Goal: Information Seeking & Learning: Learn about a topic

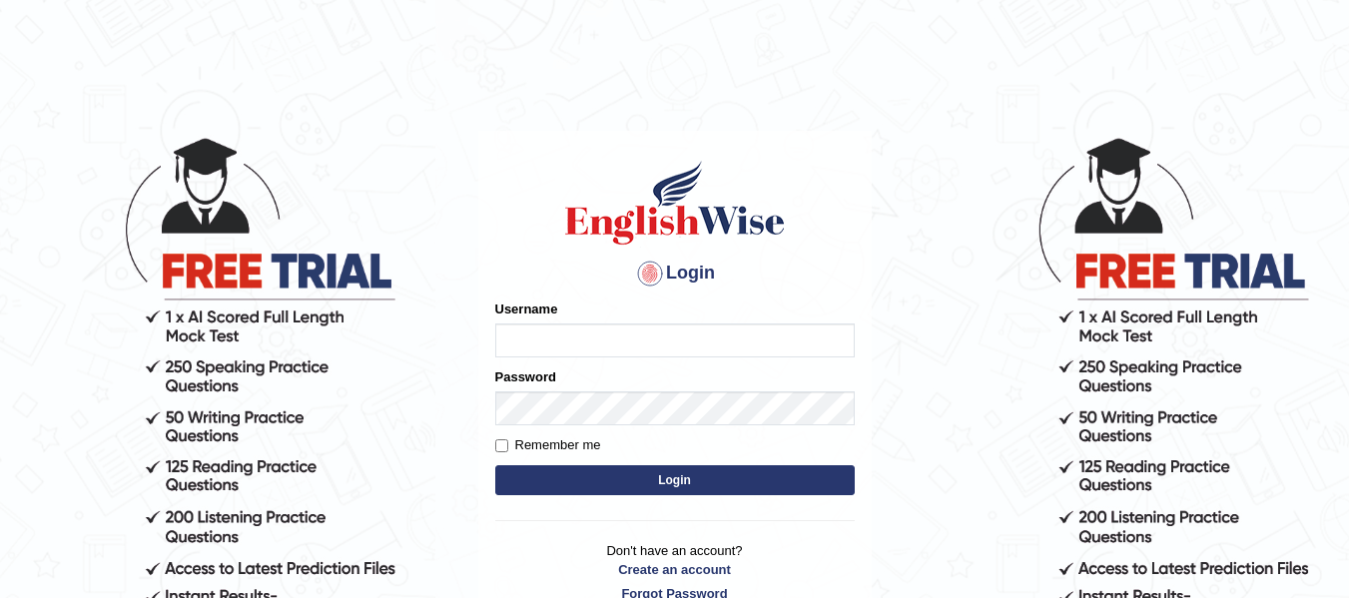
click at [591, 340] on input "Username" at bounding box center [674, 340] width 359 height 34
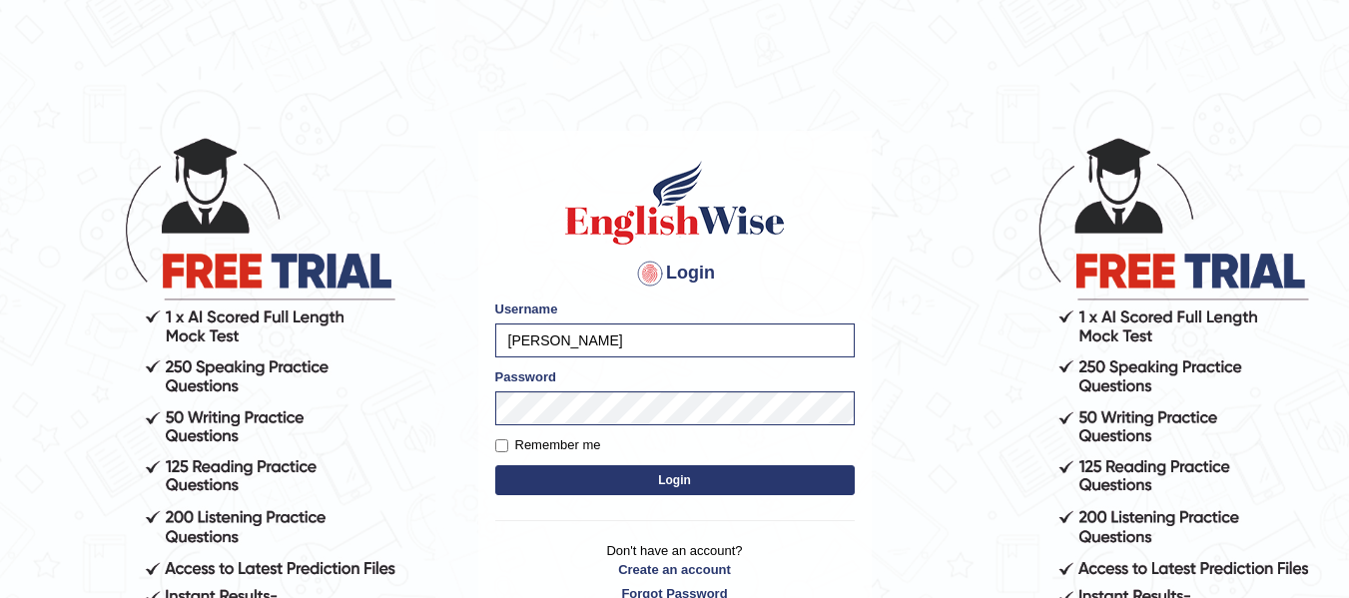
type input "natalie_parramatta"
click at [598, 481] on button "Login" at bounding box center [674, 480] width 359 height 30
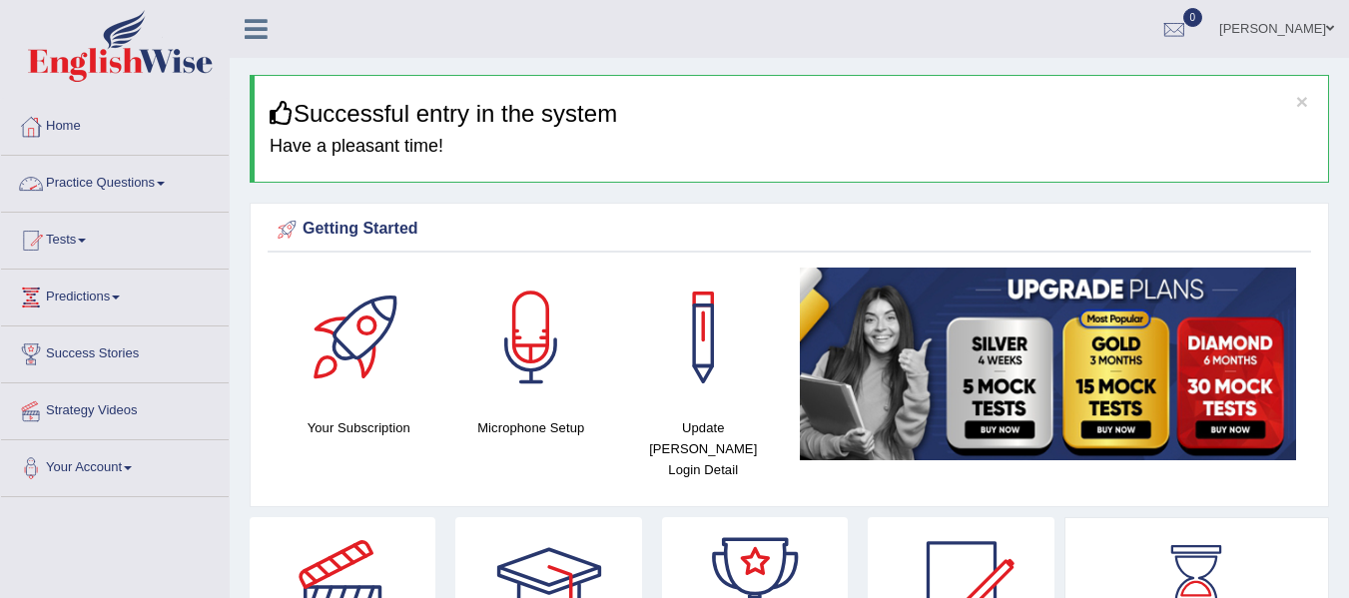
click at [85, 184] on link "Practice Questions" at bounding box center [115, 181] width 228 height 50
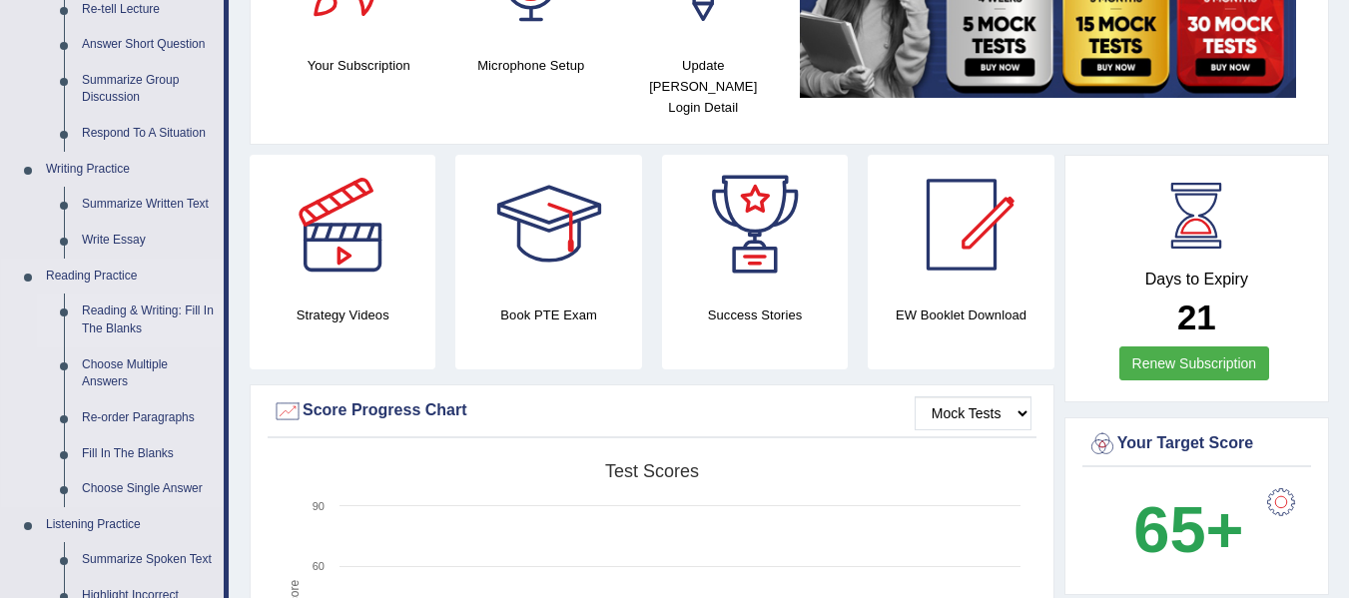
scroll to position [366, 0]
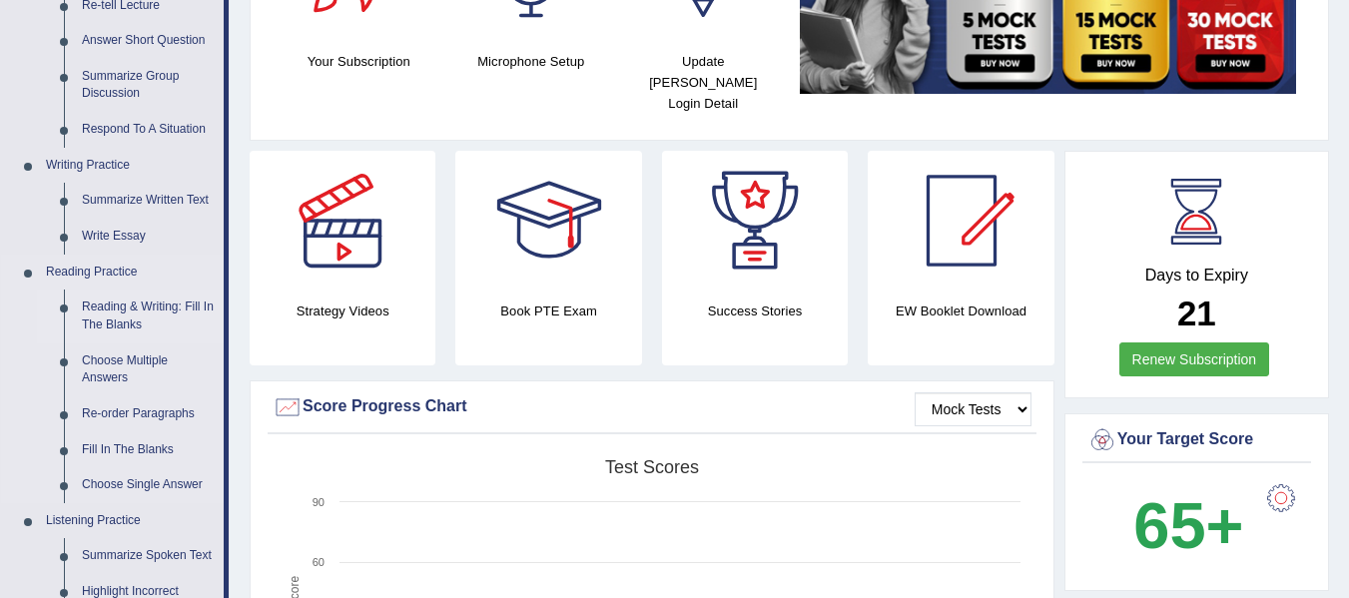
click at [105, 302] on link "Reading & Writing: Fill In The Blanks" at bounding box center [148, 315] width 151 height 53
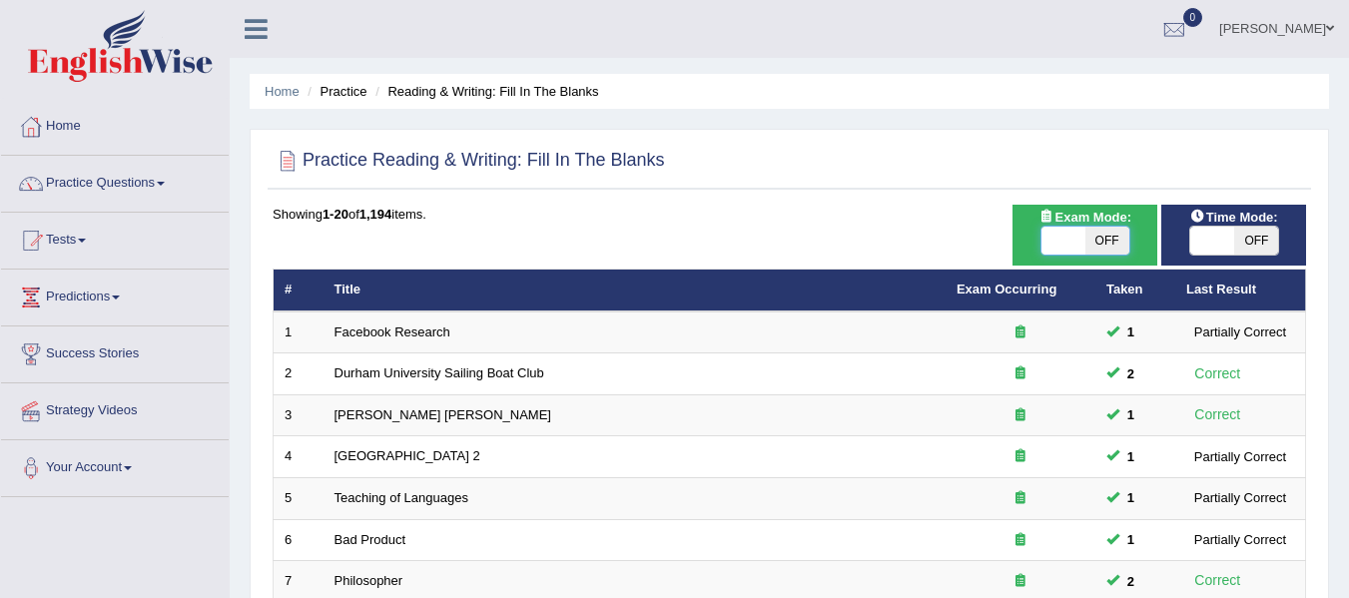
drag, startPoint x: 1065, startPoint y: 240, endPoint x: 1084, endPoint y: 253, distance: 23.0
click at [1069, 245] on span at bounding box center [1063, 241] width 44 height 28
click at [1081, 248] on span at bounding box center [1063, 241] width 44 height 28
checkbox input "true"
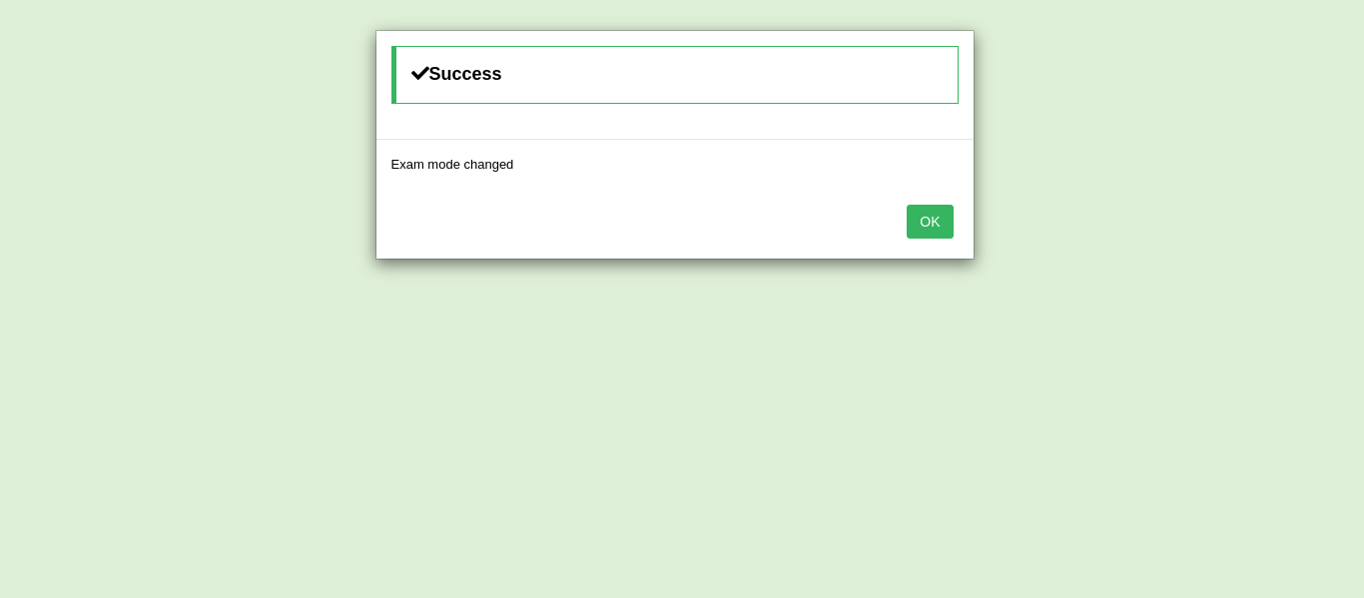
click at [933, 227] on button "OK" at bounding box center [929, 222] width 46 height 34
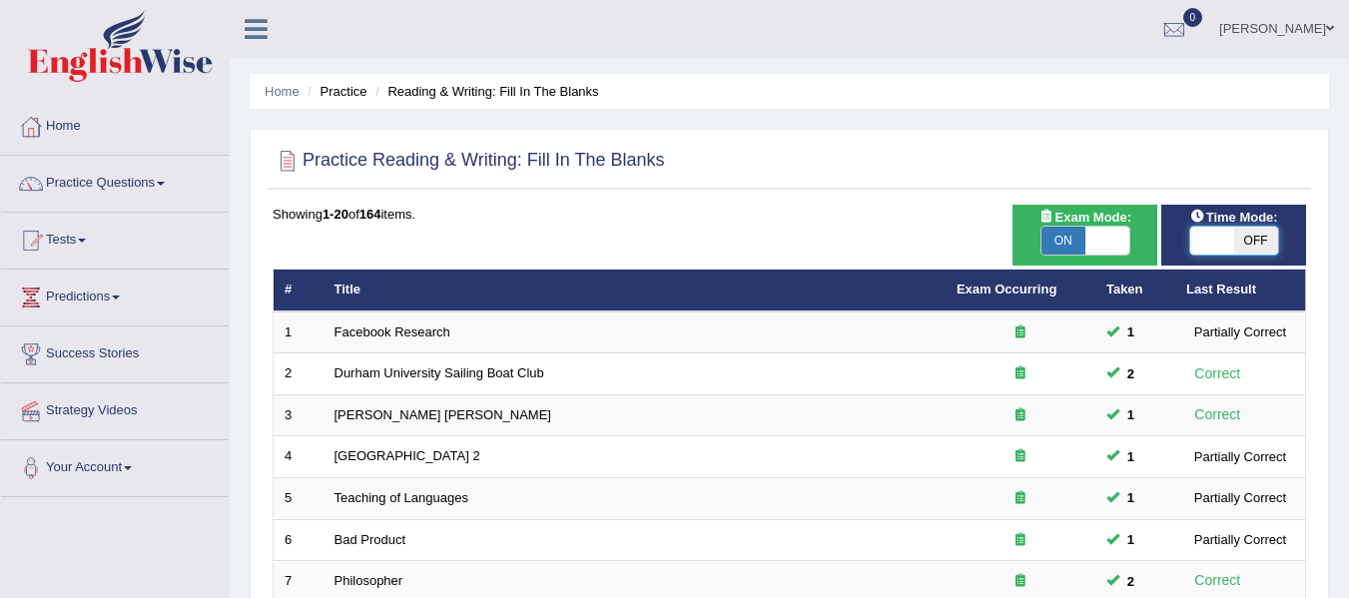
click at [1213, 249] on span at bounding box center [1212, 241] width 44 height 28
click at [1201, 233] on span at bounding box center [1212, 241] width 44 height 28
checkbox input "true"
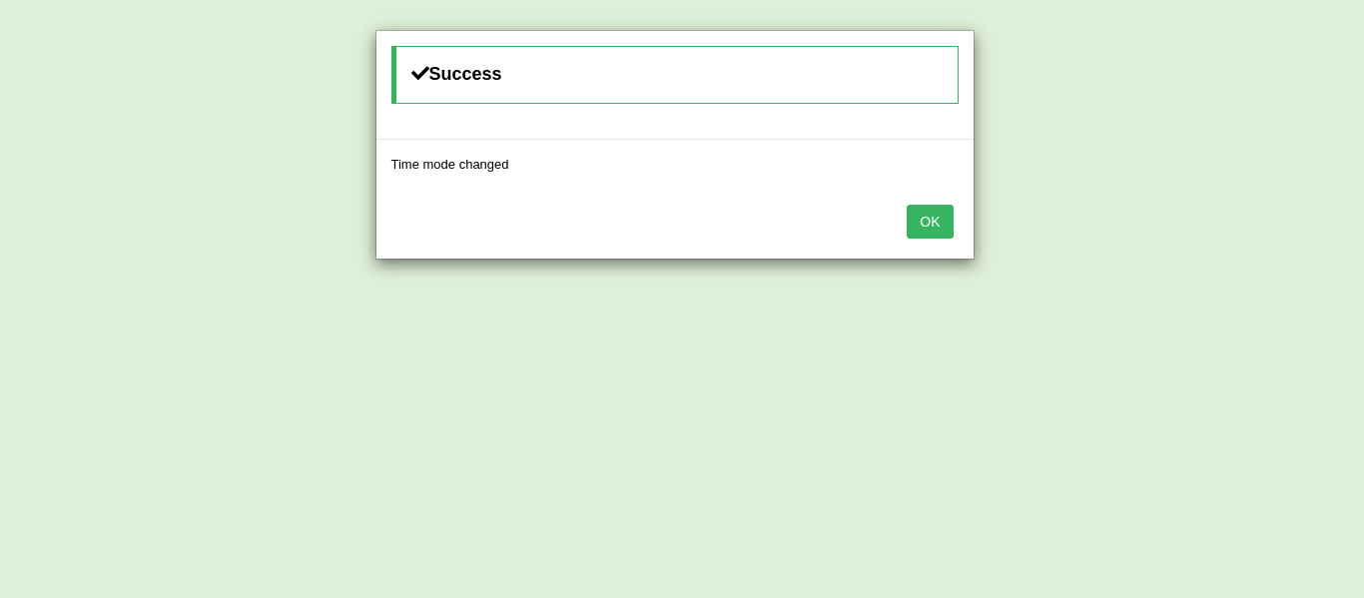
click at [907, 226] on button "OK" at bounding box center [929, 222] width 46 height 34
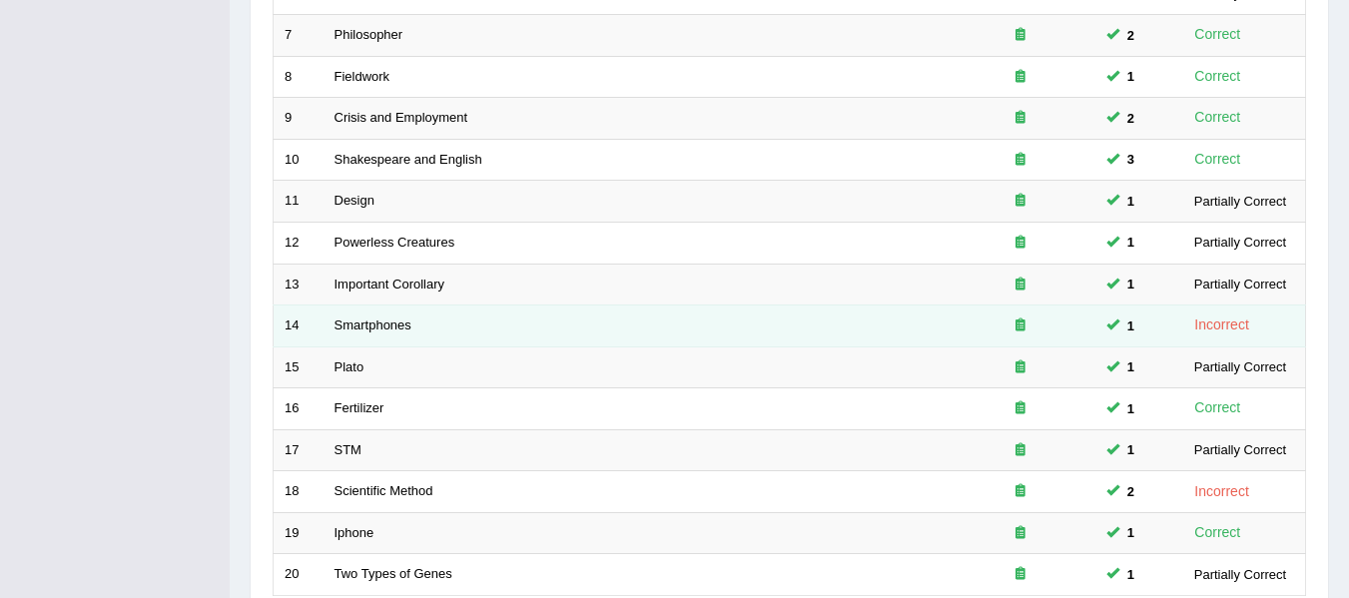
scroll to position [724, 0]
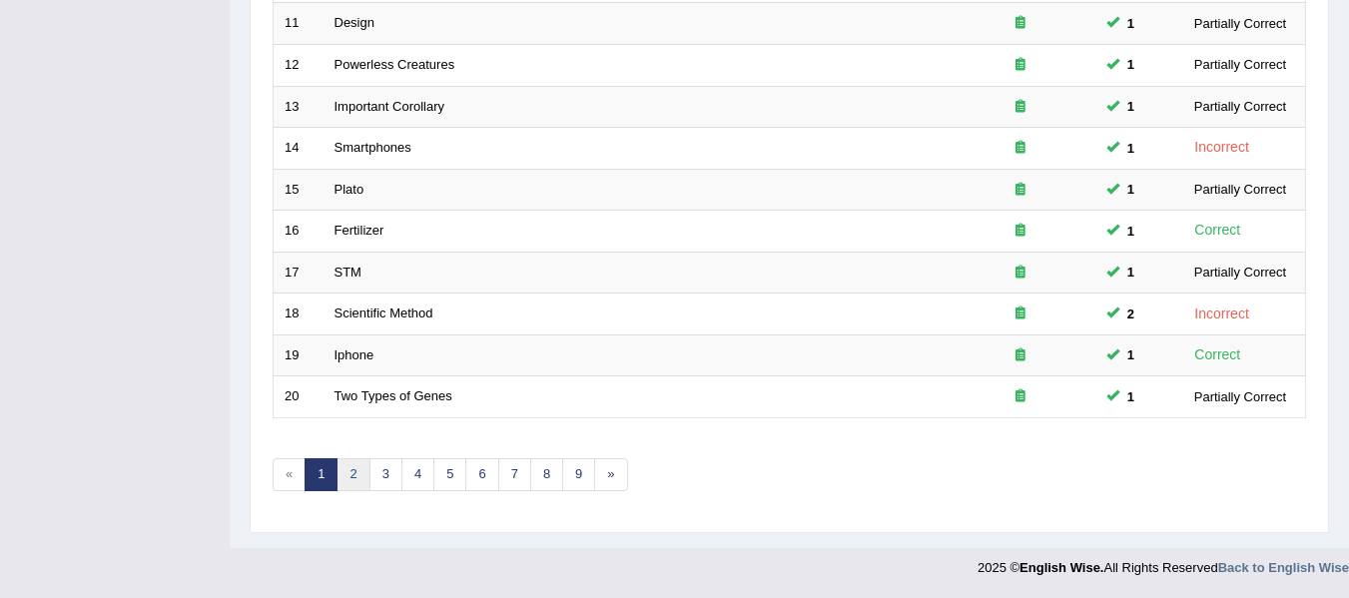
click at [364, 479] on link "2" at bounding box center [352, 474] width 33 height 33
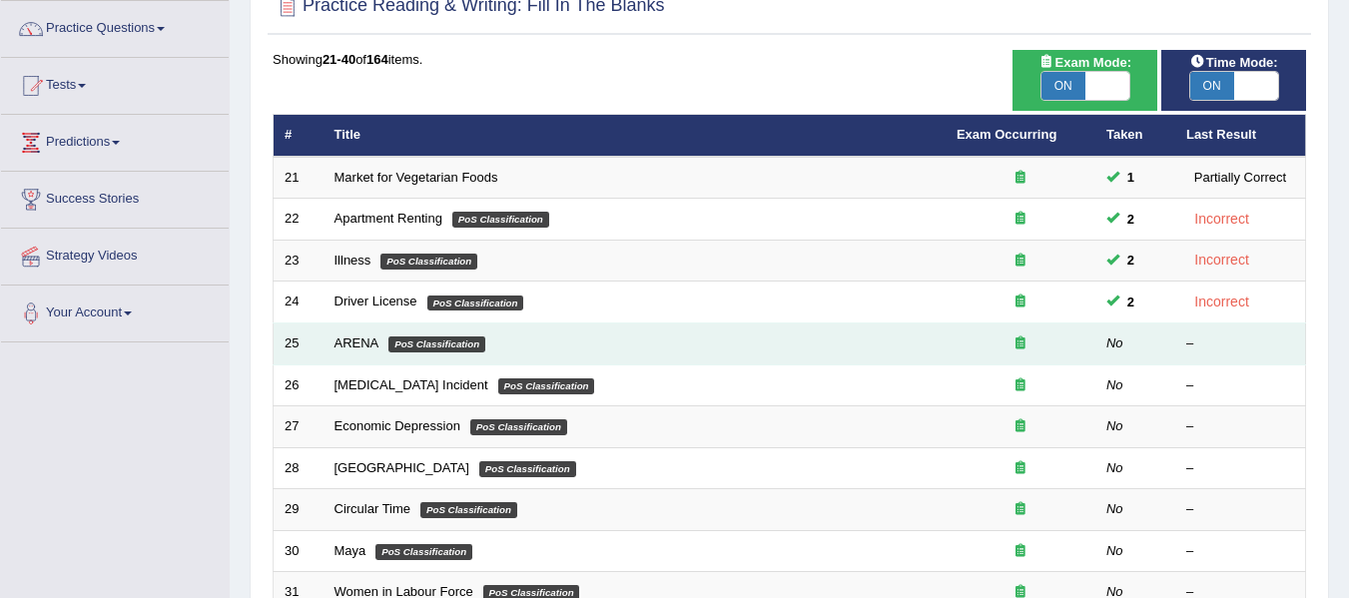
scroll to position [167, 0]
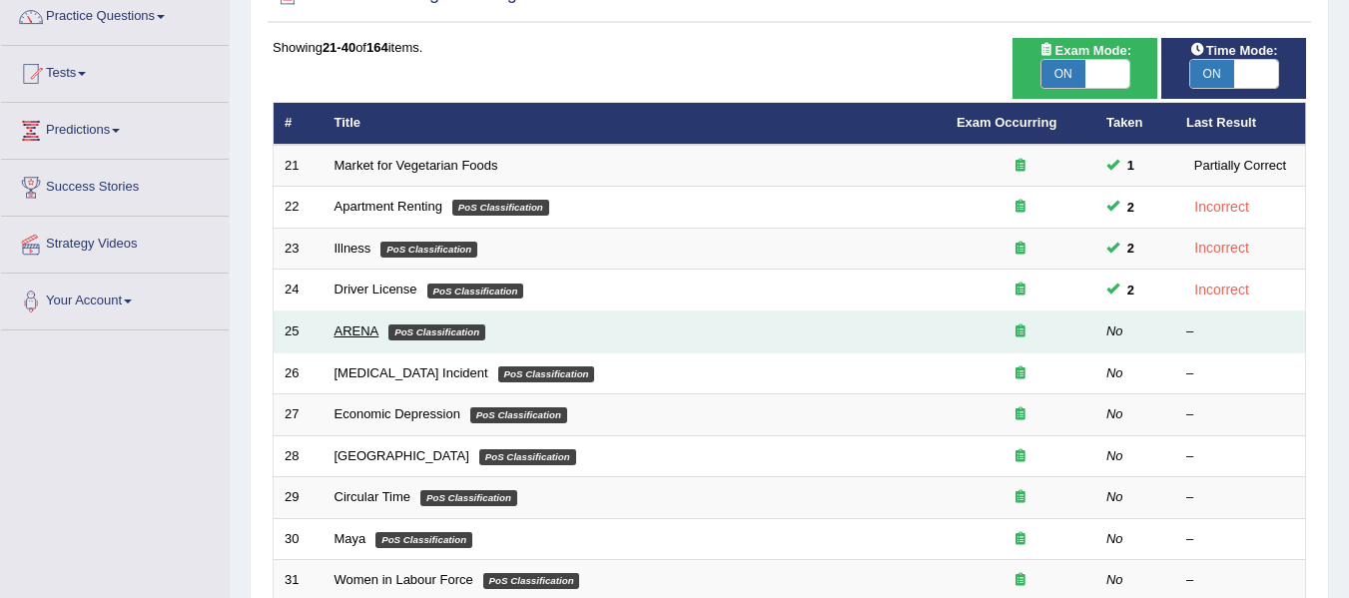
click at [352, 332] on link "ARENA" at bounding box center [356, 330] width 45 height 15
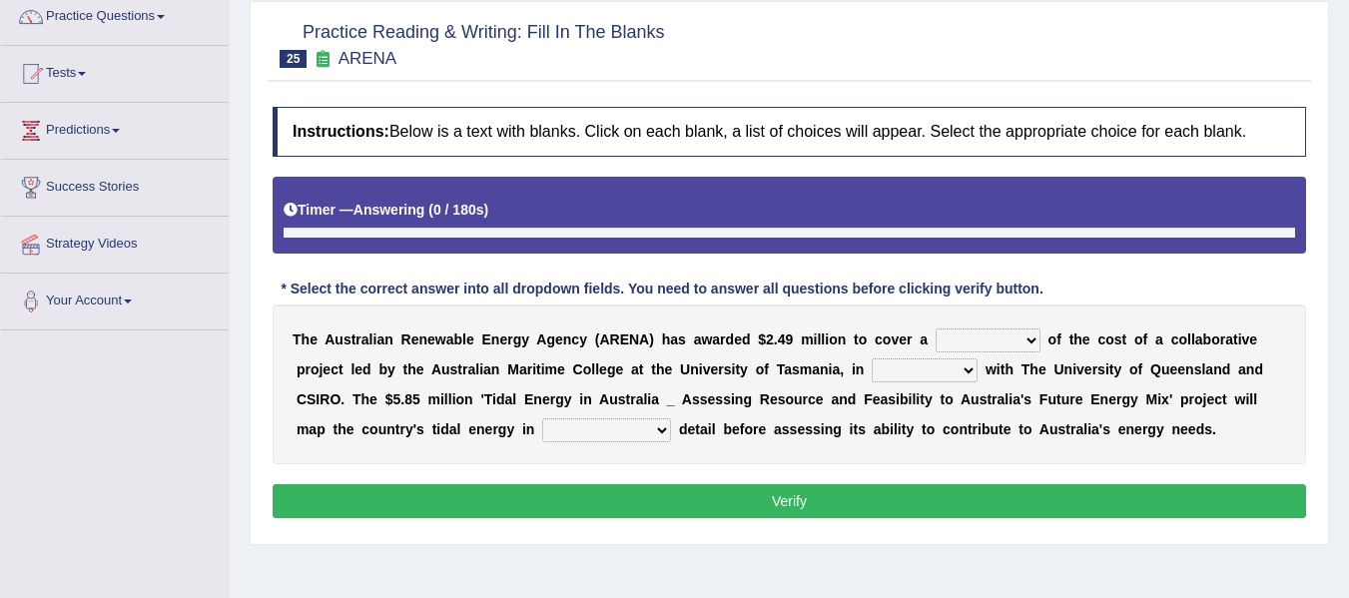
scroll to position [182, 0]
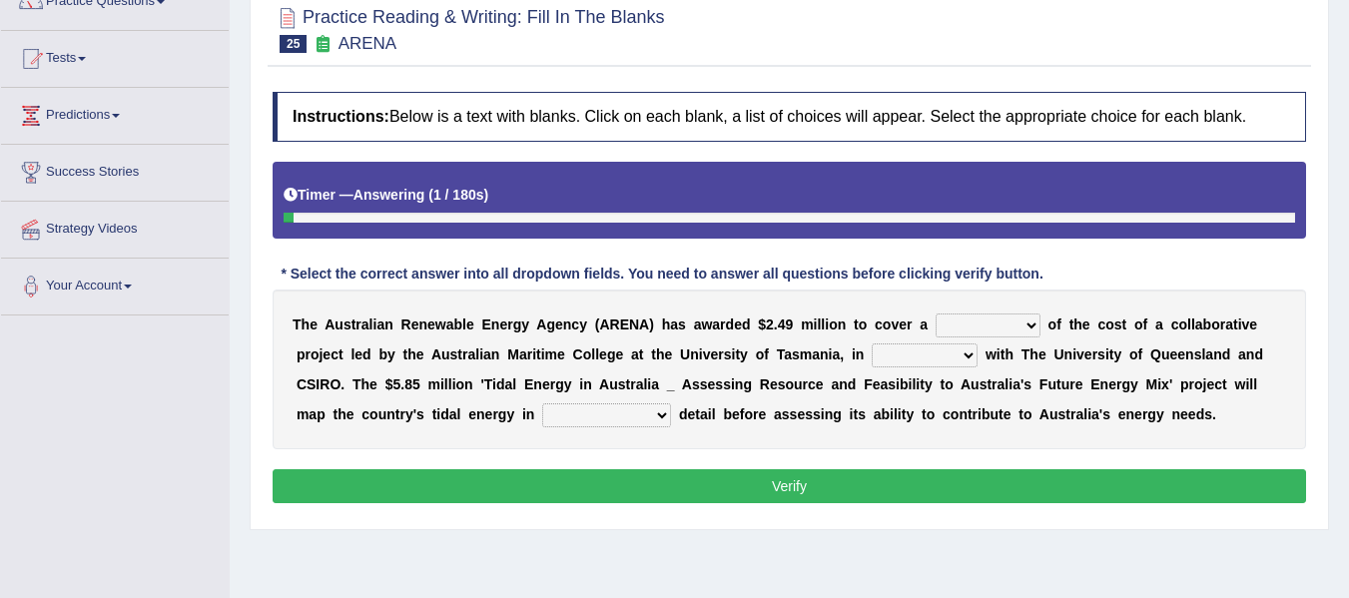
click at [984, 335] on select "wholesome total portion worth" at bounding box center [987, 325] width 105 height 24
select select "total"
click at [935, 313] on select "wholesome total portion worth" at bounding box center [987, 325] width 105 height 24
click at [929, 356] on select "disguise contrast partnership revenge" at bounding box center [924, 355] width 106 height 24
select select "partnership"
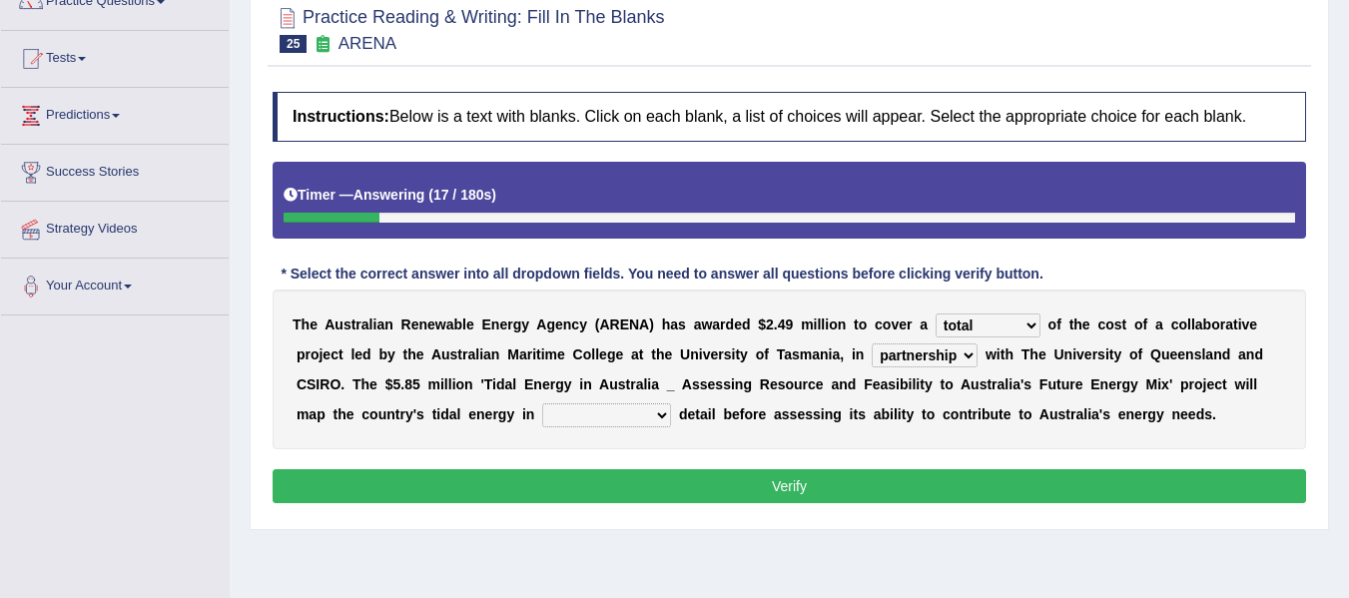
click at [871, 343] on select "disguise contrast partnership revenge" at bounding box center [924, 355] width 106 height 24
click at [596, 413] on select "unexpected unforgiven universal unprecedented" at bounding box center [606, 415] width 129 height 24
click at [542, 403] on select "unexpected unforgiven universal unprecedented" at bounding box center [606, 415] width 129 height 24
click at [638, 412] on select "unexpected unforgiven universal unprecedented" at bounding box center [606, 415] width 129 height 24
select select "unprecedented"
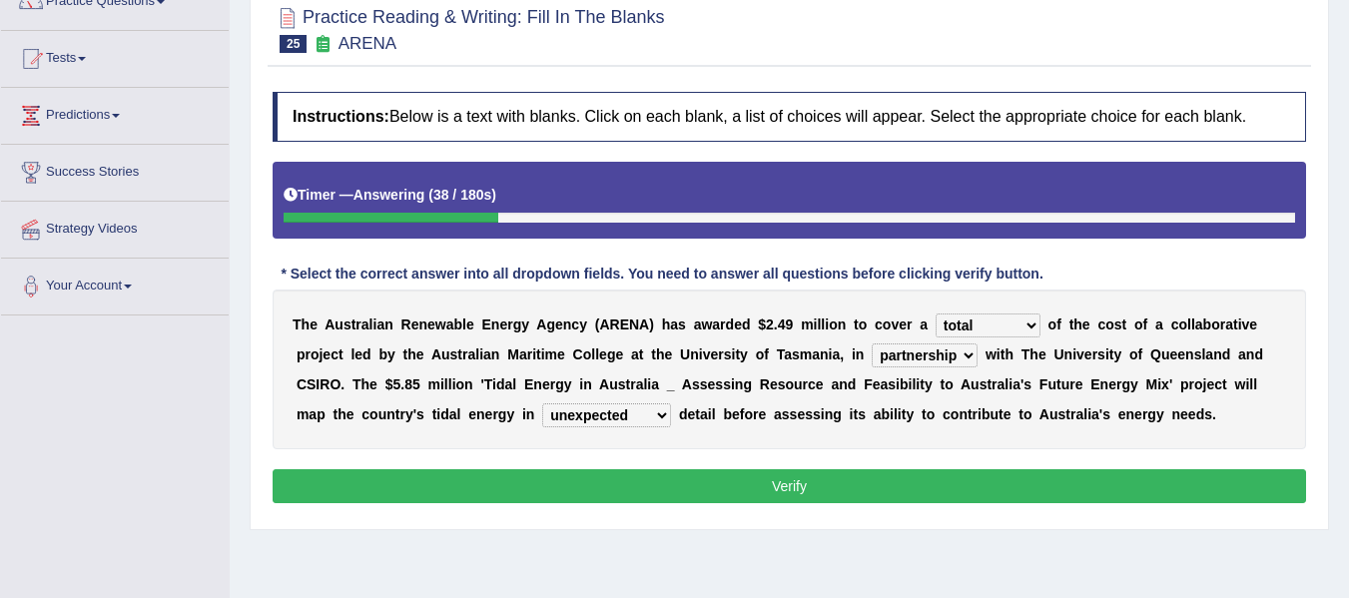
click at [542, 403] on select "unexpected unforgiven universal unprecedented" at bounding box center [606, 415] width 129 height 24
click at [724, 475] on button "Verify" at bounding box center [789, 486] width 1033 height 34
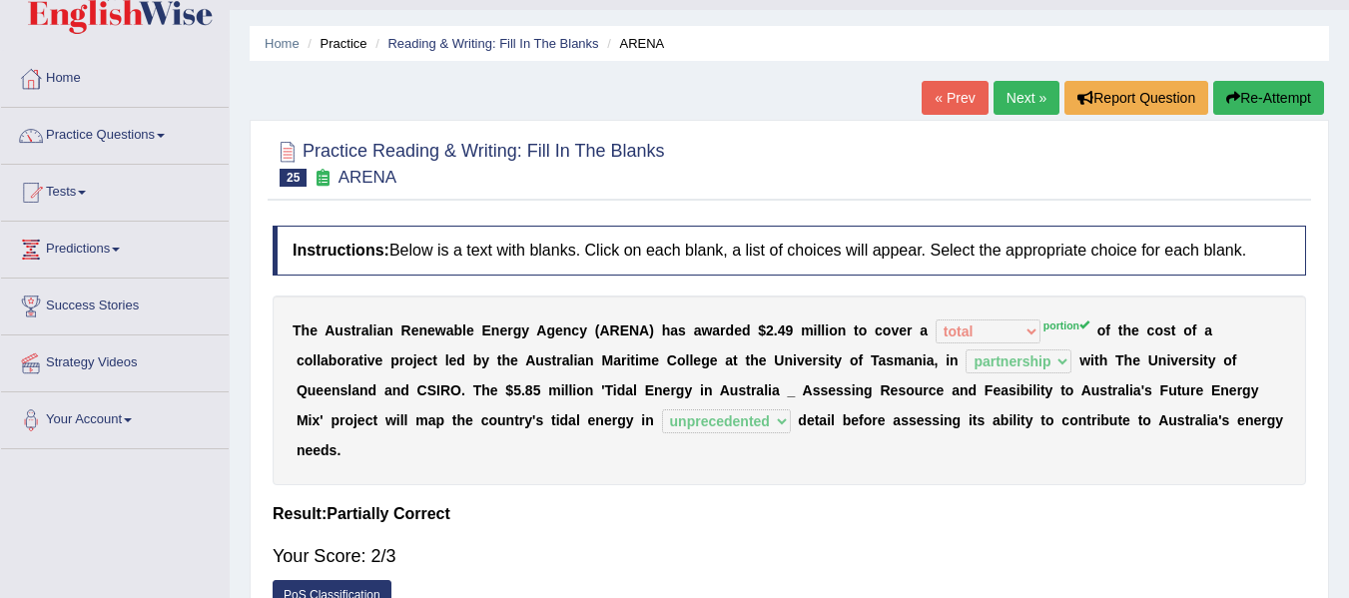
scroll to position [15, 0]
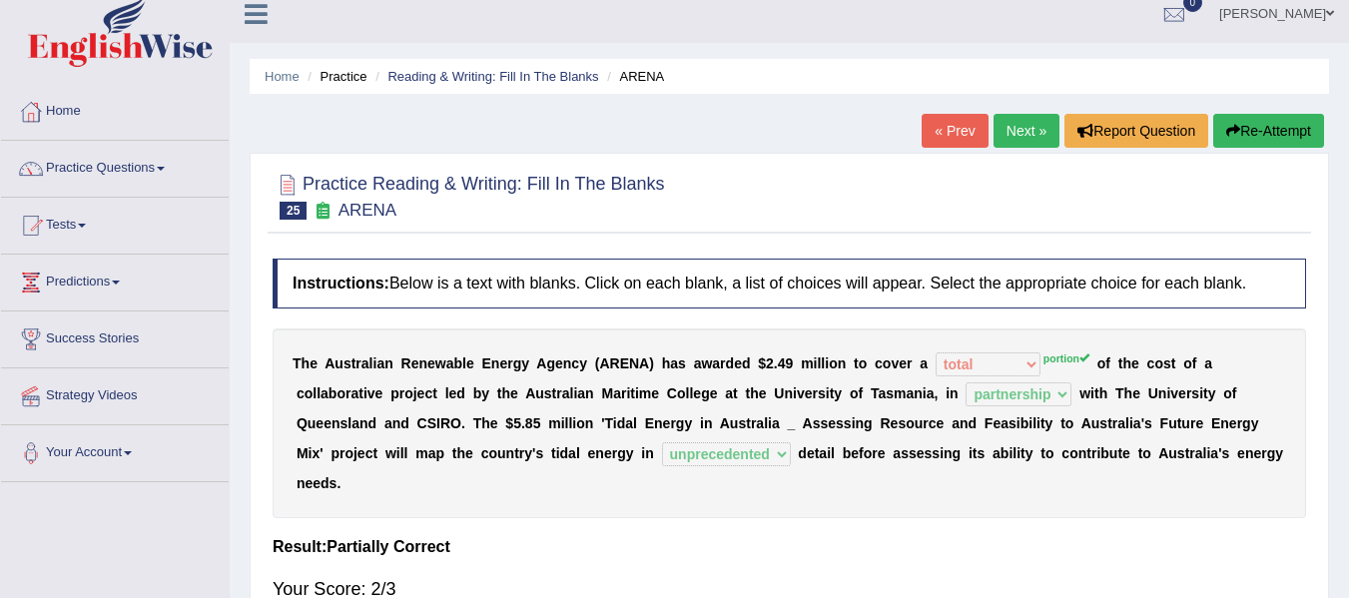
click at [1229, 137] on icon "button" at bounding box center [1233, 131] width 14 height 14
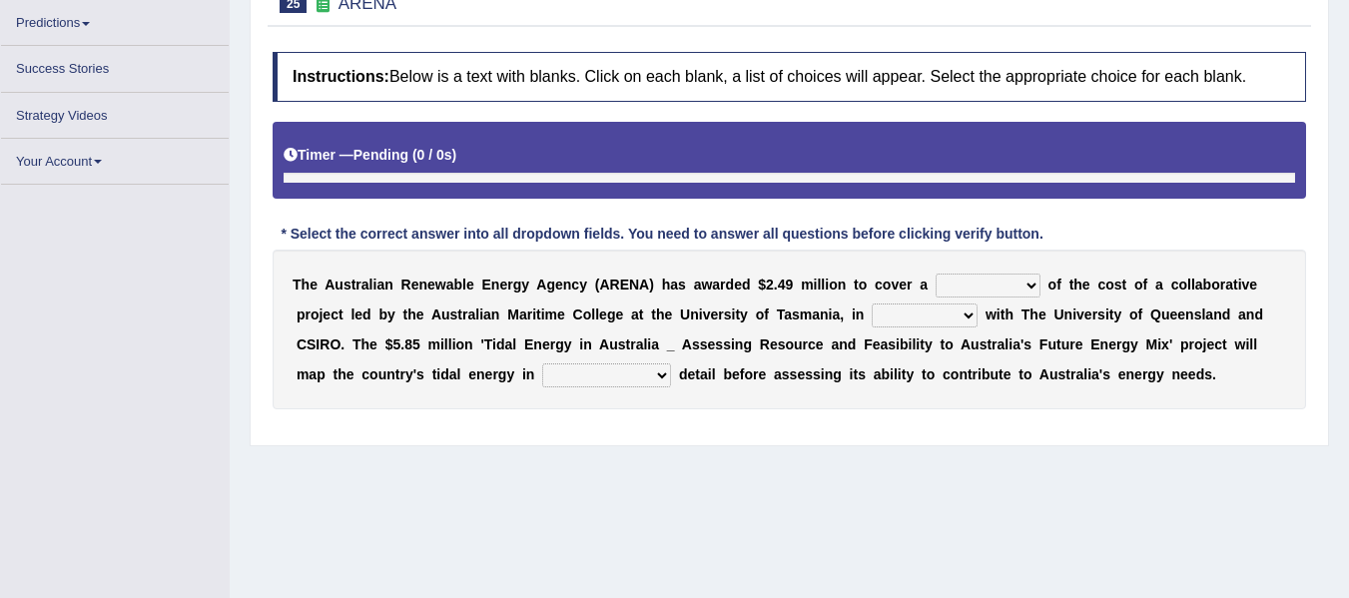
scroll to position [248, 0]
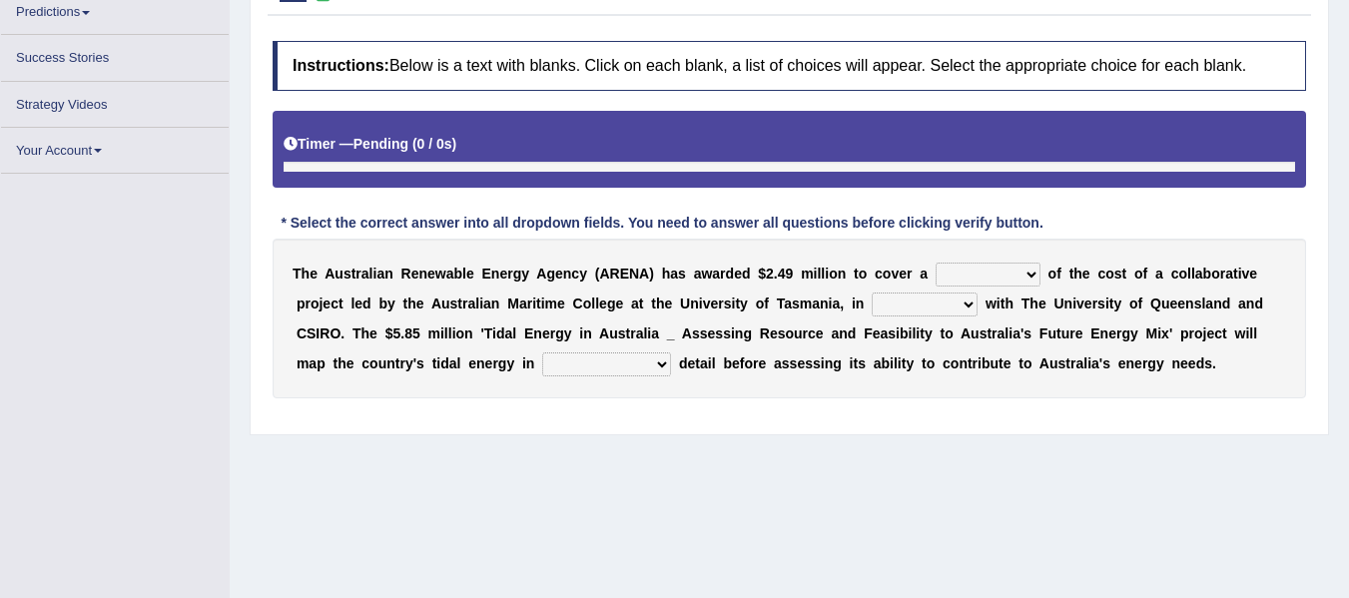
click at [949, 273] on select "wholesome total portion worth" at bounding box center [987, 275] width 105 height 24
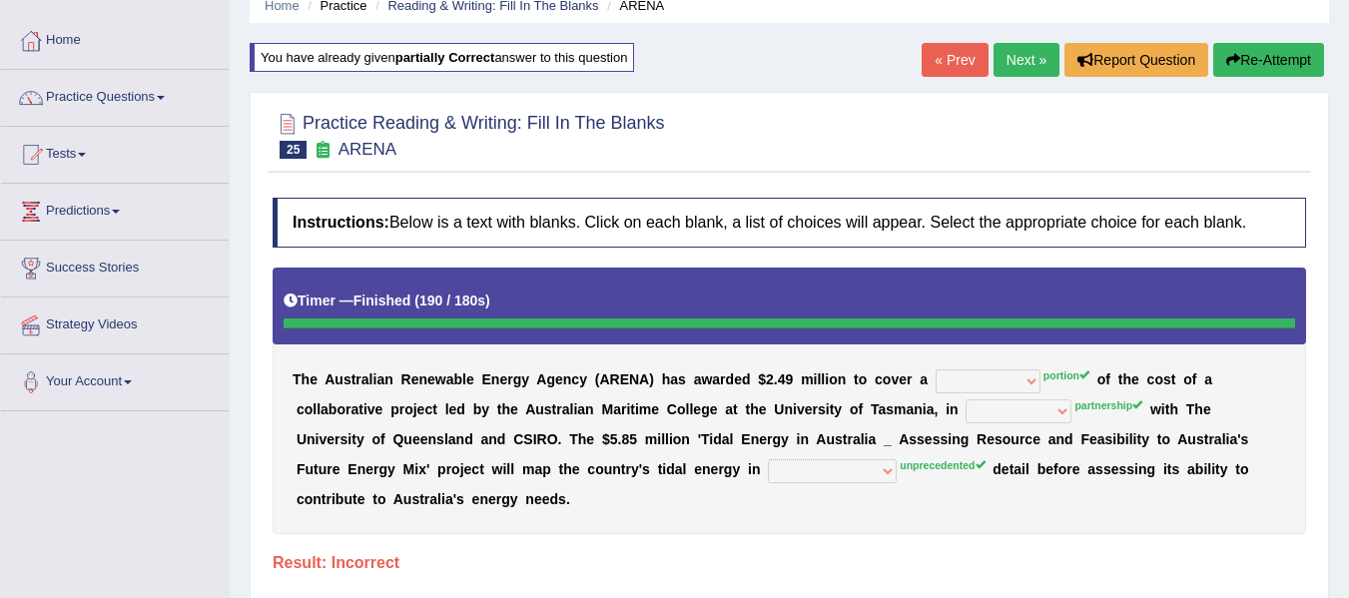
scroll to position [85, 0]
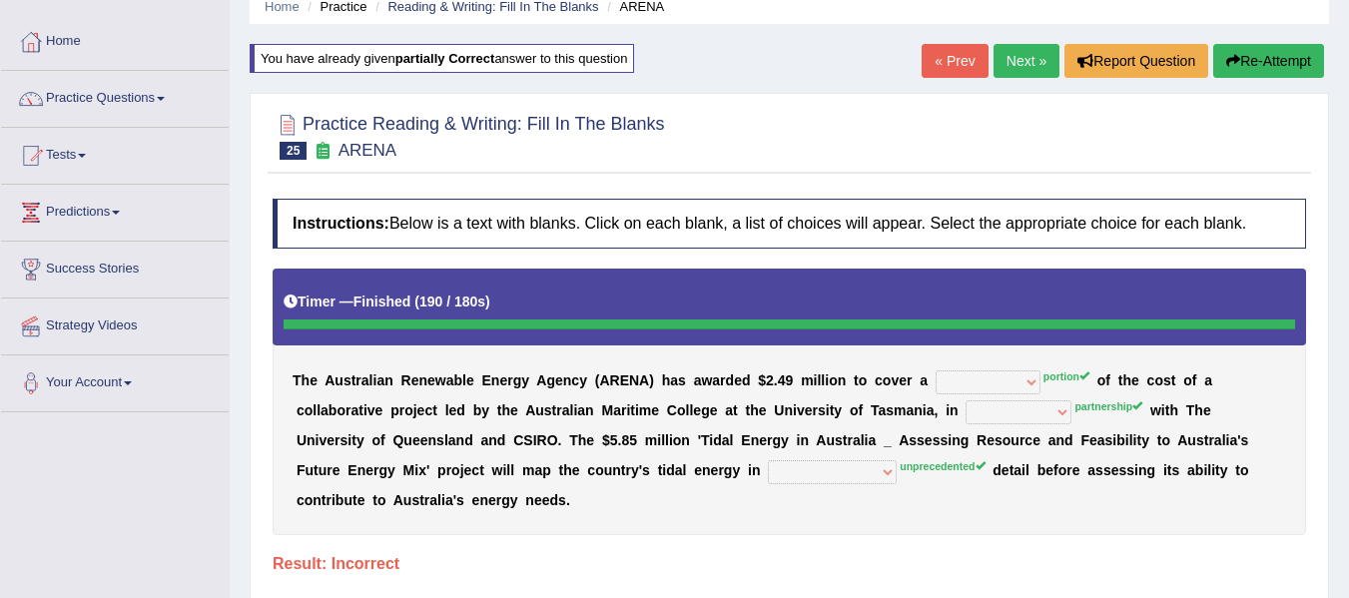
click at [1235, 64] on icon "button" at bounding box center [1233, 61] width 14 height 14
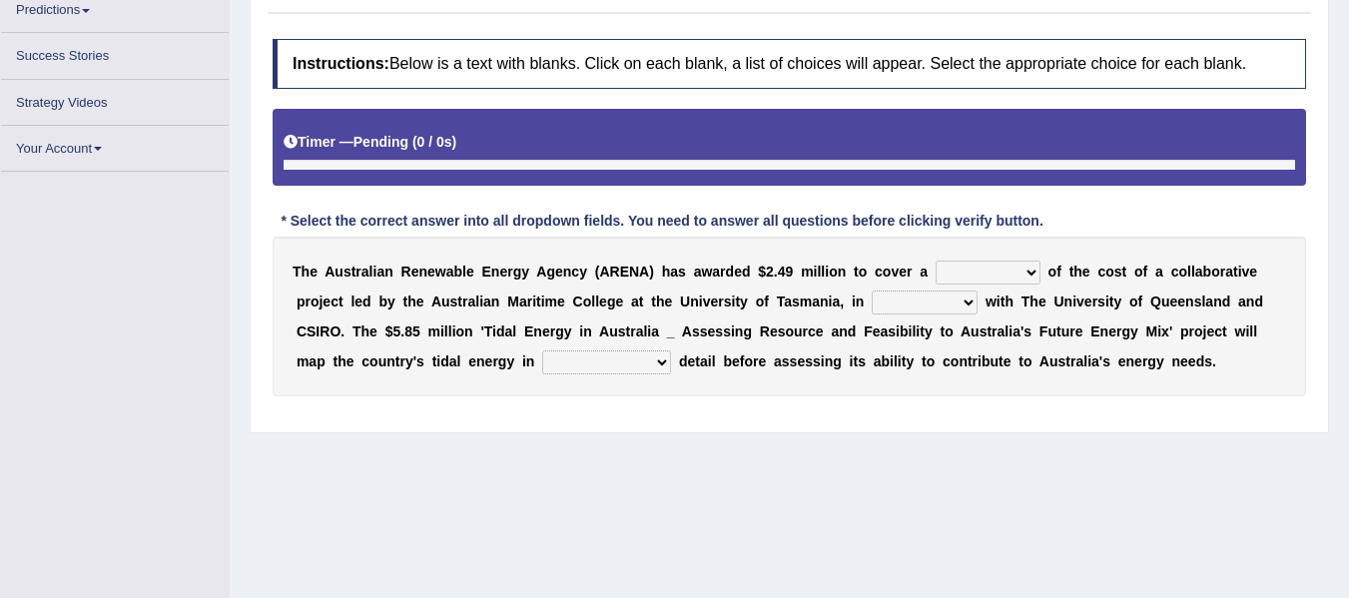
scroll to position [252, 0]
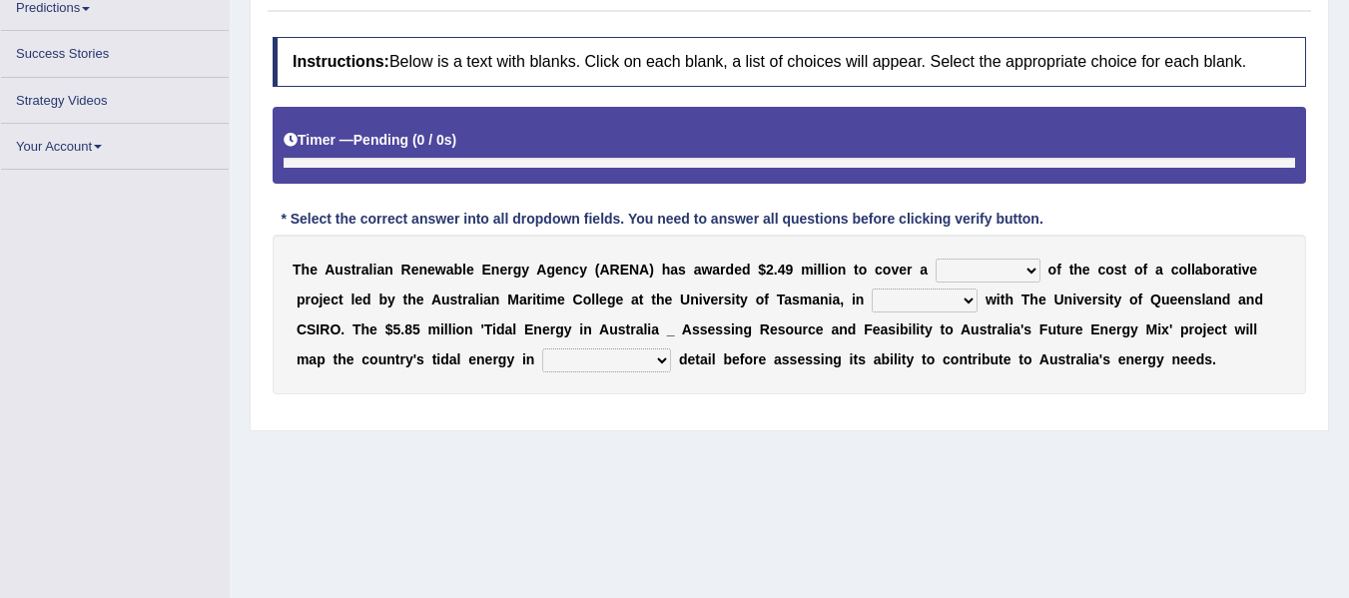
click at [607, 369] on select "unexpected unforgiven universal unprecedented" at bounding box center [606, 360] width 129 height 24
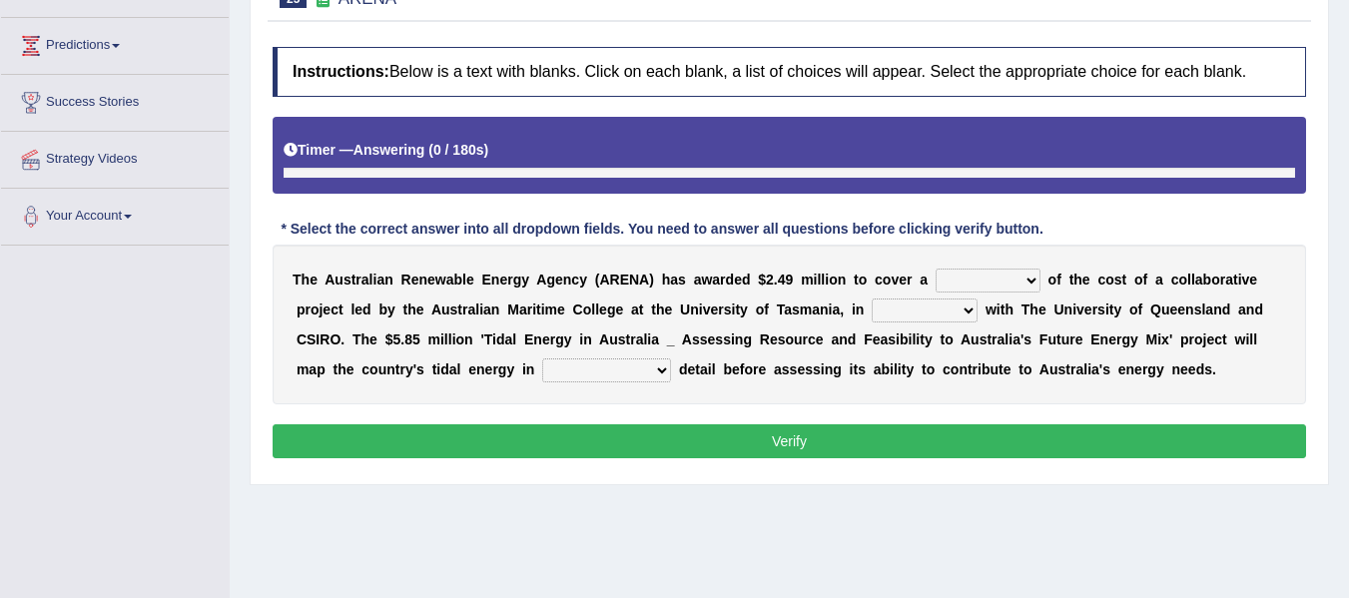
scroll to position [288, 0]
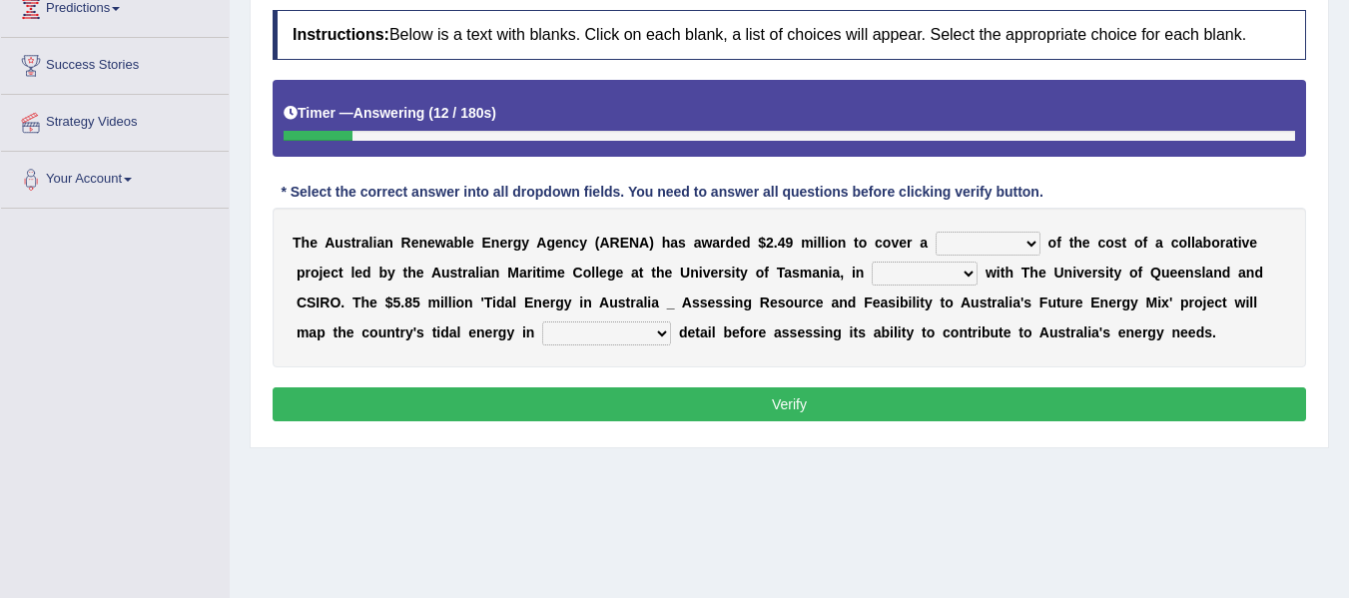
click at [604, 329] on select "unexpected unforgiven universal unprecedented" at bounding box center [606, 333] width 129 height 24
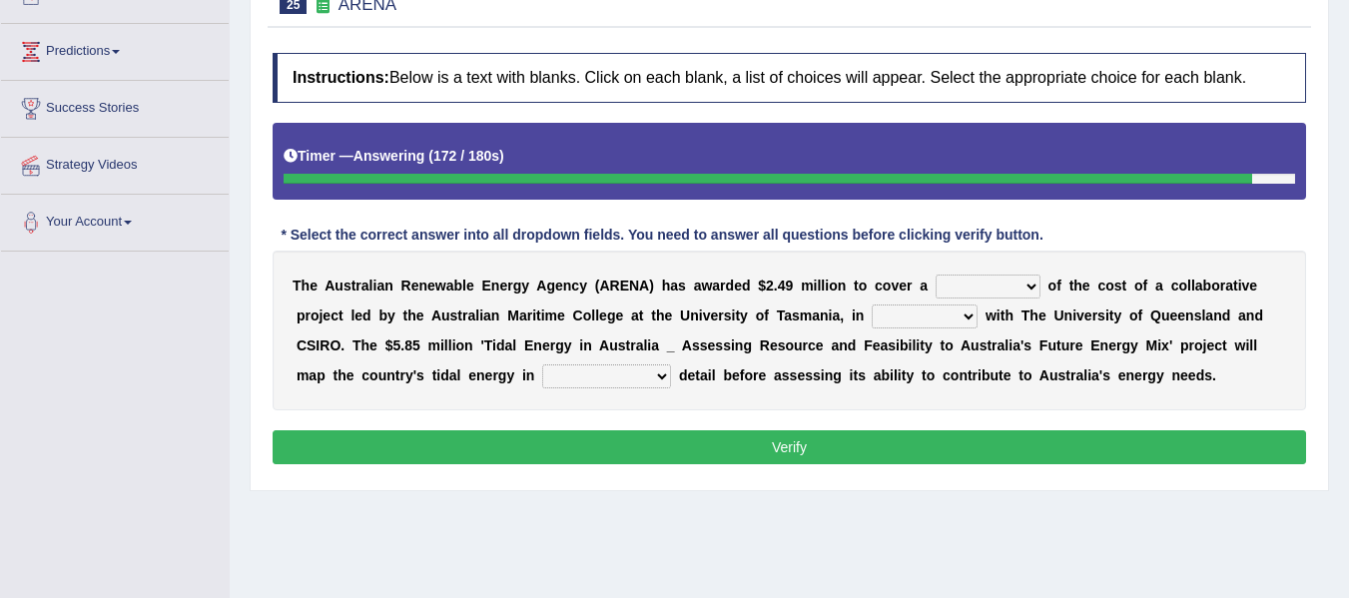
scroll to position [89, 0]
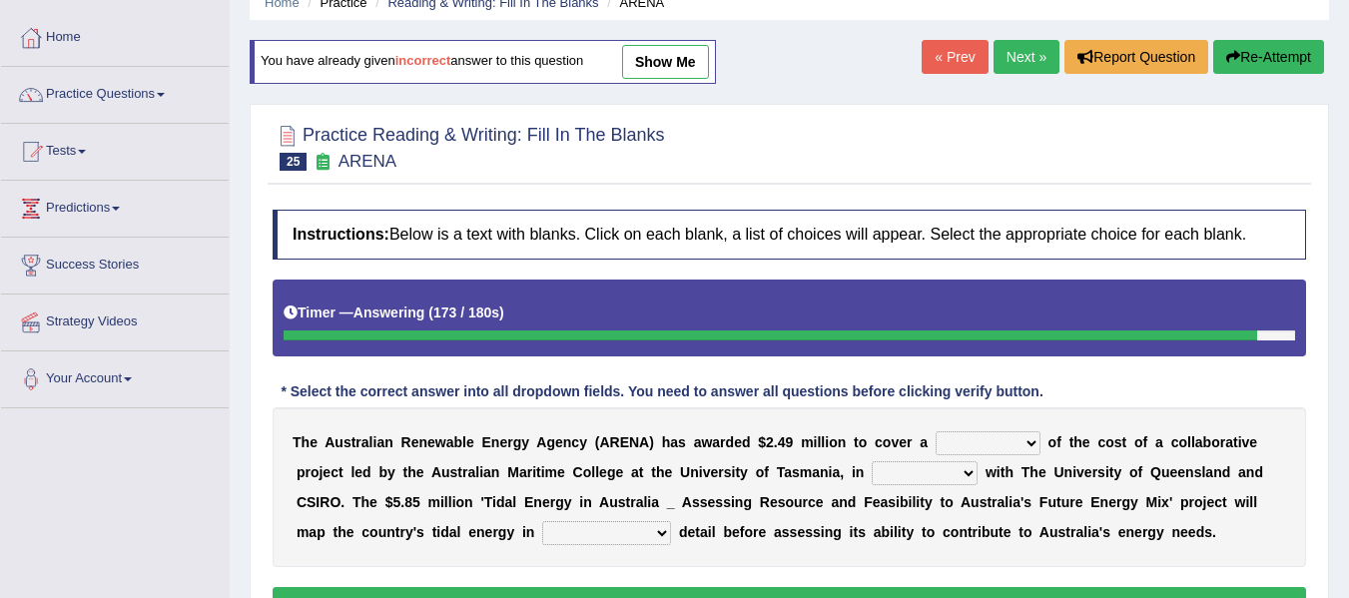
click at [993, 59] on link "Next »" at bounding box center [1026, 57] width 66 height 34
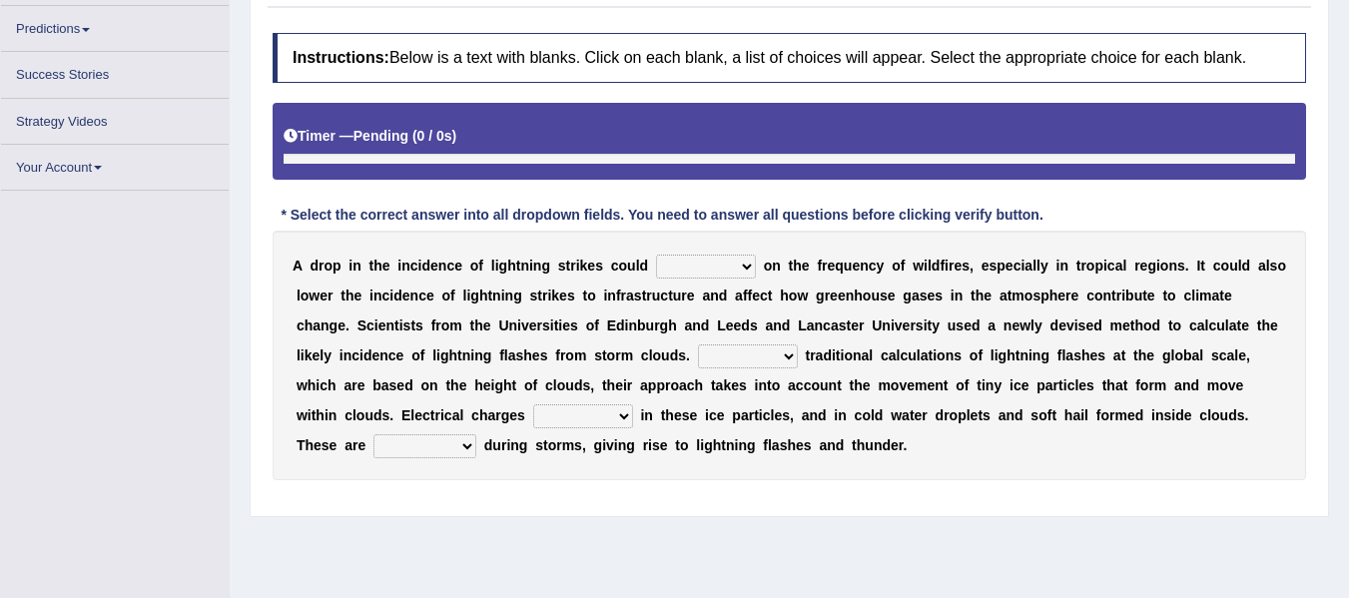
scroll to position [233, 0]
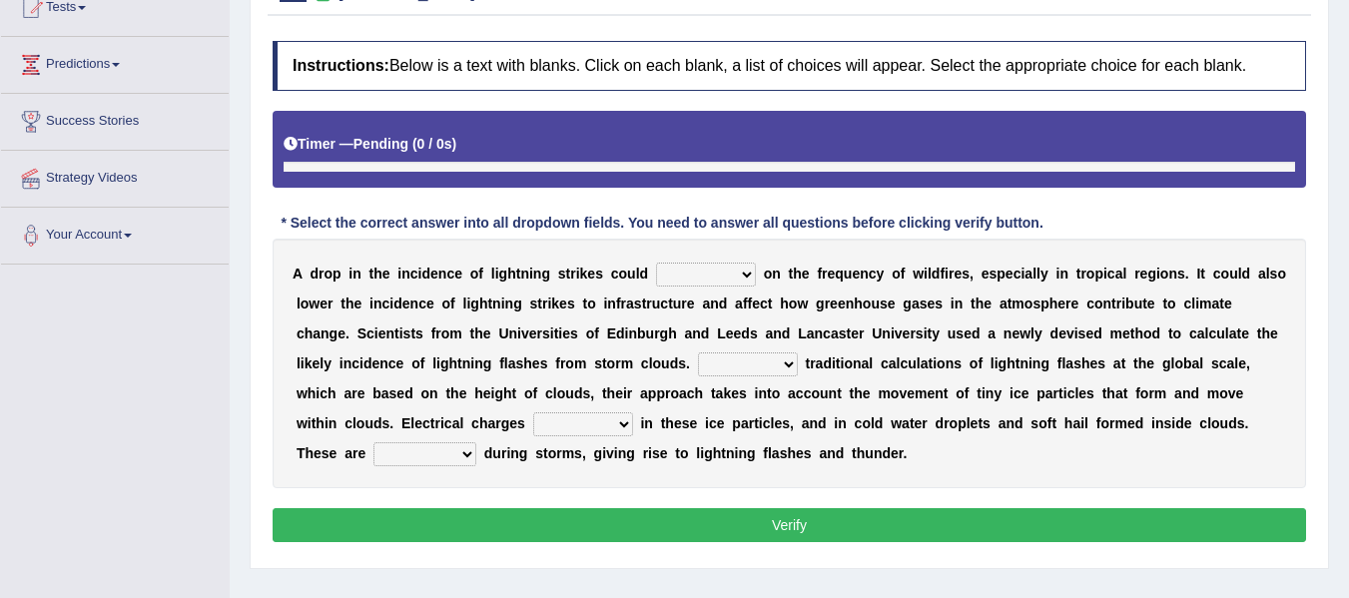
click at [712, 263] on select "dwell focus impact depend" at bounding box center [706, 275] width 100 height 24
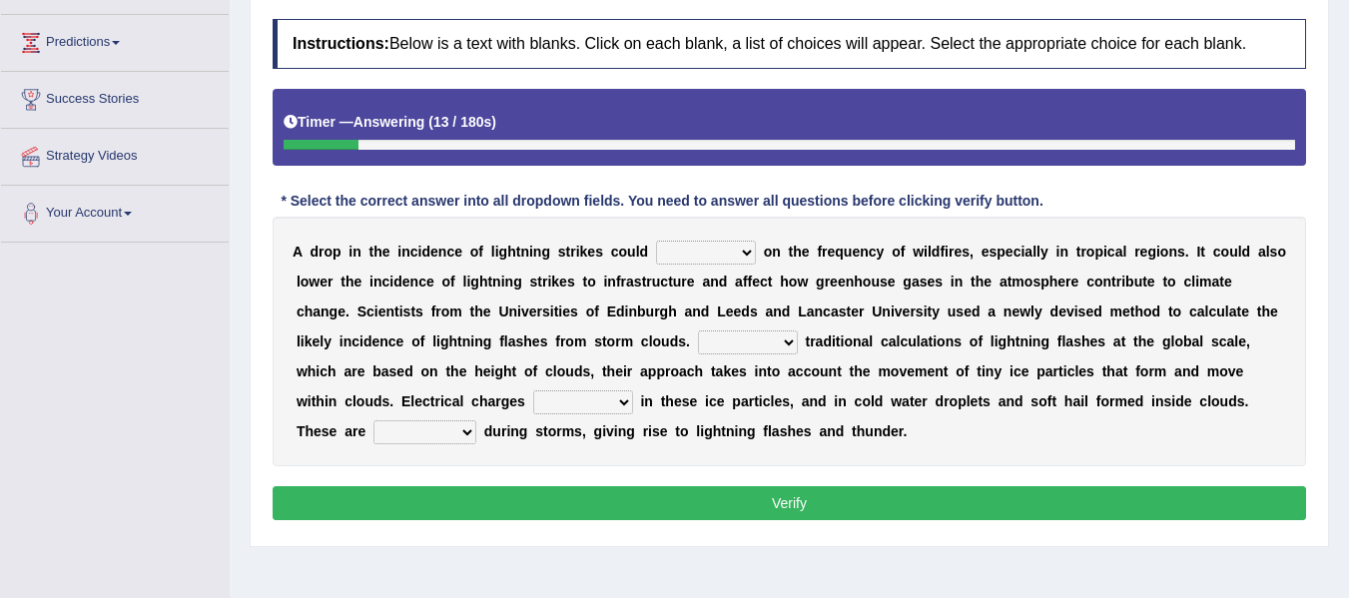
select select "depend"
click at [656, 241] on select "dwell focus impact depend" at bounding box center [706, 253] width 100 height 24
click at [759, 345] on select "Unlike Unless Except Besides" at bounding box center [748, 342] width 100 height 24
click at [758, 343] on select "Unlike Unless Except Besides" at bounding box center [748, 342] width 100 height 24
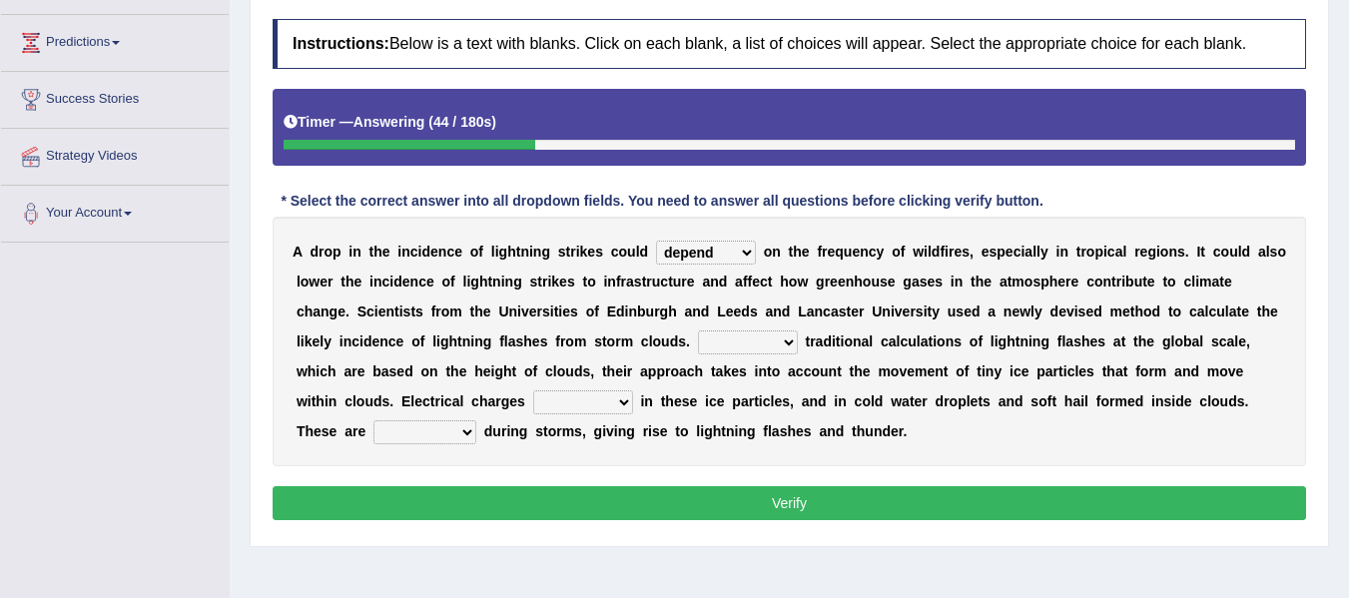
select select "Unlike"
click at [698, 330] on select "Unlike Unless Except Besides" at bounding box center [748, 342] width 100 height 24
click at [571, 406] on select "run off build up mess up zoom in" at bounding box center [583, 402] width 100 height 24
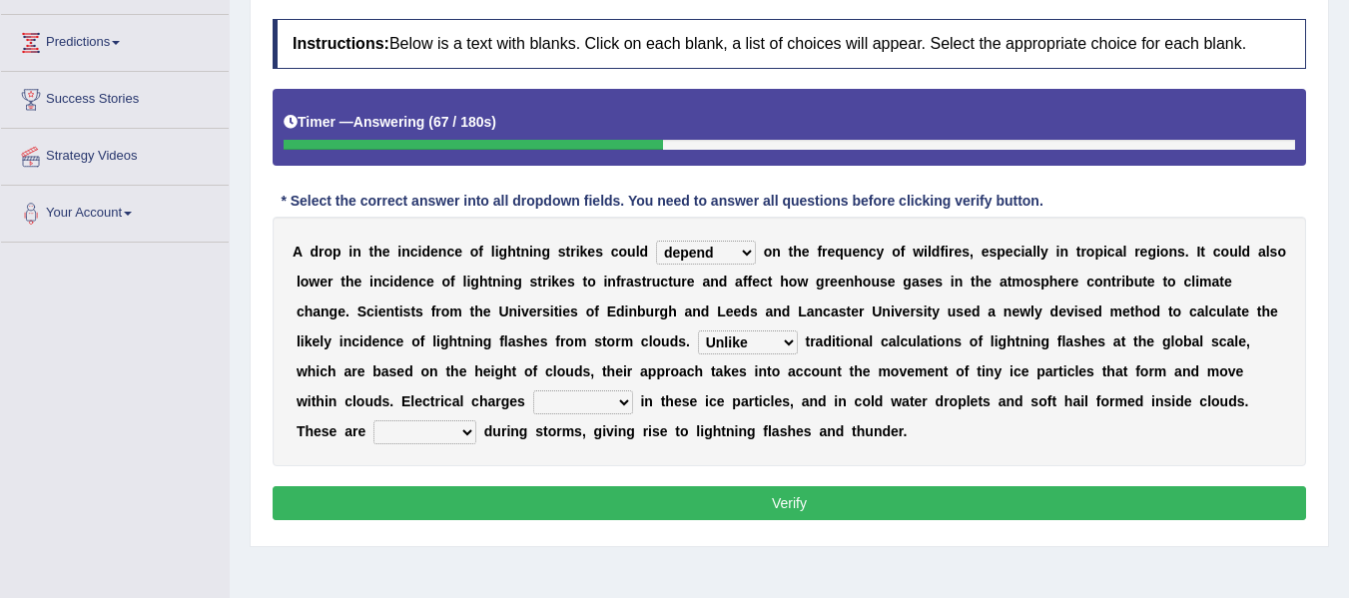
select select "build up"
click at [533, 390] on select "run off build up mess up zoom in" at bounding box center [583, 402] width 100 height 24
click at [464, 437] on select "collected diverted rounded discharged" at bounding box center [424, 432] width 103 height 24
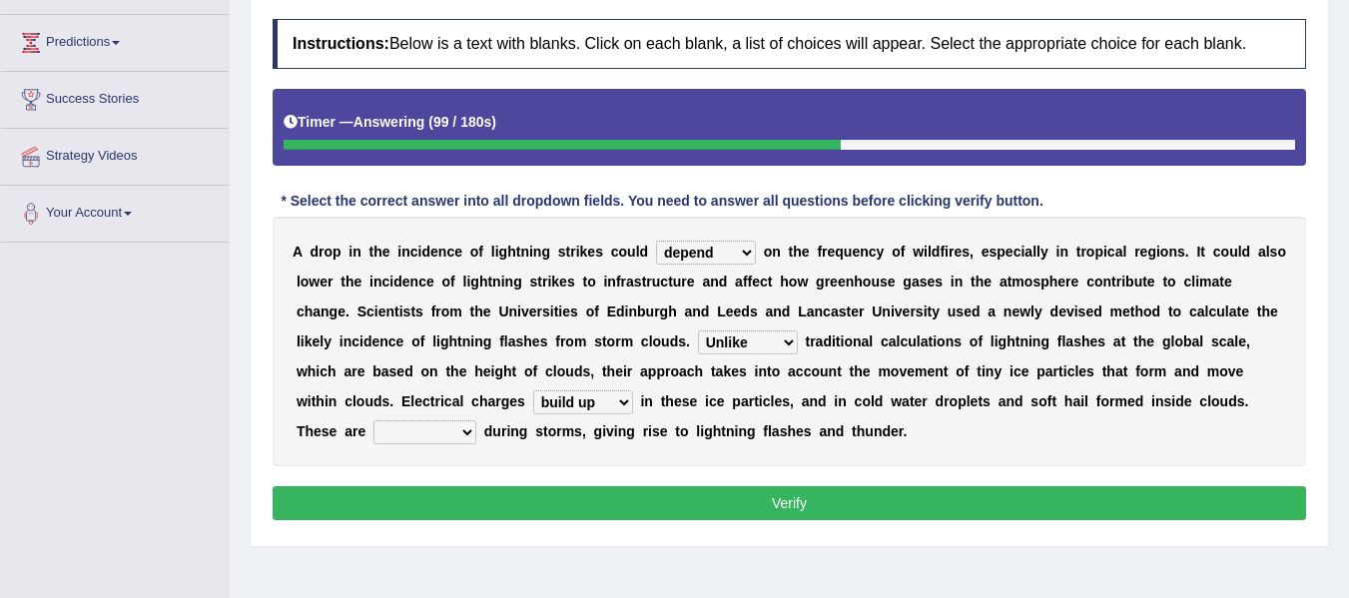
select select "collected"
click at [373, 420] on select "collected diverted rounded discharged" at bounding box center [424, 432] width 103 height 24
click at [798, 502] on button "Verify" at bounding box center [789, 503] width 1033 height 34
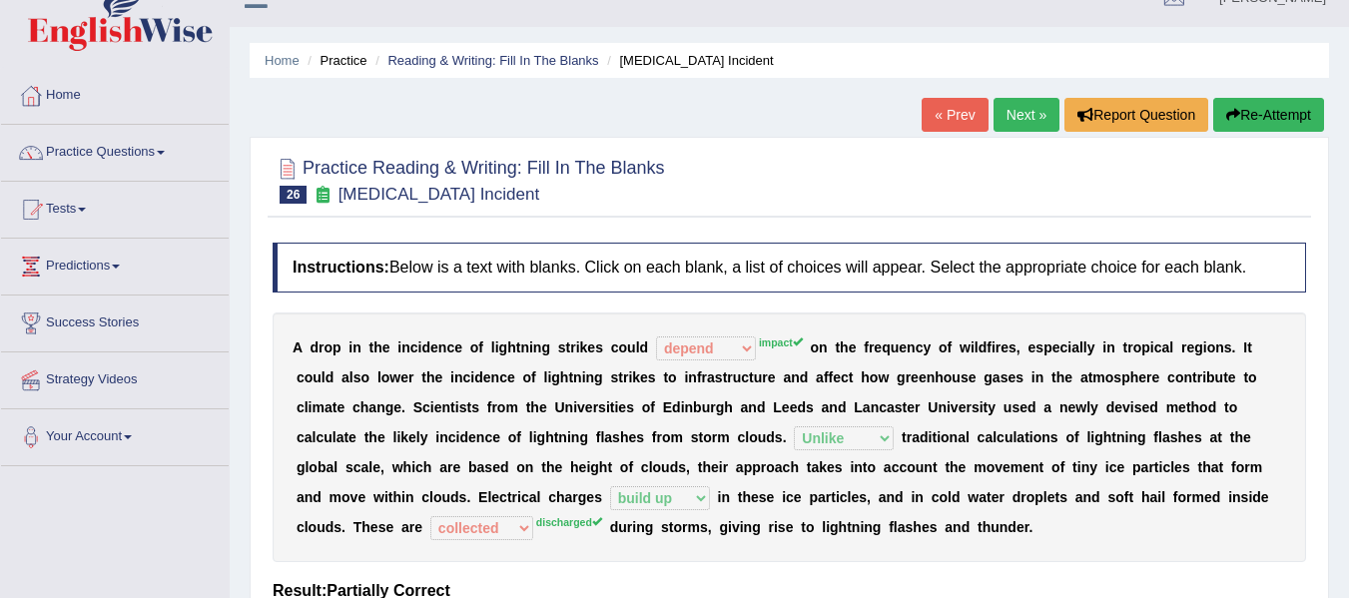
scroll to position [22, 0]
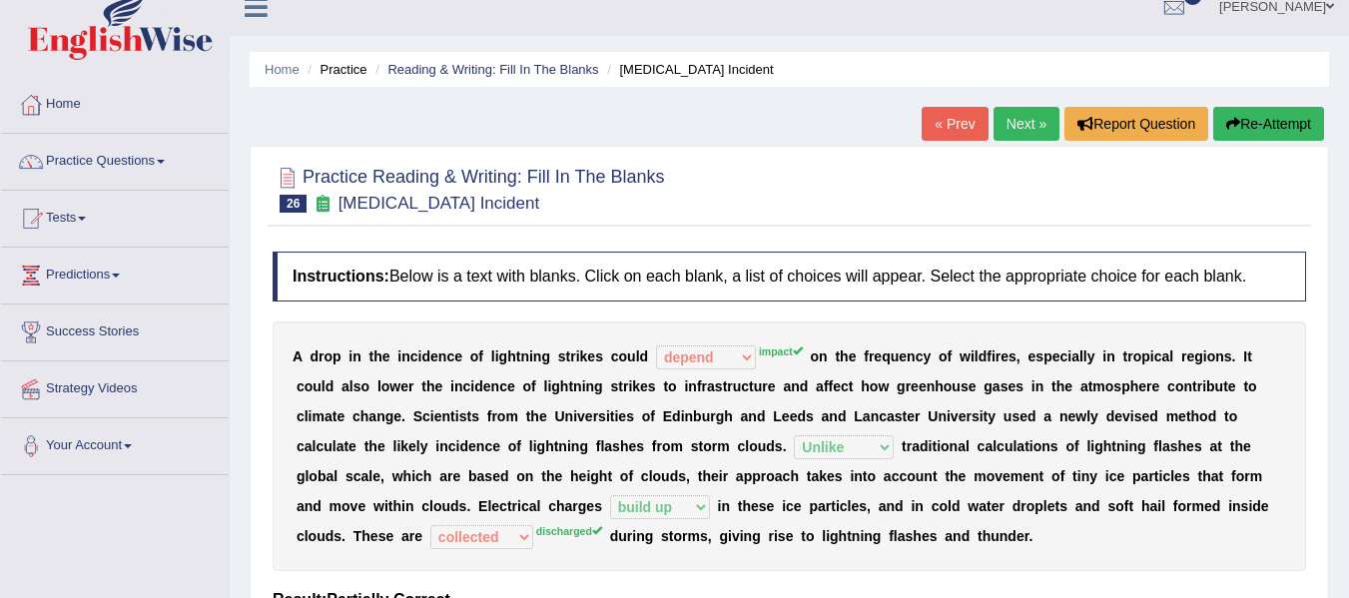
click at [1232, 123] on icon "button" at bounding box center [1233, 124] width 14 height 14
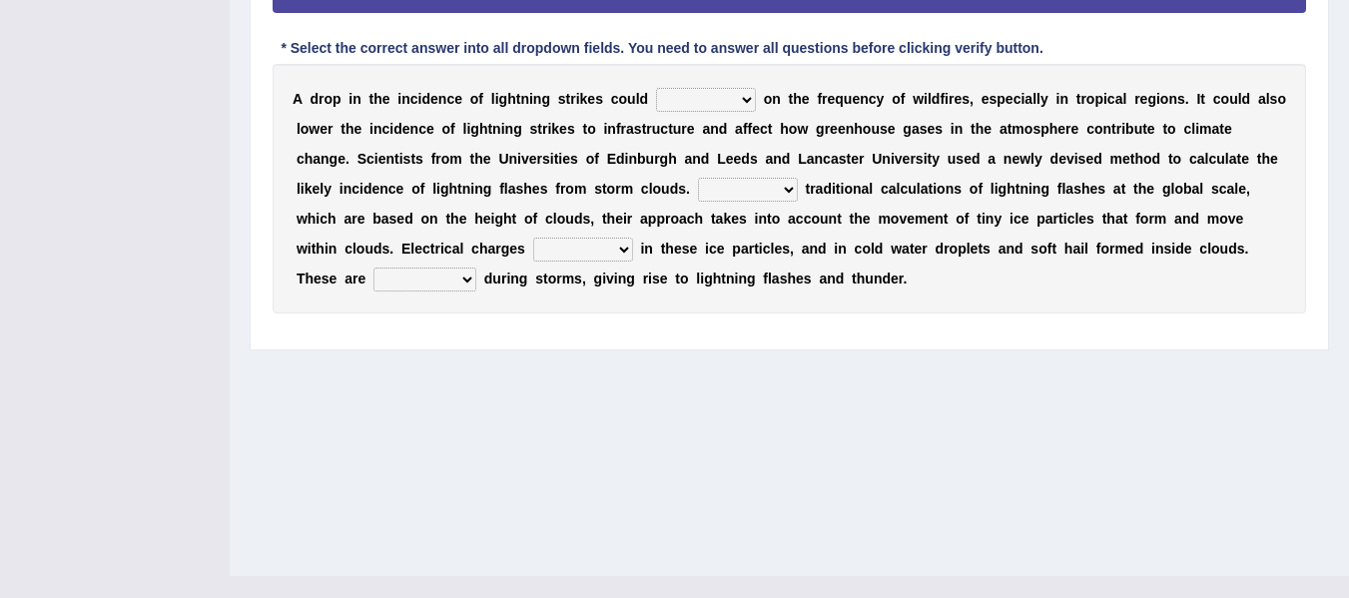
scroll to position [440, 0]
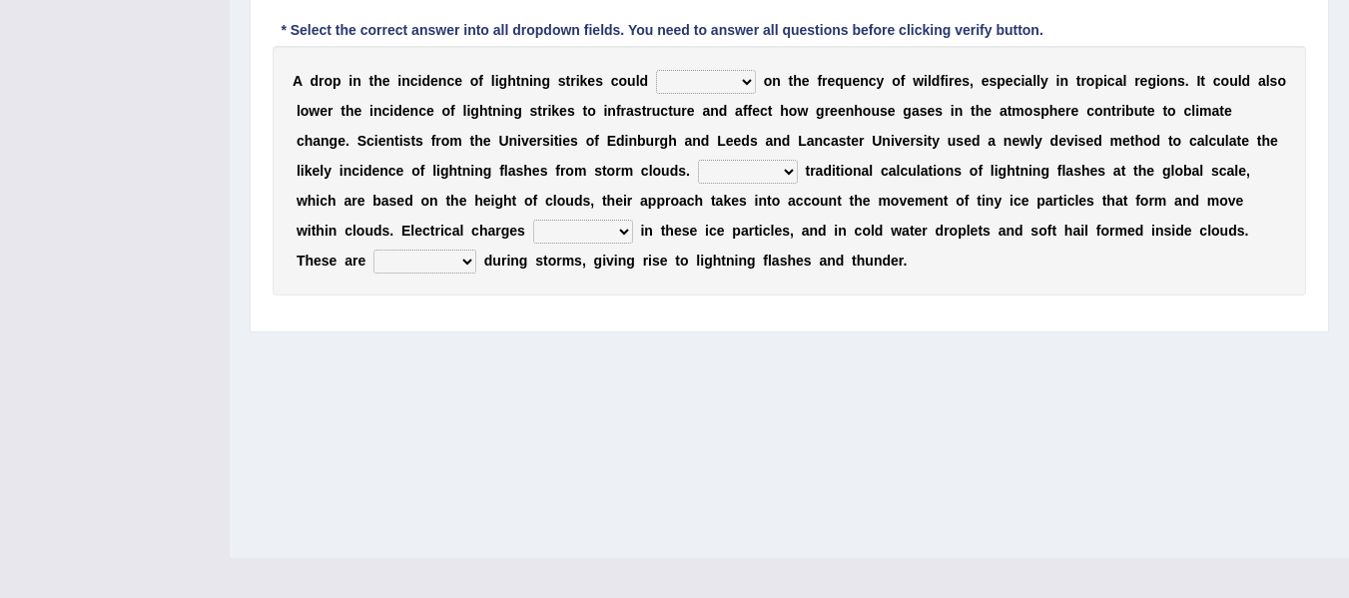
click at [699, 78] on select "dwell focus impact depend" at bounding box center [706, 82] width 100 height 24
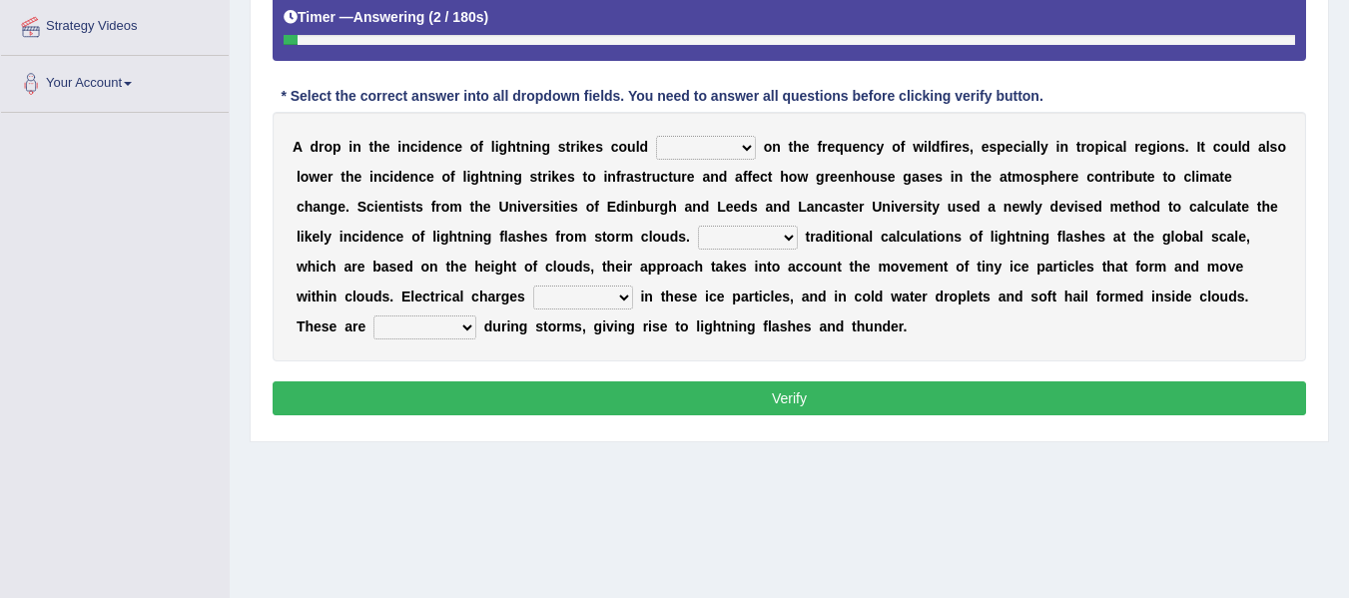
scroll to position [383, 0]
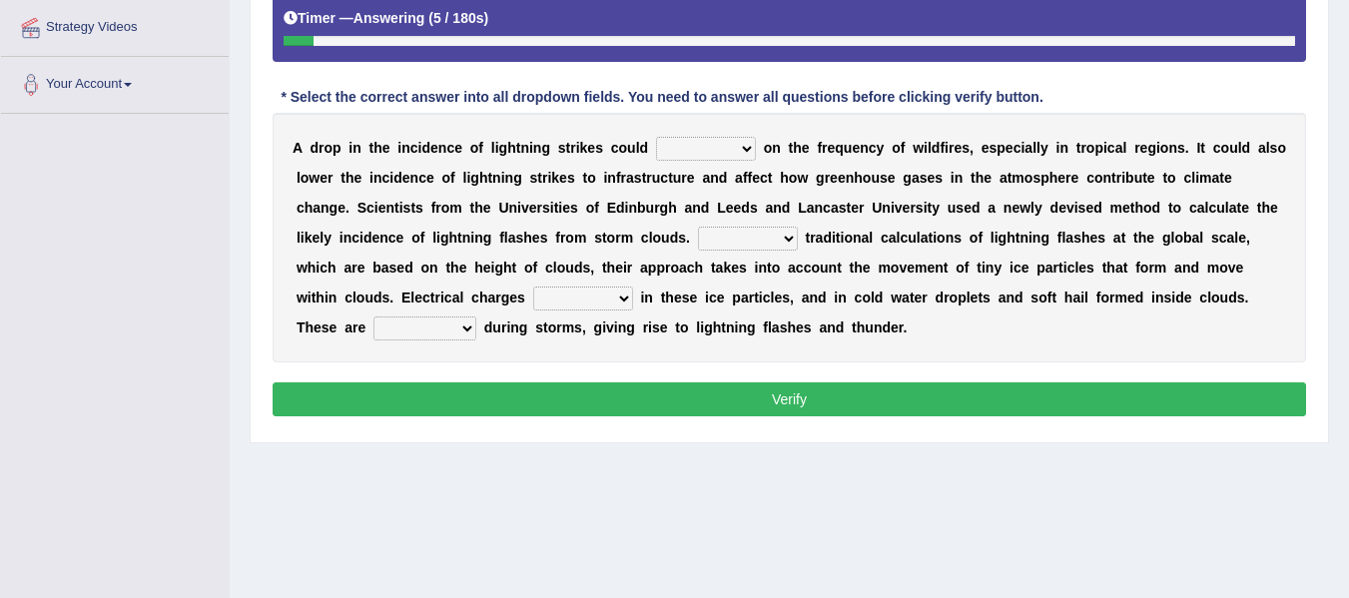
click at [459, 322] on select "collected diverted rounded discharged" at bounding box center [424, 328] width 103 height 24
click at [615, 289] on select "run off build up mess up zoom in" at bounding box center [583, 298] width 100 height 24
click at [440, 329] on select "collected diverted rounded discharged" at bounding box center [424, 328] width 103 height 24
click at [446, 334] on select "collected diverted rounded discharged" at bounding box center [424, 328] width 103 height 24
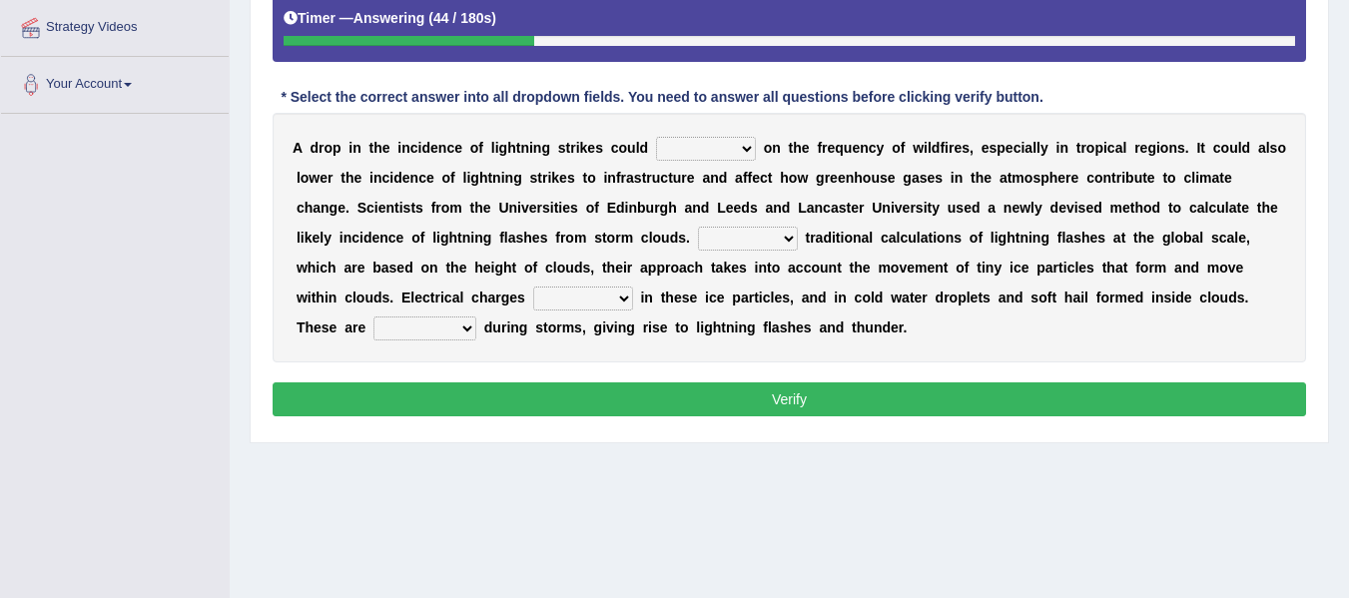
click at [399, 318] on select "collected diverted rounded discharged" at bounding box center [424, 328] width 103 height 24
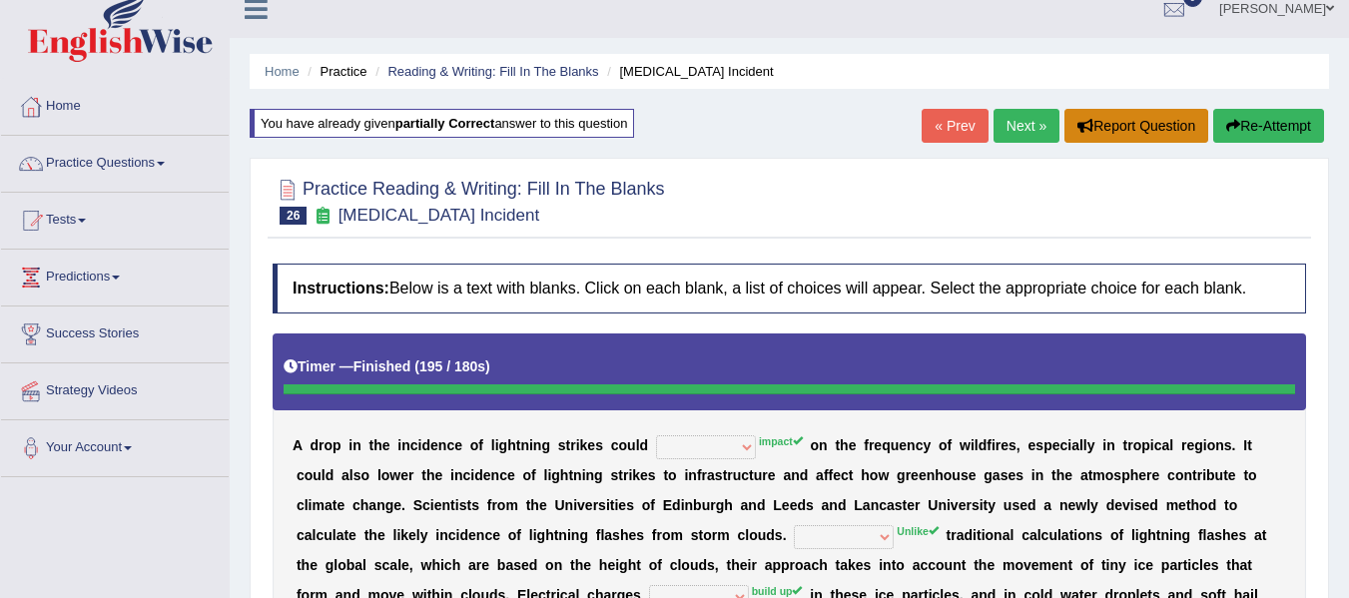
scroll to position [18, 0]
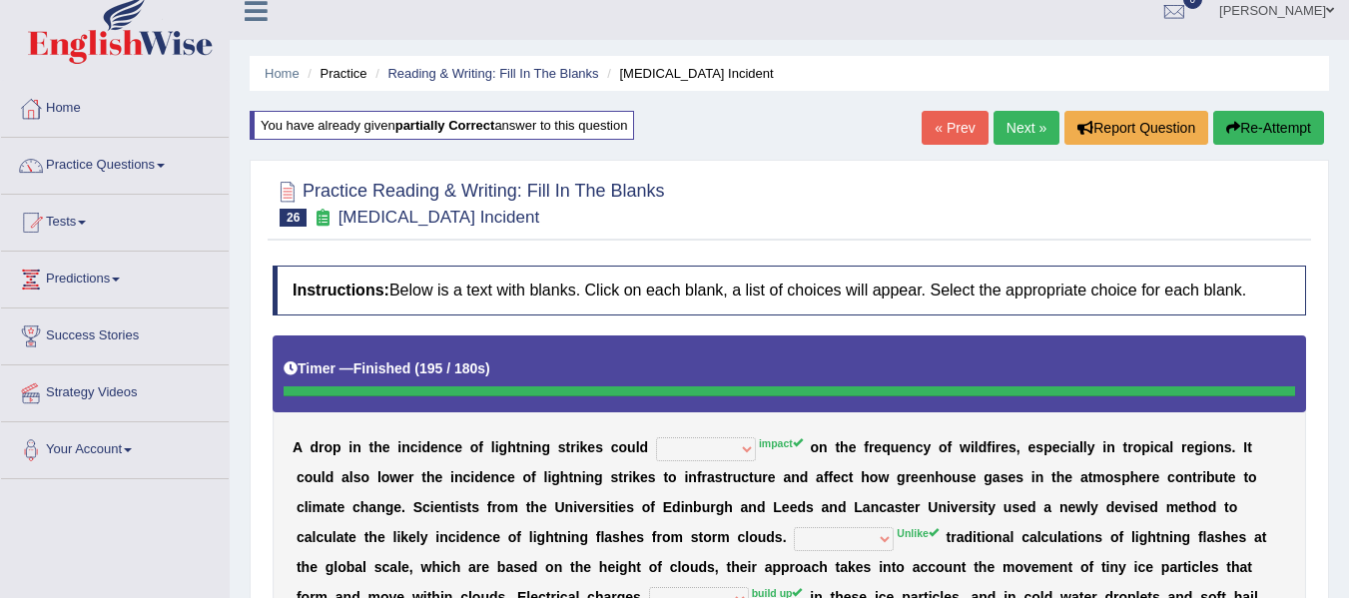
click at [1016, 141] on link "Next »" at bounding box center [1026, 128] width 66 height 34
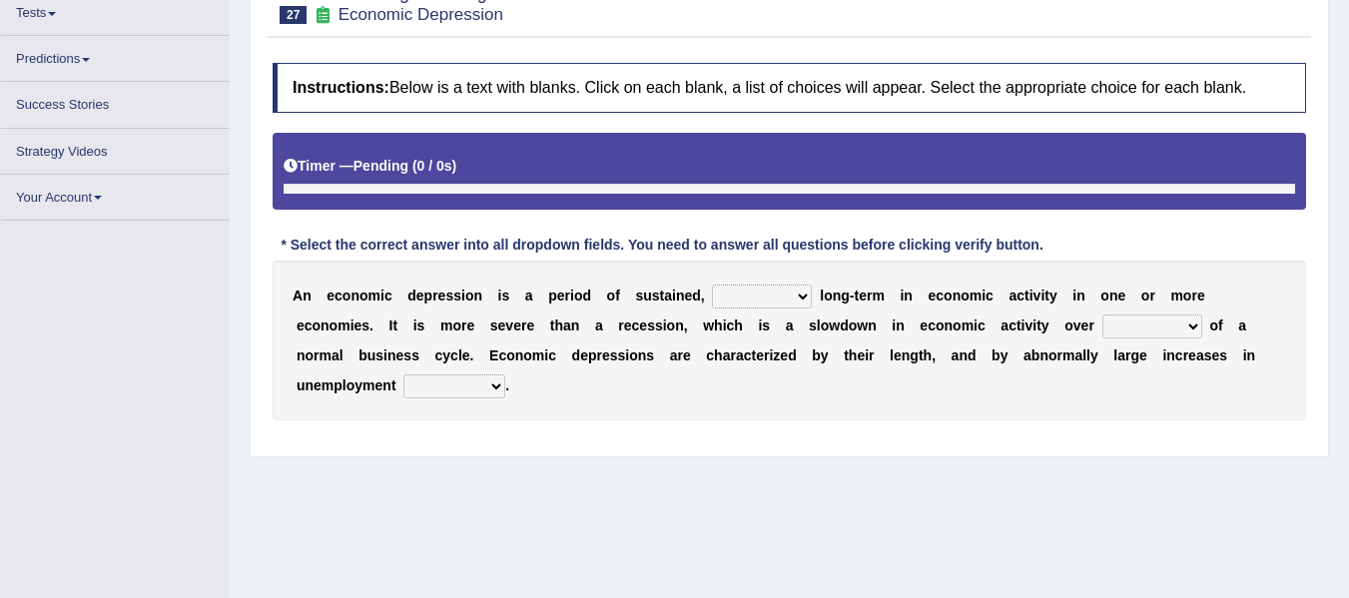
scroll to position [233, 0]
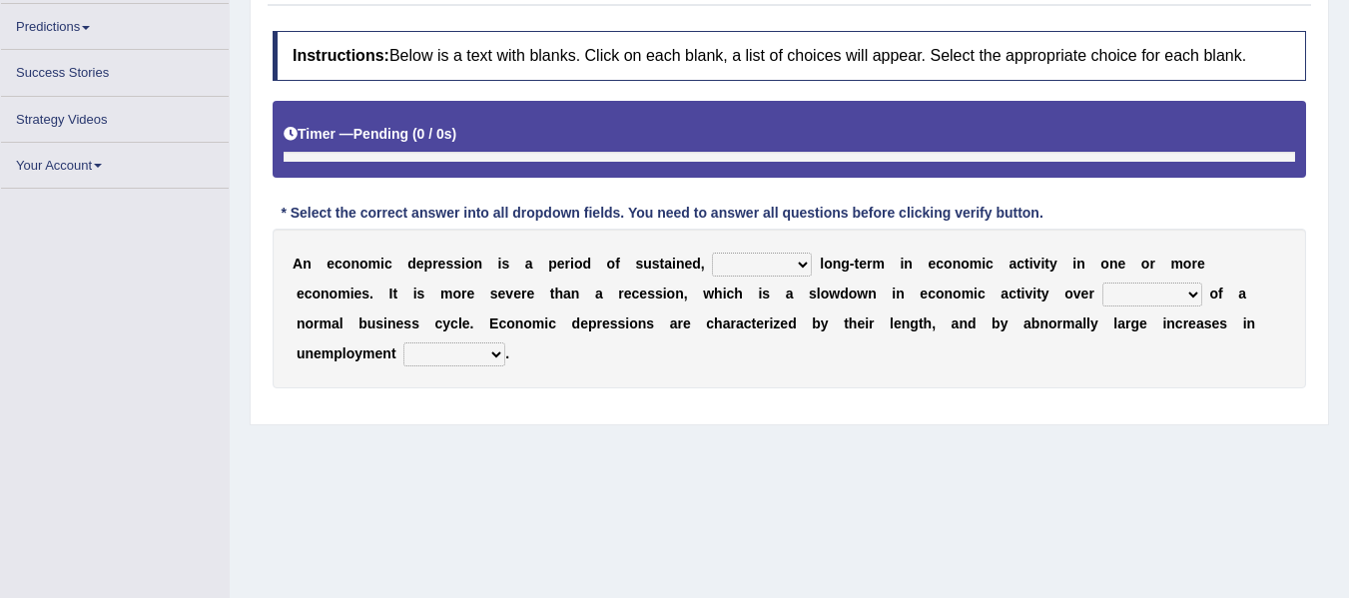
click at [747, 264] on select "variation promotion downturn reduction" at bounding box center [762, 265] width 100 height 24
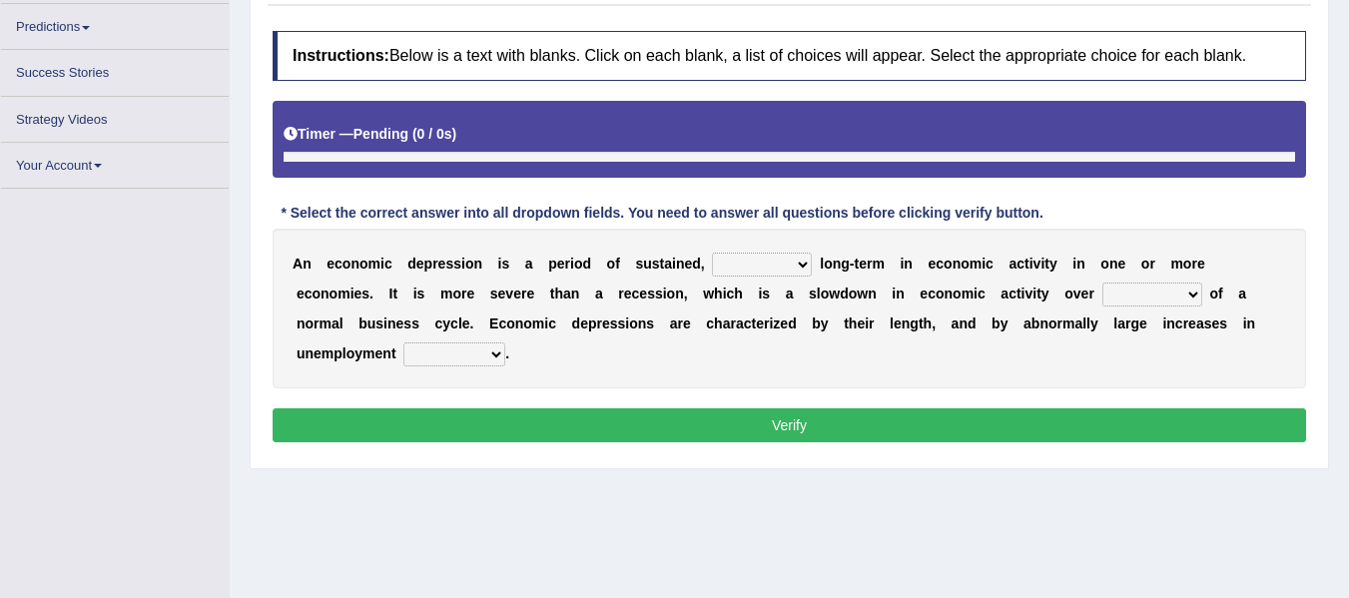
scroll to position [255, 0]
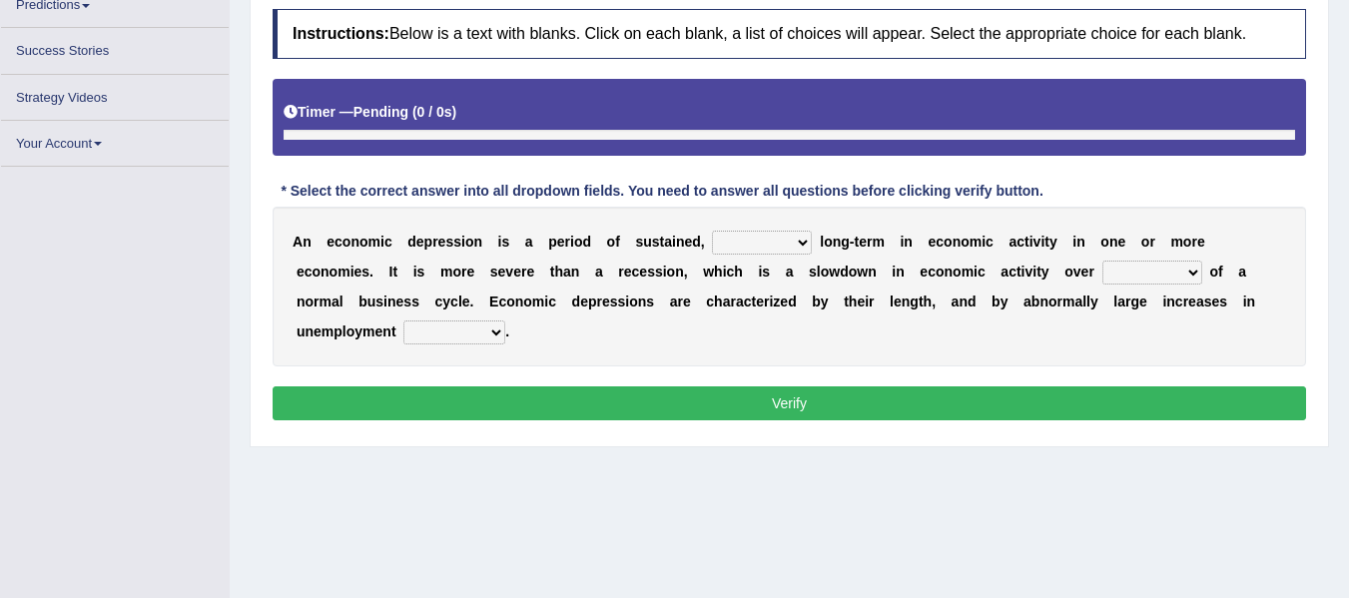
click at [747, 255] on select "variation promotion downturn reduction" at bounding box center [762, 243] width 100 height 24
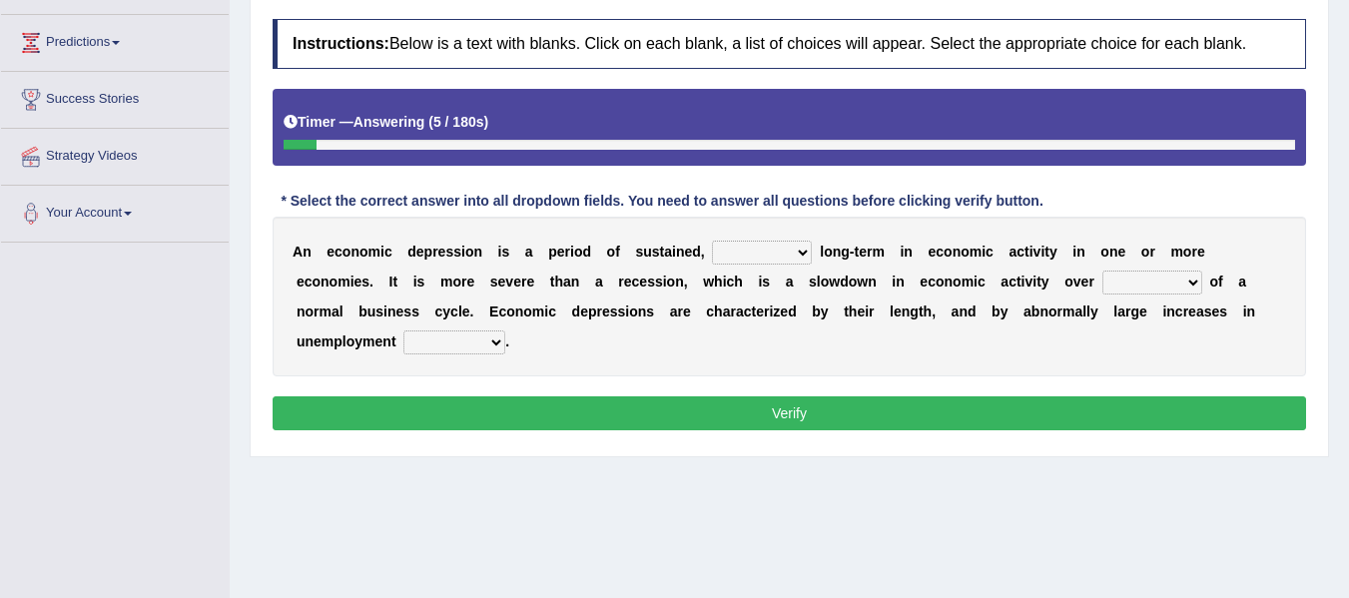
click at [753, 260] on select "variation promotion downturn reduction" at bounding box center [762, 253] width 100 height 24
select select "reduction"
click at [712, 241] on select "variation promotion downturn reduction" at bounding box center [762, 253] width 100 height 24
click at [1151, 277] on select "an era the course a tally the year" at bounding box center [1152, 283] width 100 height 24
select select "an era"
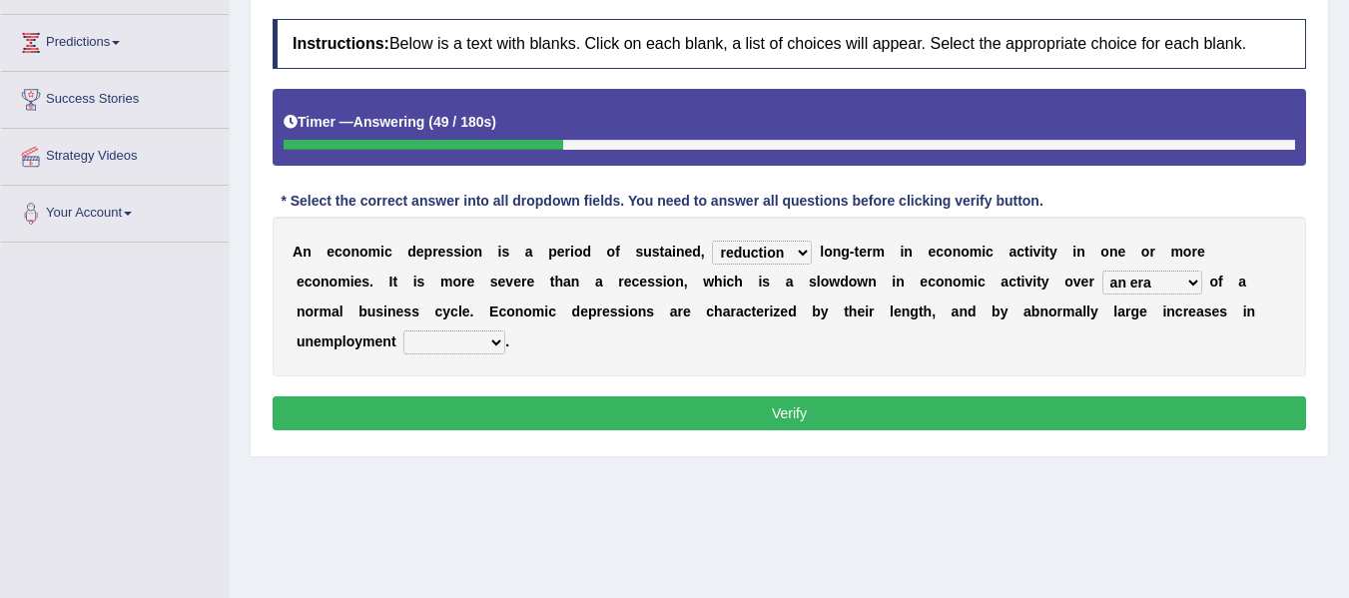
click at [1102, 271] on select "an era the course a tally the year" at bounding box center [1152, 283] width 100 height 24
click at [432, 346] on select "calculation bias ratio rate" at bounding box center [454, 342] width 102 height 24
select select "rate"
click at [403, 330] on select "calculation bias ratio rate" at bounding box center [454, 342] width 102 height 24
click at [705, 395] on div "Instructions: Below is a text with blanks. Click on each blank, a list of choic…" at bounding box center [789, 227] width 1043 height 437
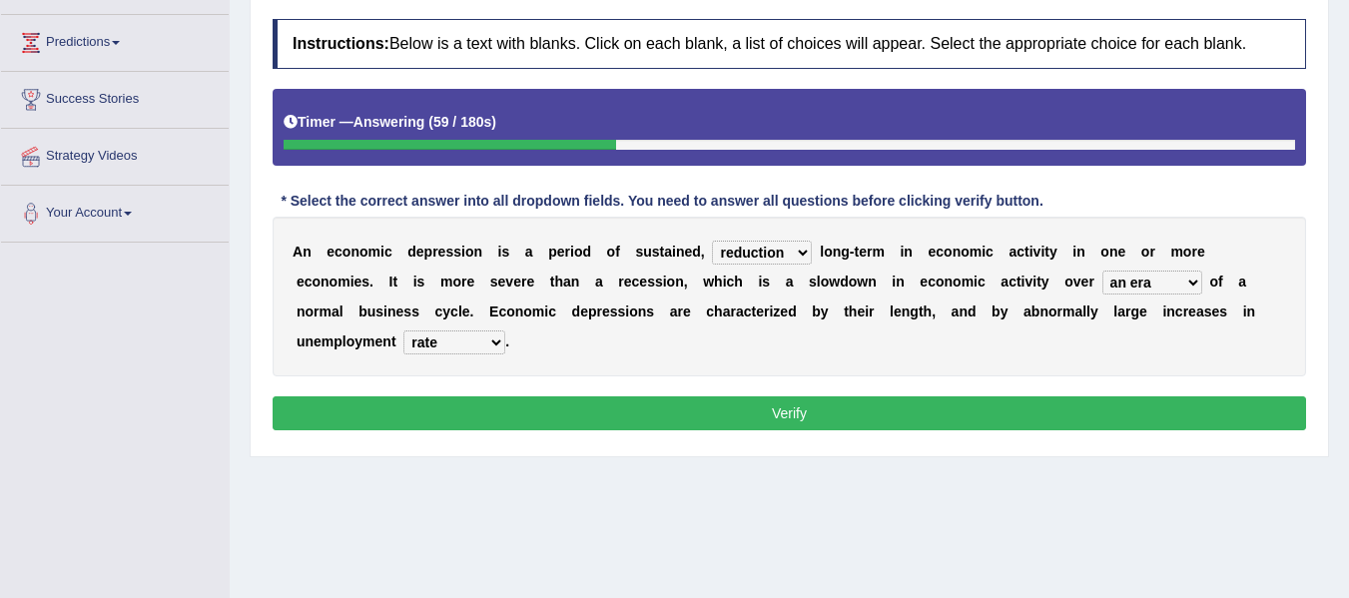
click at [711, 400] on button "Verify" at bounding box center [789, 413] width 1033 height 34
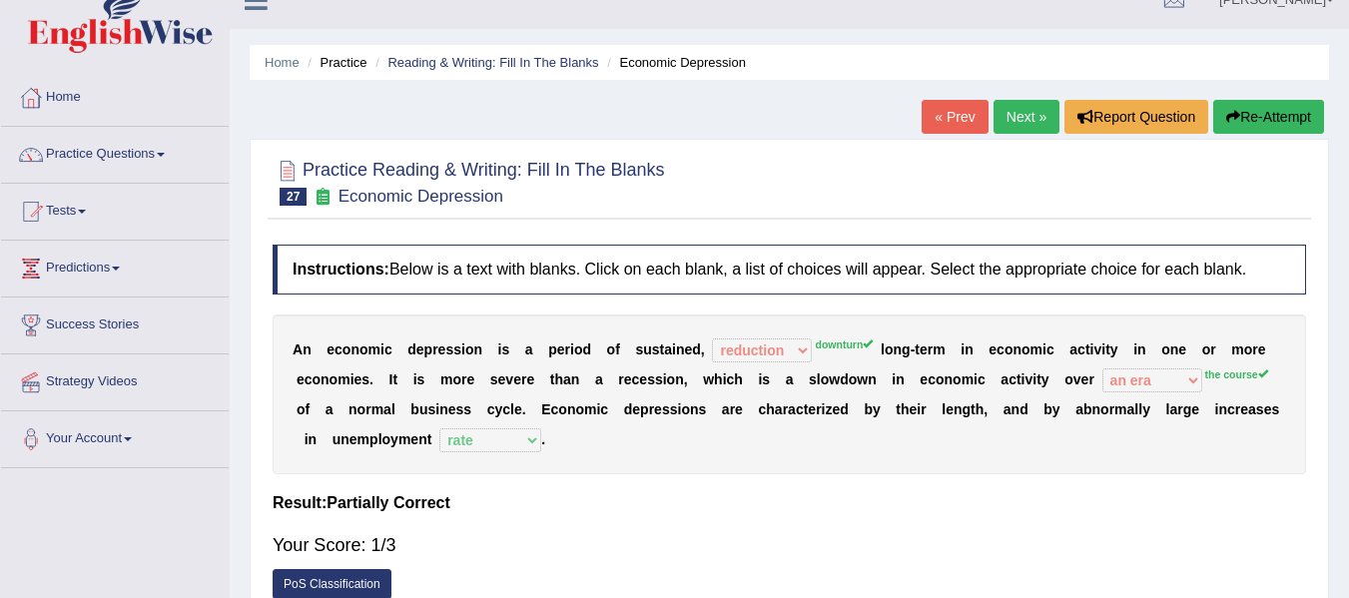
scroll to position [22, 0]
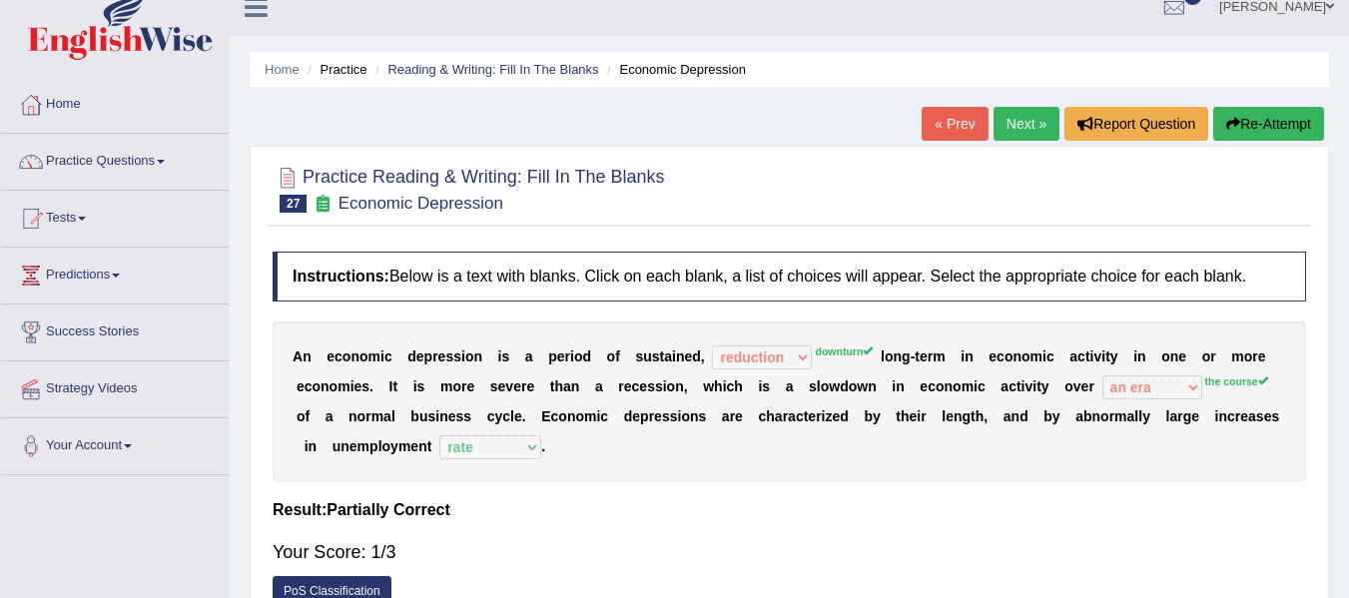
click at [1268, 118] on button "Re-Attempt" at bounding box center [1268, 124] width 111 height 34
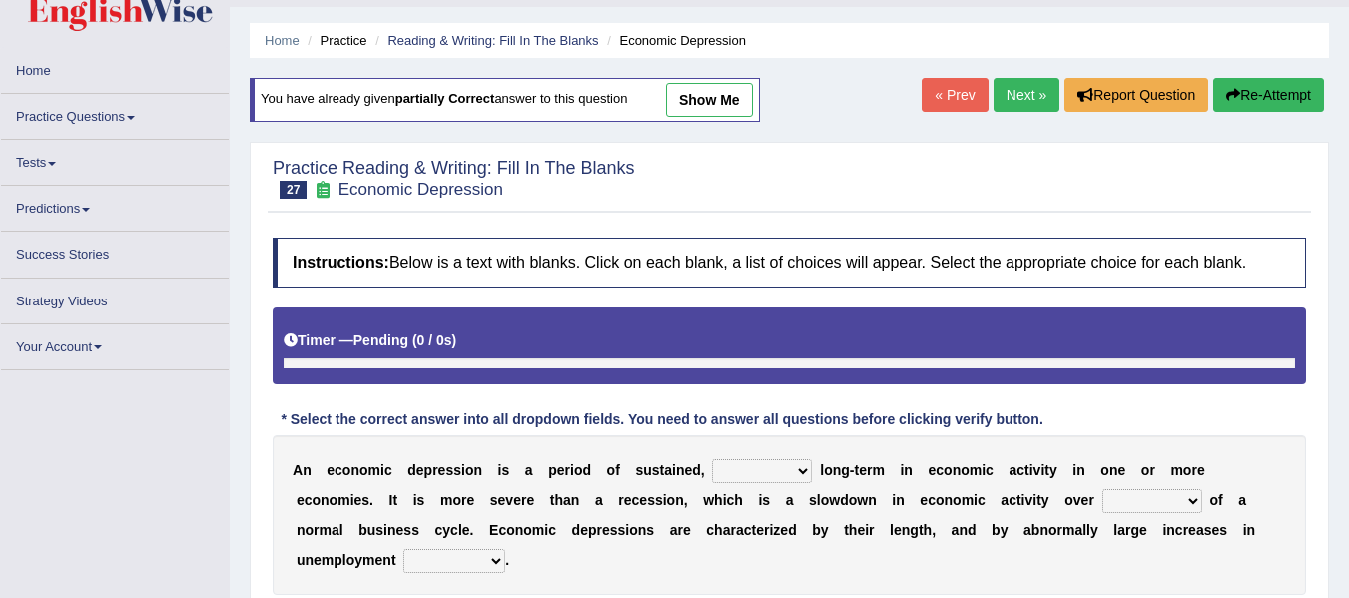
scroll to position [255, 0]
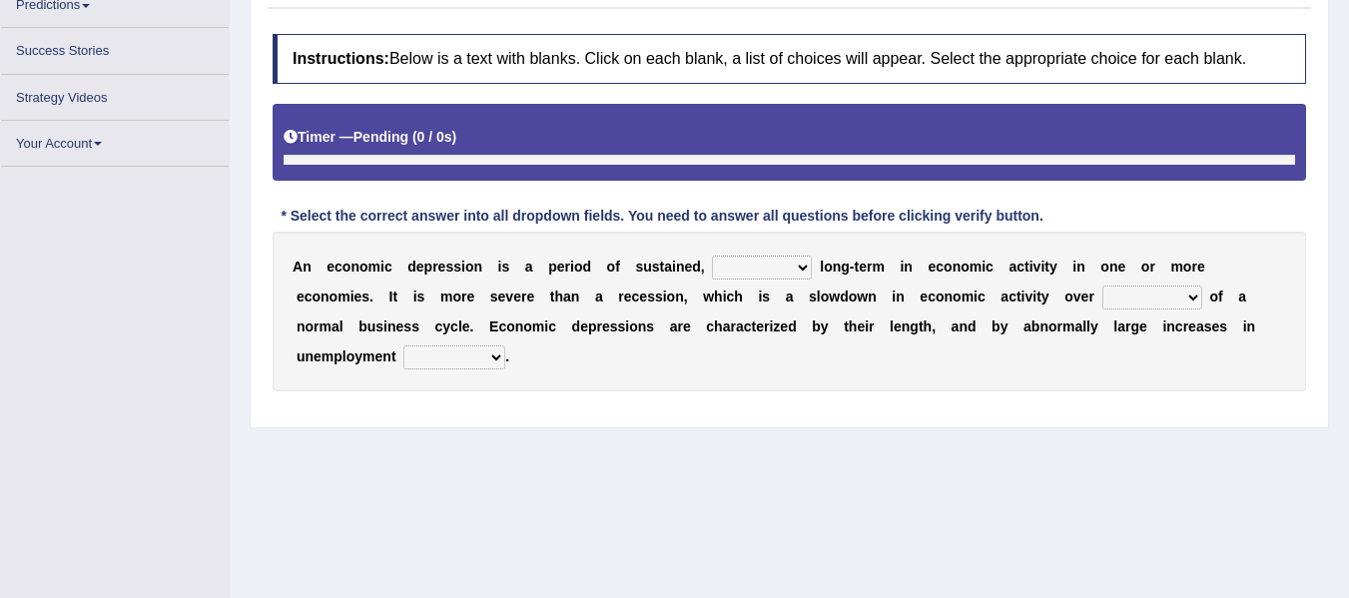
click at [1133, 292] on select "an era the course a tally the year" at bounding box center [1152, 297] width 100 height 24
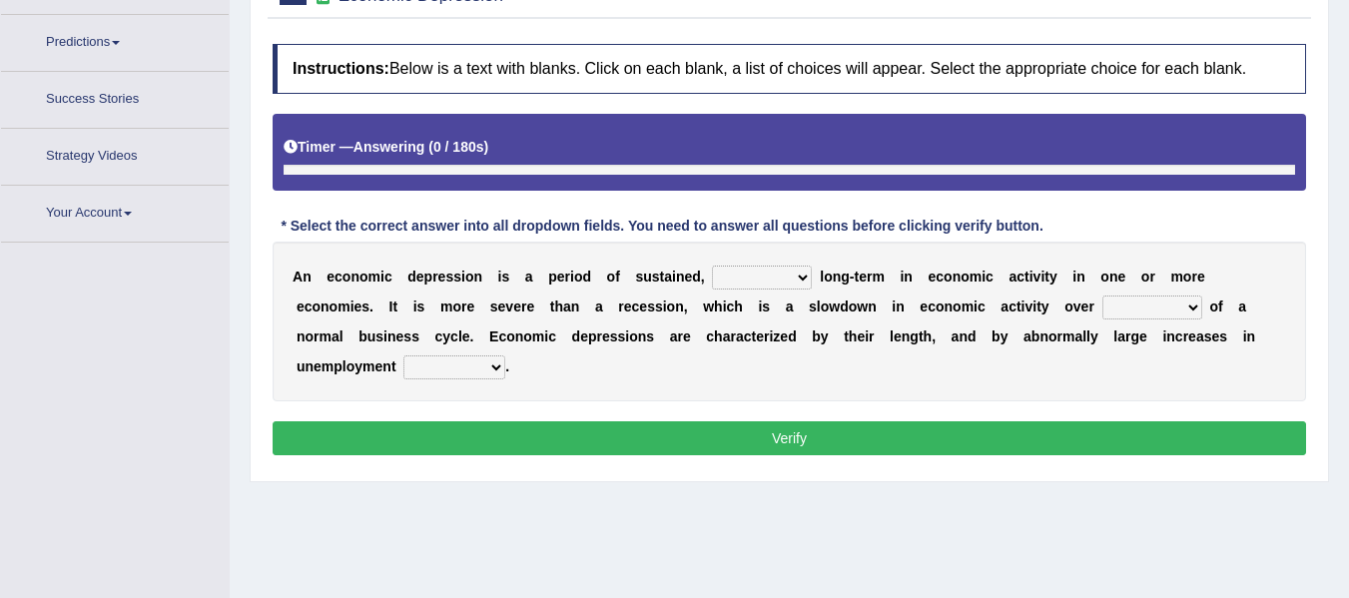
scroll to position [291, 0]
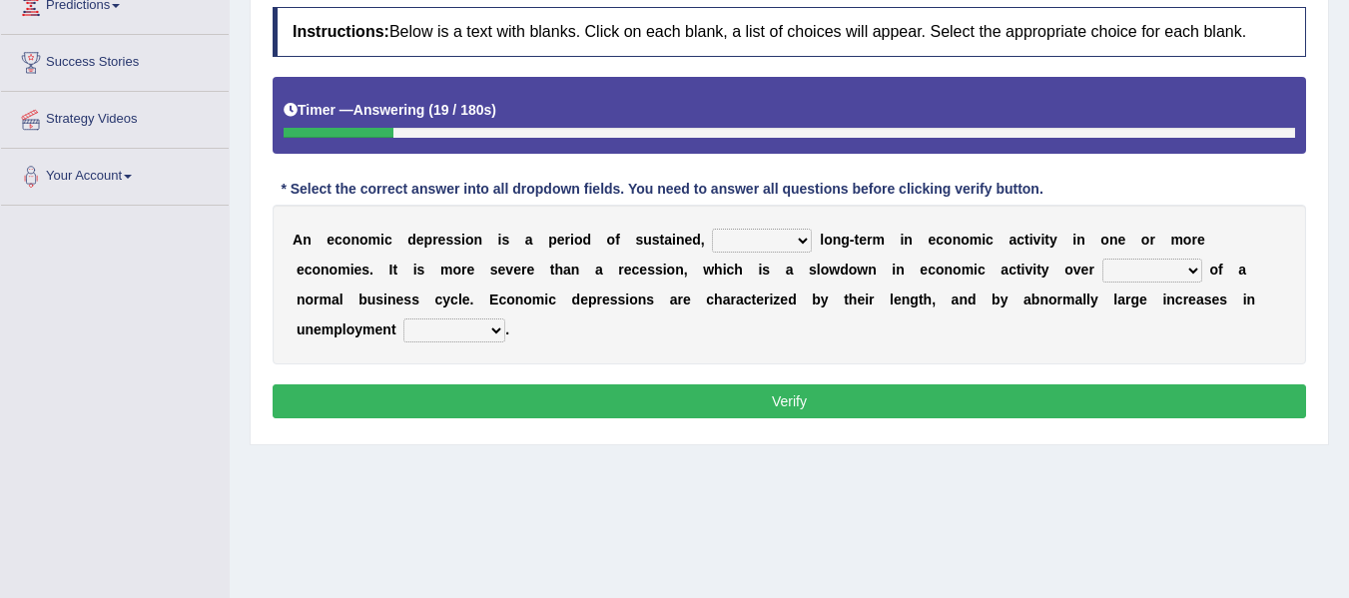
click at [1136, 278] on select "an era the course a tally the year" at bounding box center [1152, 271] width 100 height 24
click at [1181, 273] on select "an era the course a tally the year" at bounding box center [1152, 271] width 100 height 24
click at [1159, 273] on select "an era the course a tally the year" at bounding box center [1152, 271] width 100 height 24
click at [1165, 264] on select "an era the course a tally the year" at bounding box center [1152, 271] width 100 height 24
click at [1139, 278] on select "an era the course a tally the year" at bounding box center [1152, 271] width 100 height 24
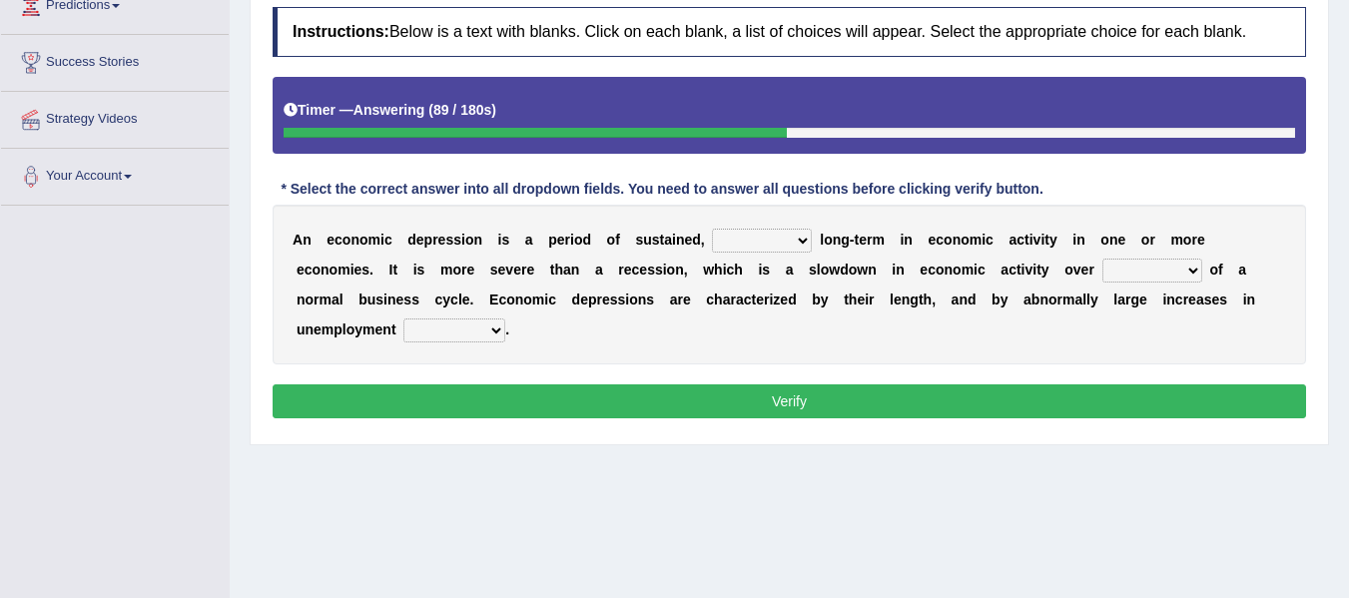
click at [1137, 273] on select "an era the course a tally the year" at bounding box center [1152, 271] width 100 height 24
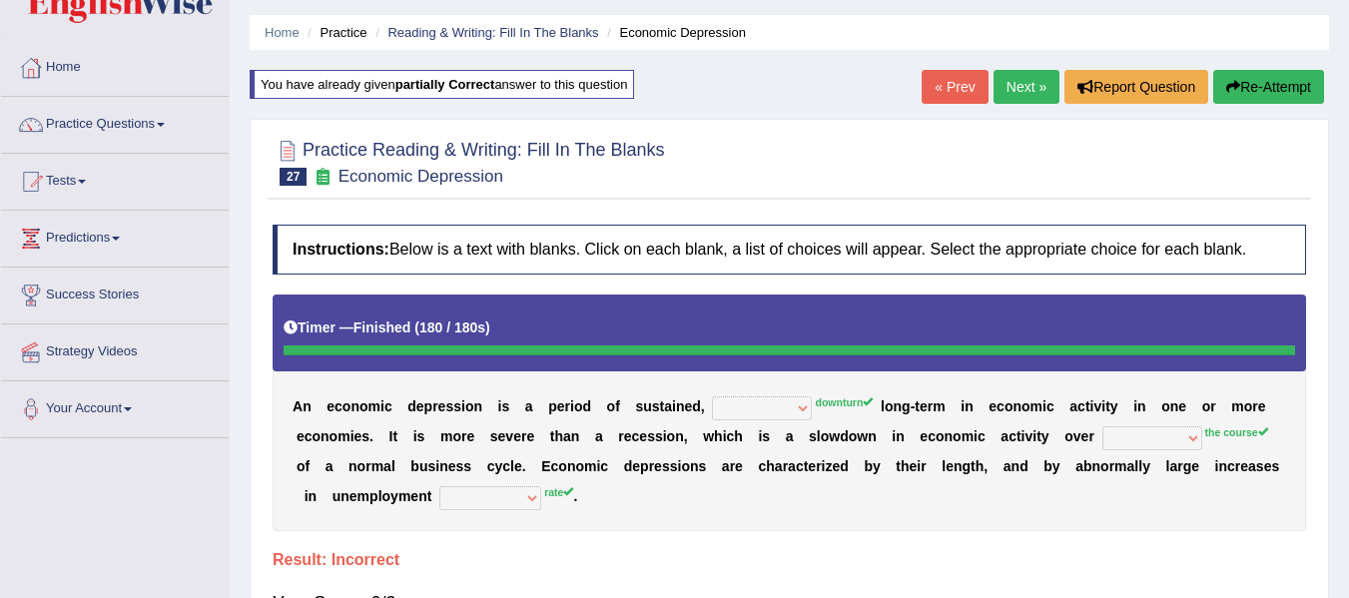
scroll to position [0, 0]
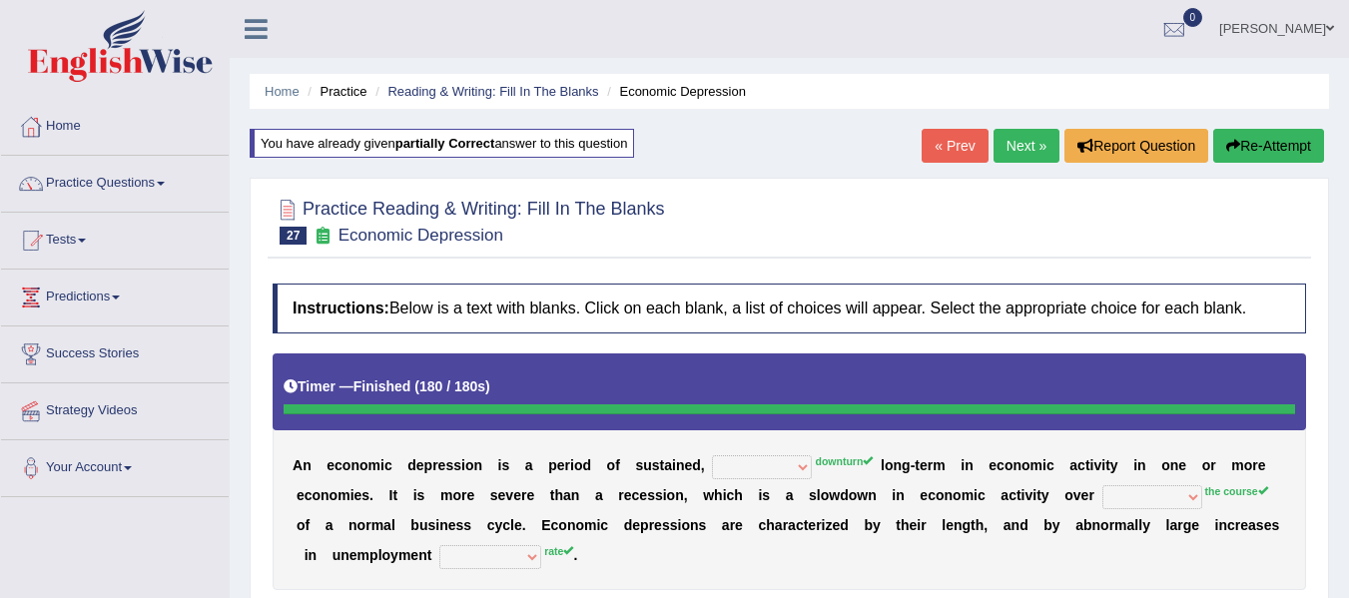
click at [1024, 143] on link "Next »" at bounding box center [1026, 146] width 66 height 34
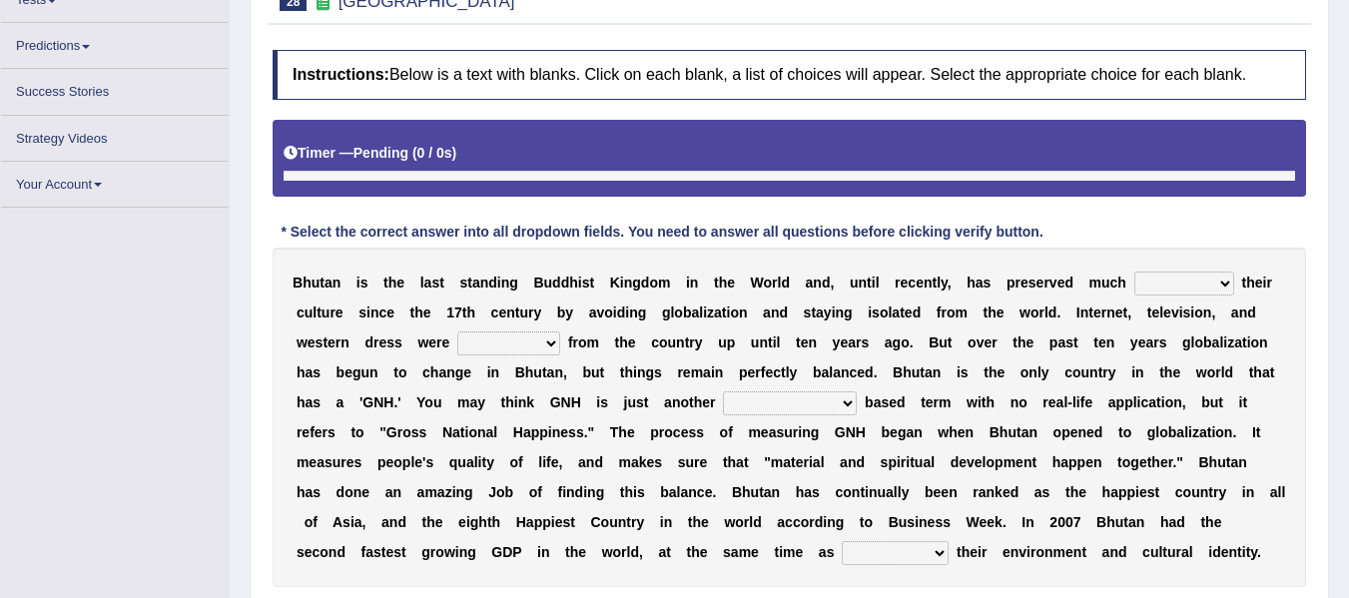
scroll to position [233, 0]
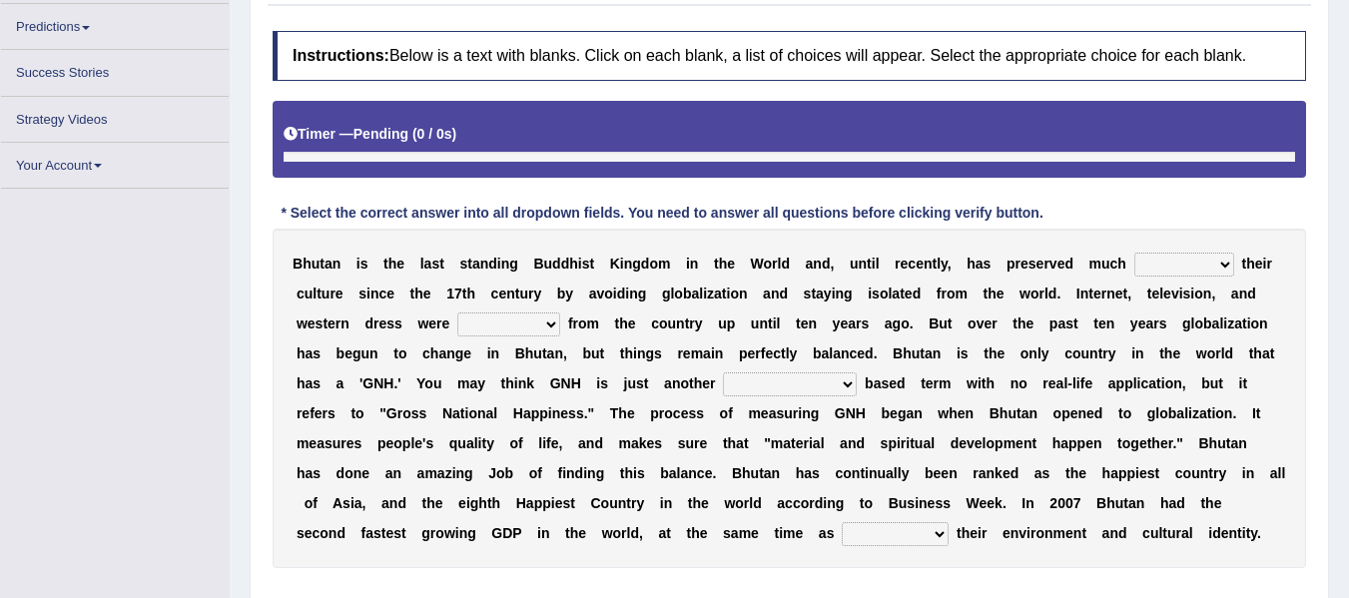
click at [1162, 264] on select "of about to for" at bounding box center [1184, 265] width 100 height 24
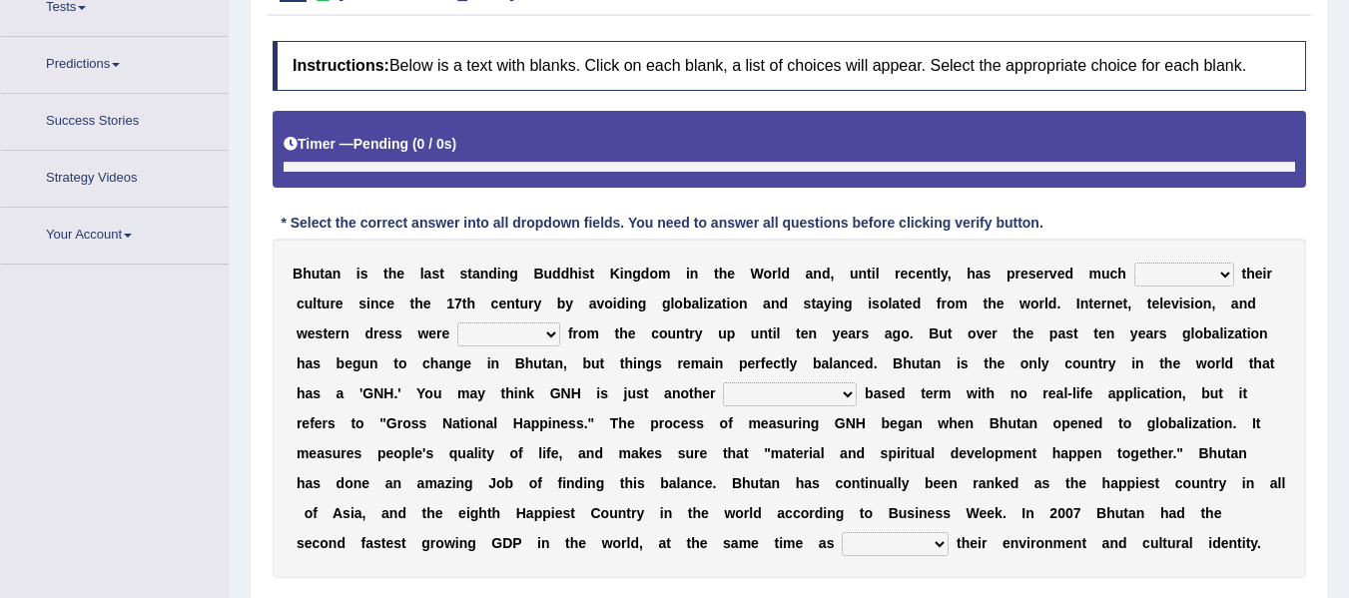
scroll to position [255, 0]
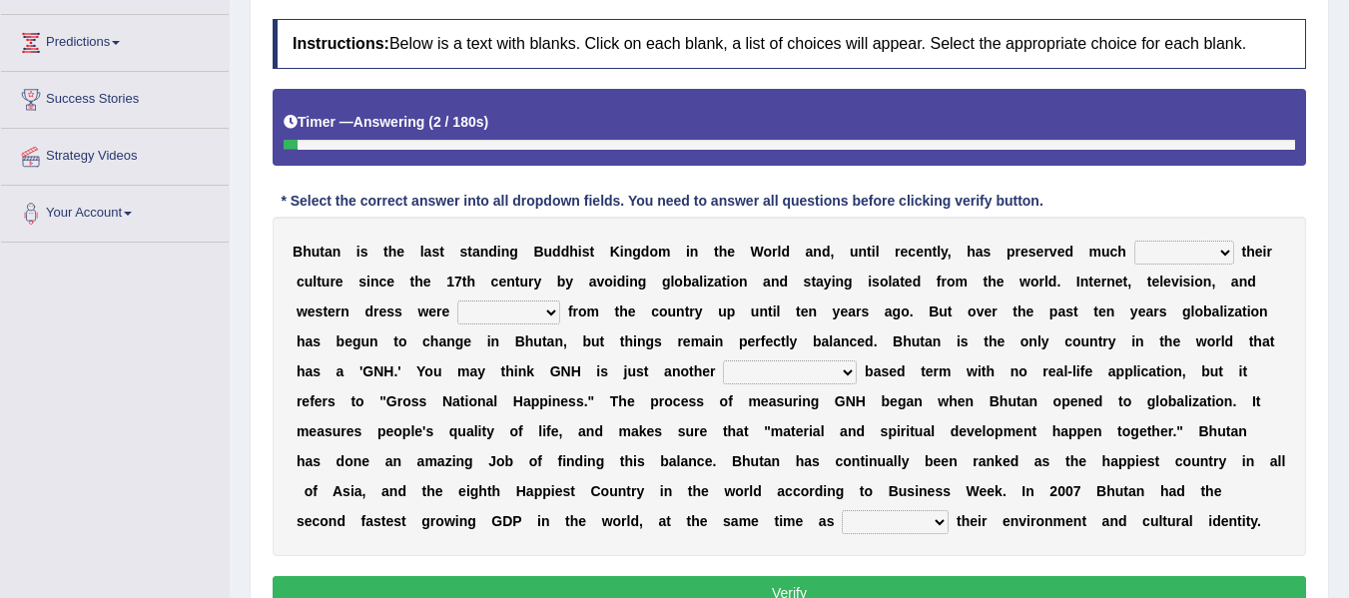
select select "for"
click at [1134, 241] on select "of about to for" at bounding box center [1184, 253] width 100 height 24
click at [519, 322] on select "summoned observed displayed banned" at bounding box center [508, 312] width 103 height 24
click at [494, 314] on select "summoned observed displayed banned" at bounding box center [508, 312] width 103 height 24
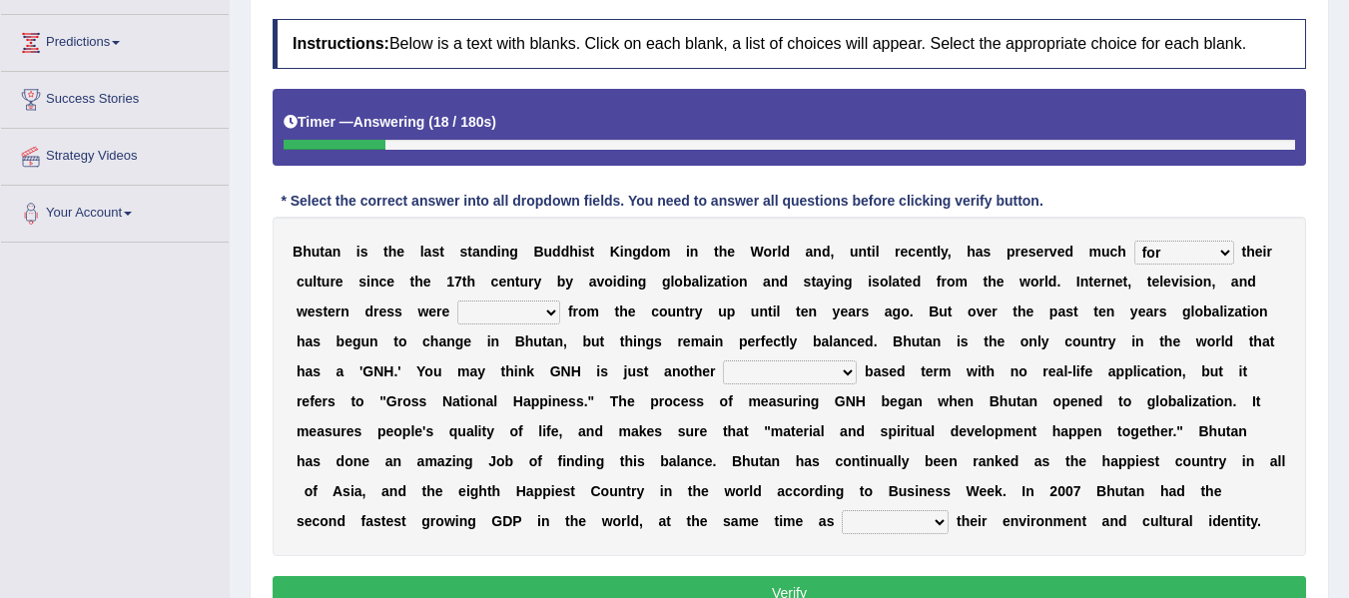
select select "displayed"
click at [457, 300] on select "summoned observed displayed banned" at bounding box center [508, 312] width 103 height 24
click at [792, 379] on select "statistically barely overwhelmingly roughly" at bounding box center [790, 372] width 134 height 24
select select "barely"
click at [723, 360] on select "statistically barely overwhelmingly roughly" at bounding box center [790, 372] width 134 height 24
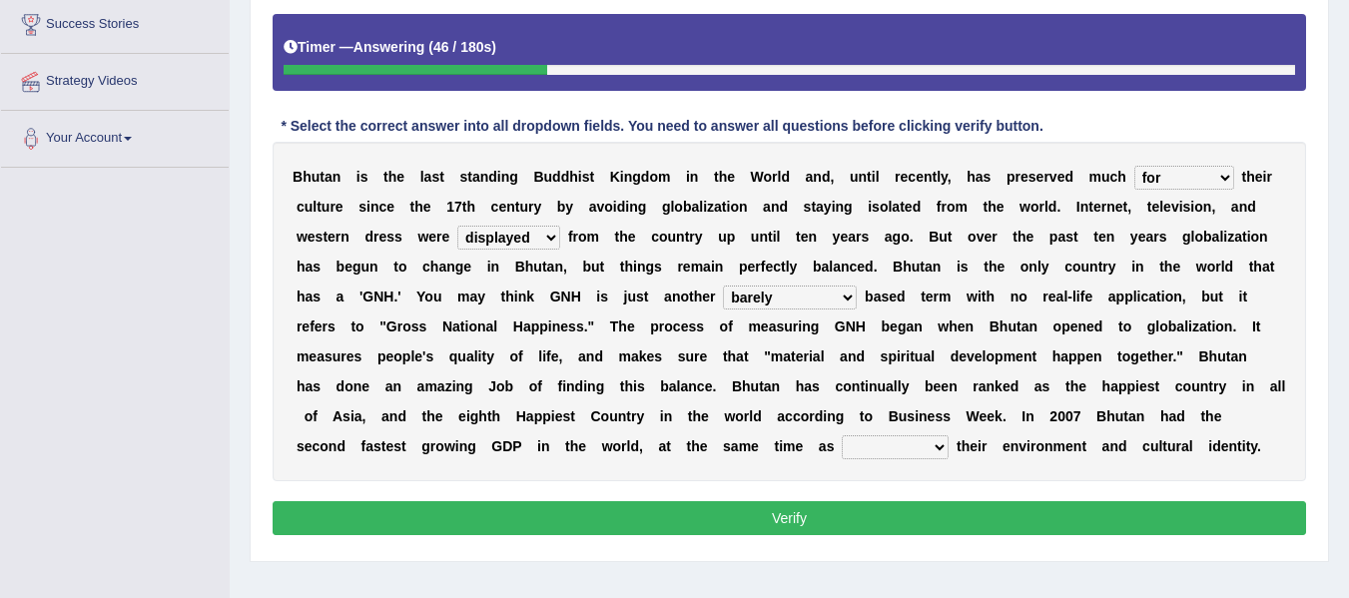
scroll to position [354, 0]
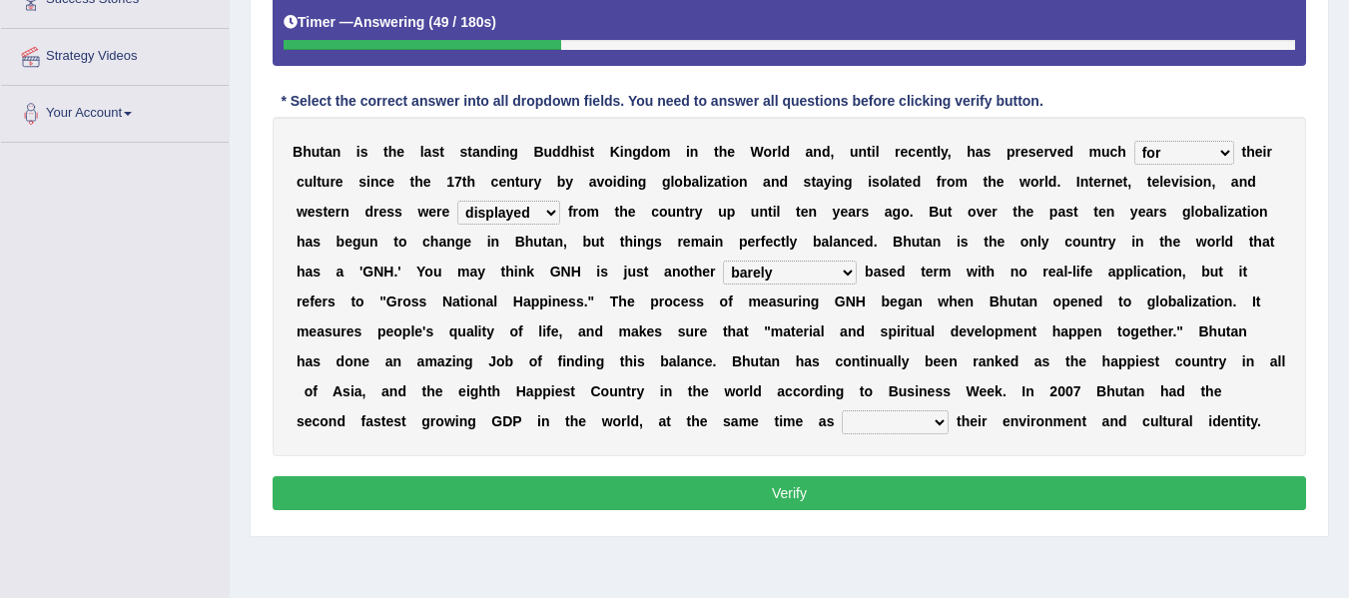
click at [790, 276] on select "statistically barely overwhelmingly roughly" at bounding box center [790, 273] width 134 height 24
click at [974, 336] on b "e" at bounding box center [978, 331] width 8 height 16
click at [916, 419] on select "demeaning intruding maintaining mourning" at bounding box center [894, 422] width 107 height 24
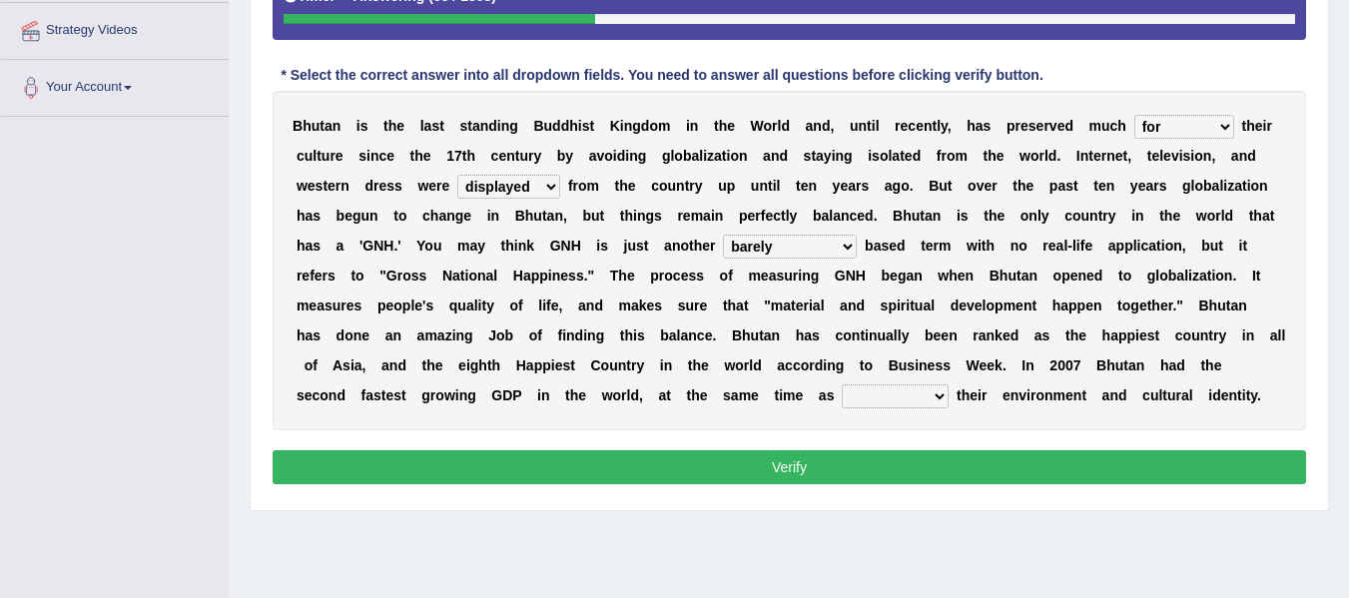
scroll to position [388, 0]
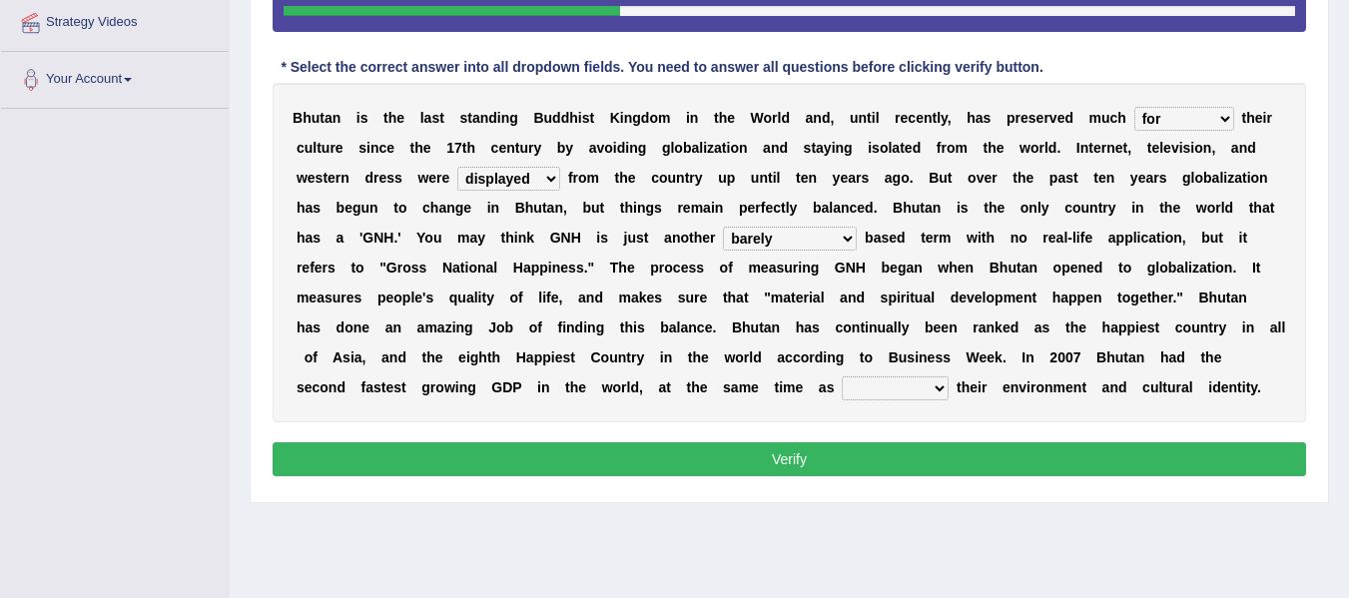
click at [904, 385] on select "demeaning intruding maintaining mourning" at bounding box center [894, 388] width 107 height 24
select select "demeaning"
click at [841, 376] on select "demeaning intruding maintaining mourning" at bounding box center [894, 388] width 107 height 24
click at [867, 448] on button "Verify" at bounding box center [789, 459] width 1033 height 34
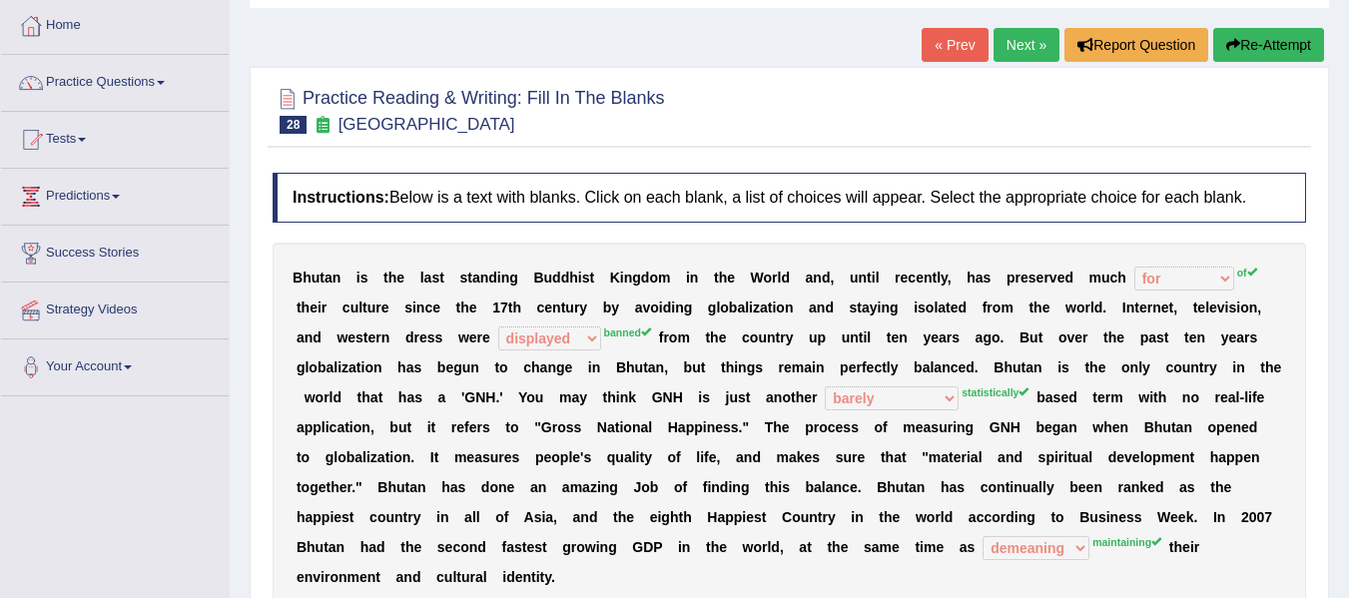
scroll to position [89, 0]
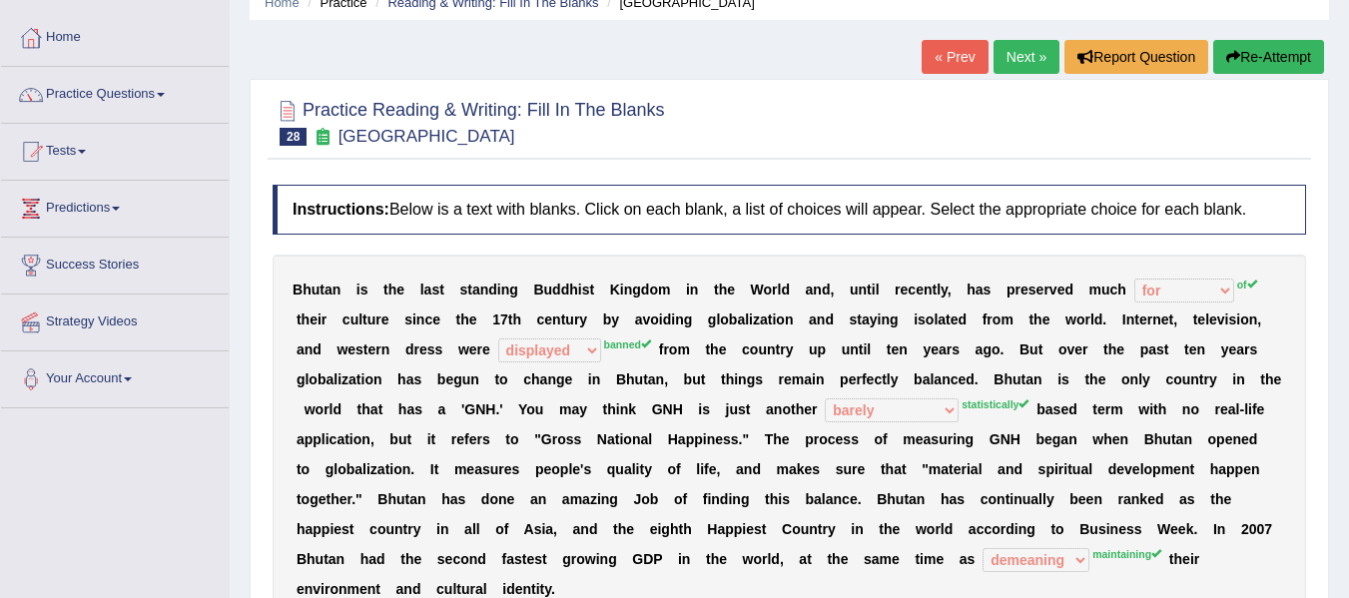
click at [1274, 58] on button "Re-Attempt" at bounding box center [1268, 57] width 111 height 34
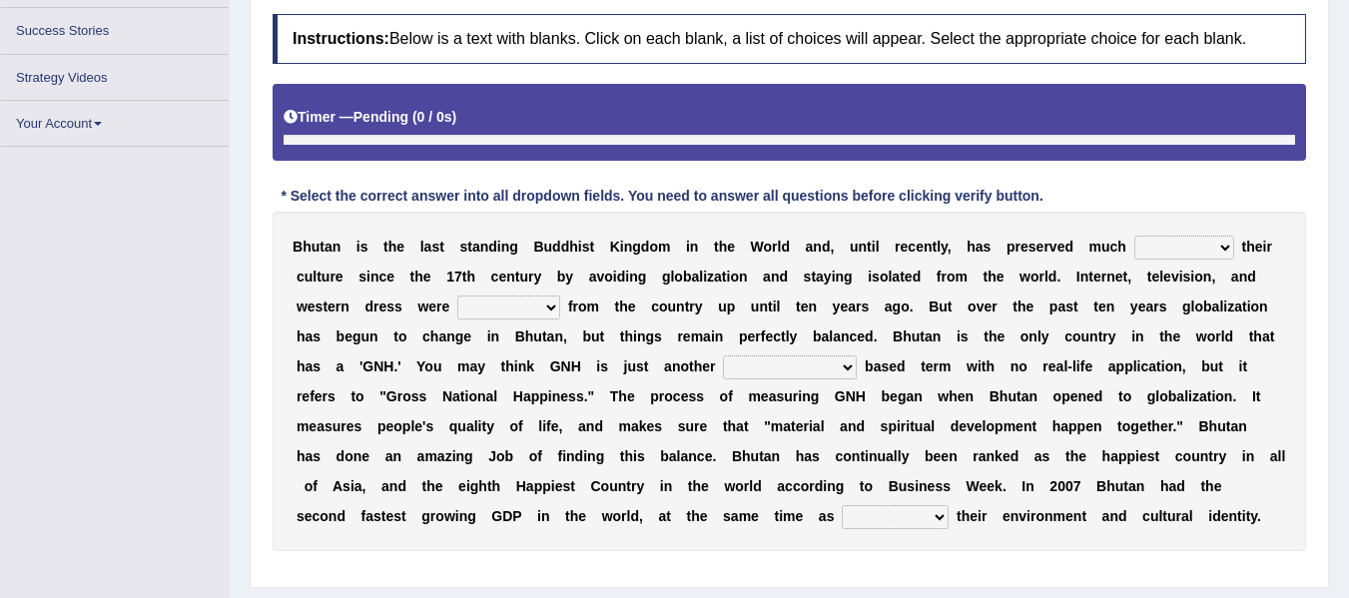
scroll to position [288, 0]
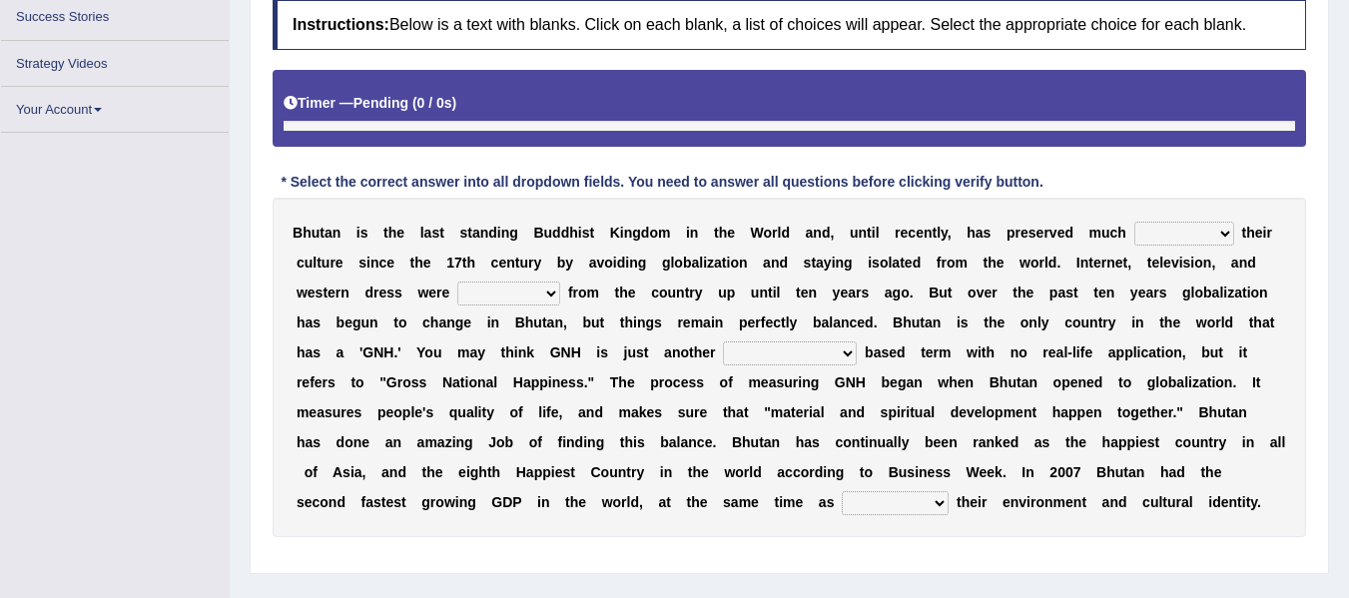
click at [515, 298] on select "summoned observed displayed banned" at bounding box center [508, 293] width 103 height 24
click at [675, 291] on b "u" at bounding box center [672, 292] width 9 height 16
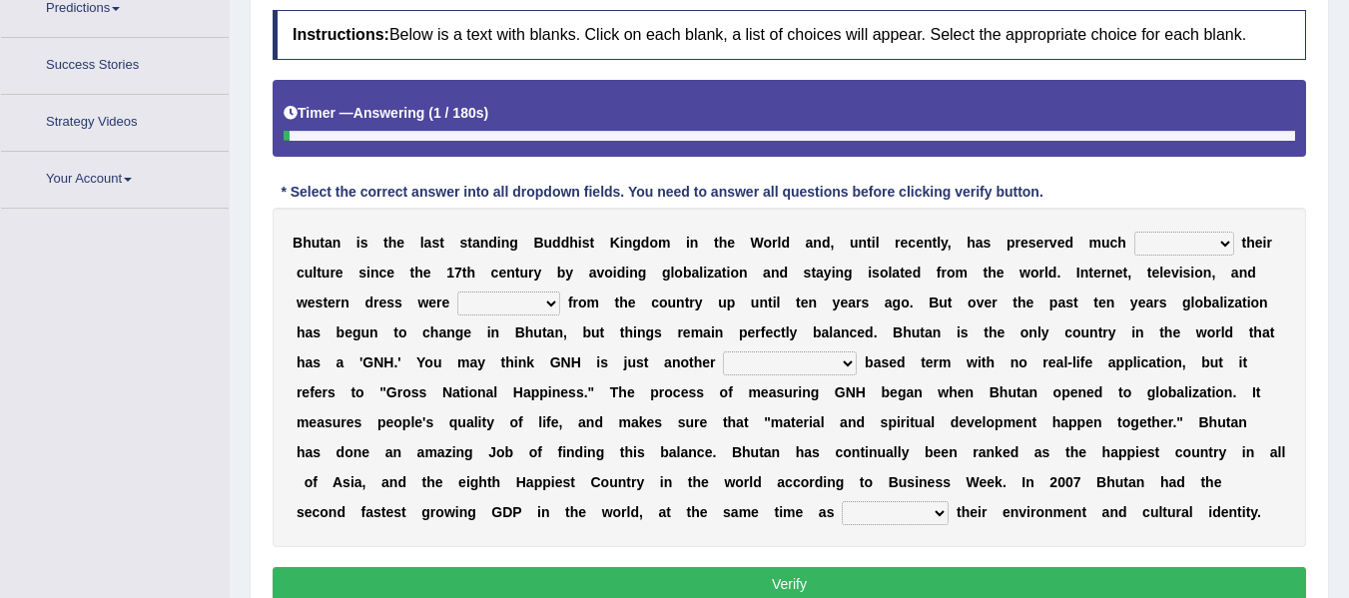
scroll to position [336, 0]
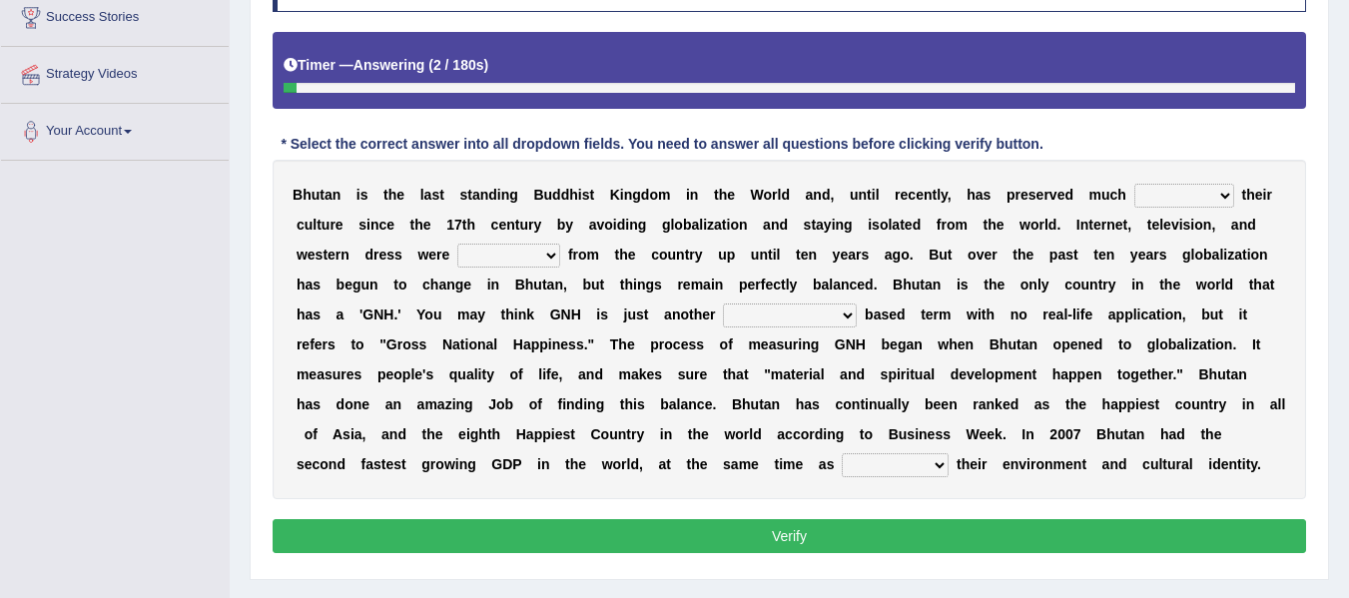
click at [1221, 195] on select "of about to for" at bounding box center [1184, 196] width 100 height 24
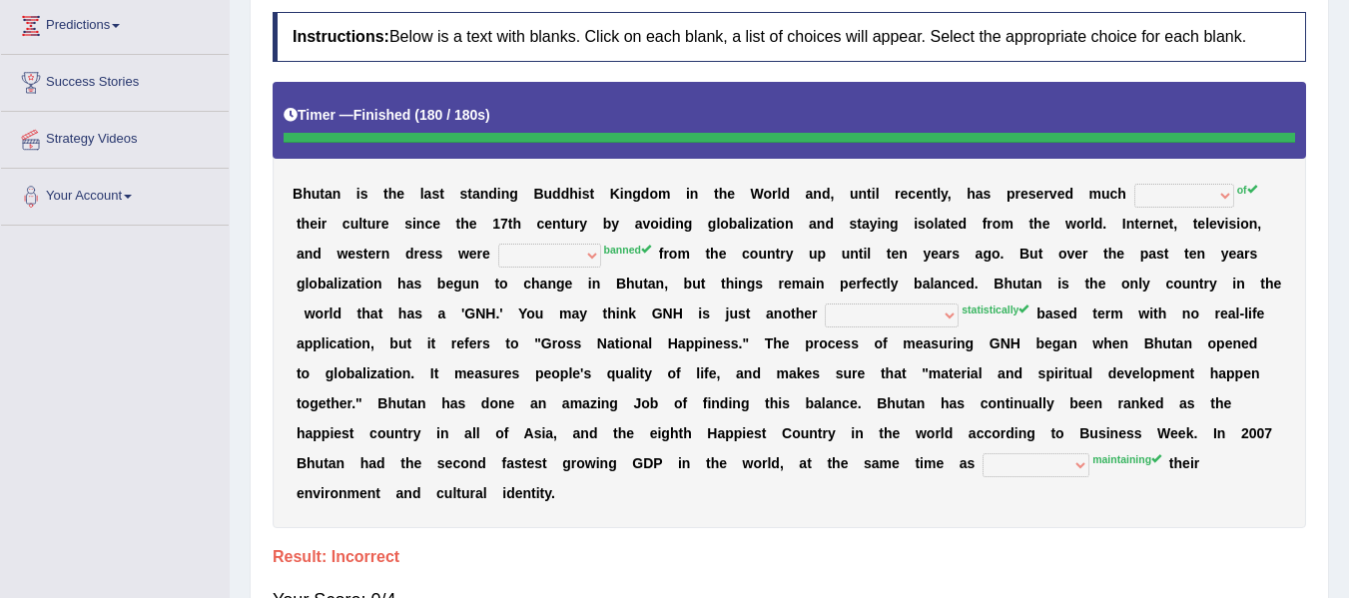
scroll to position [137, 0]
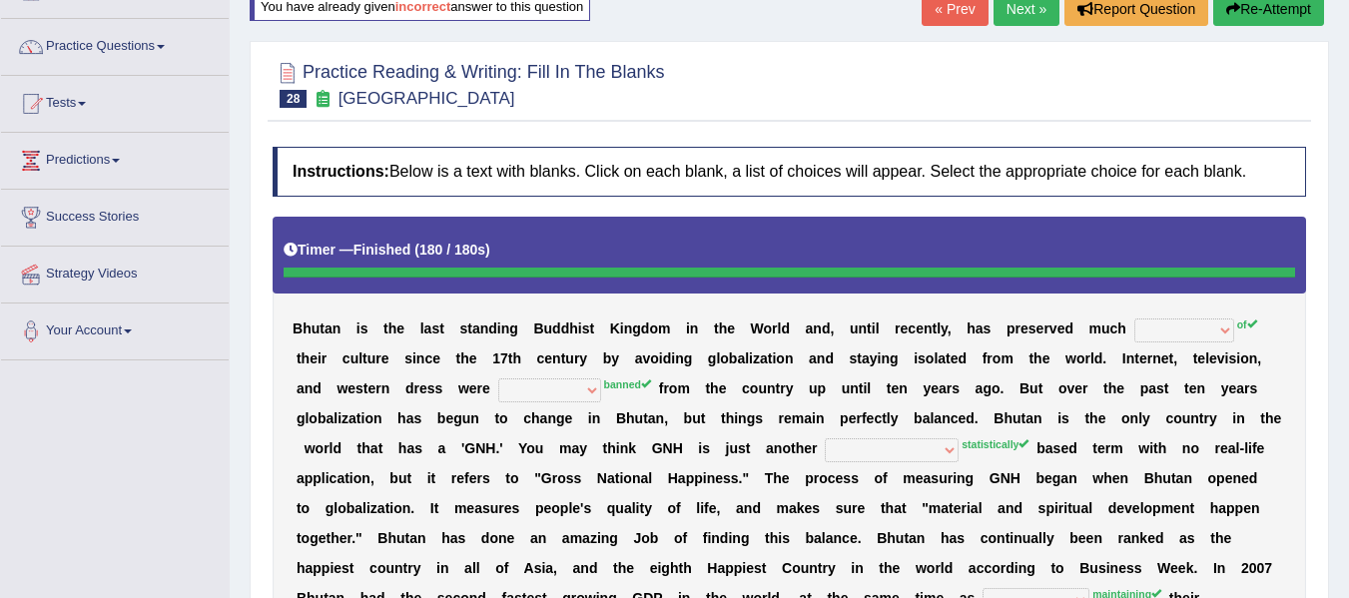
click at [1002, 18] on link "Next »" at bounding box center [1026, 9] width 66 height 34
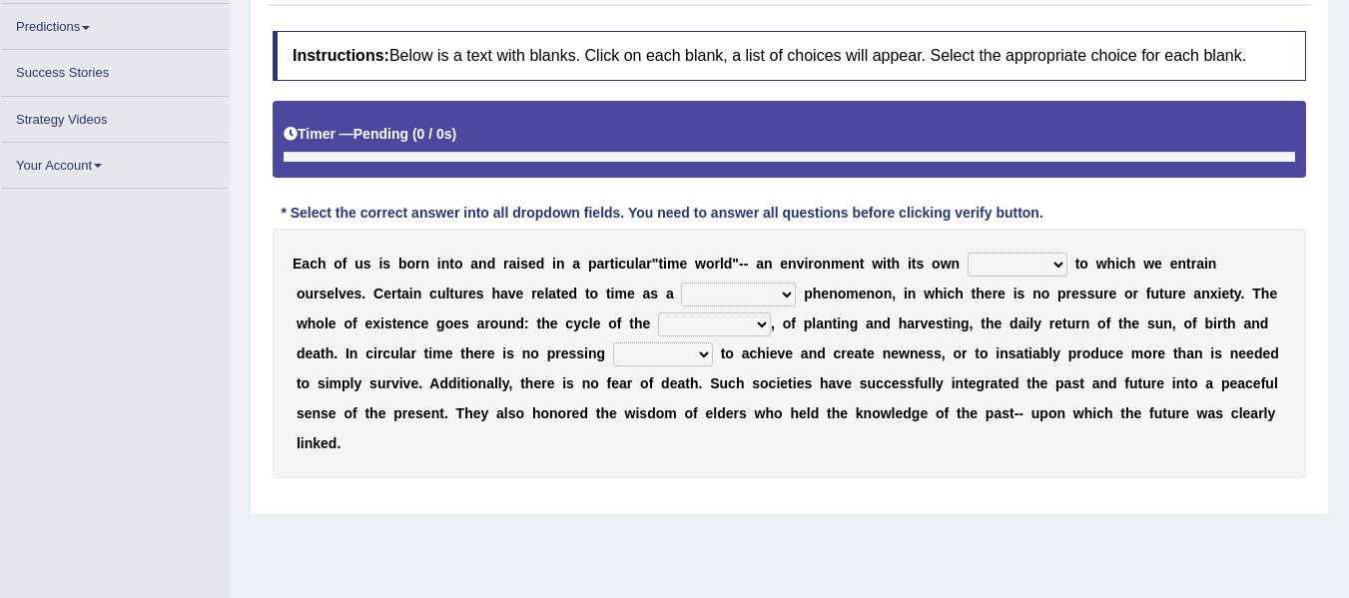
click at [996, 269] on select "area shape rhythm inclination" at bounding box center [1017, 265] width 100 height 24
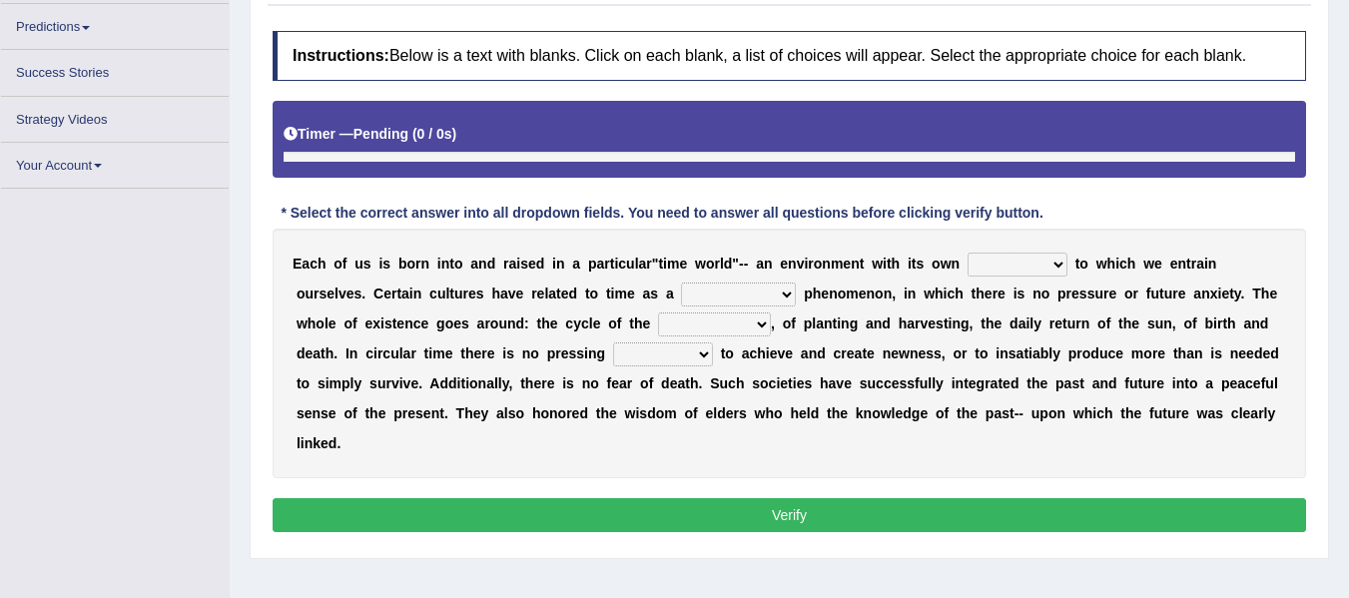
click at [996, 269] on select "area shape rhythm inclination" at bounding box center [1017, 265] width 100 height 24
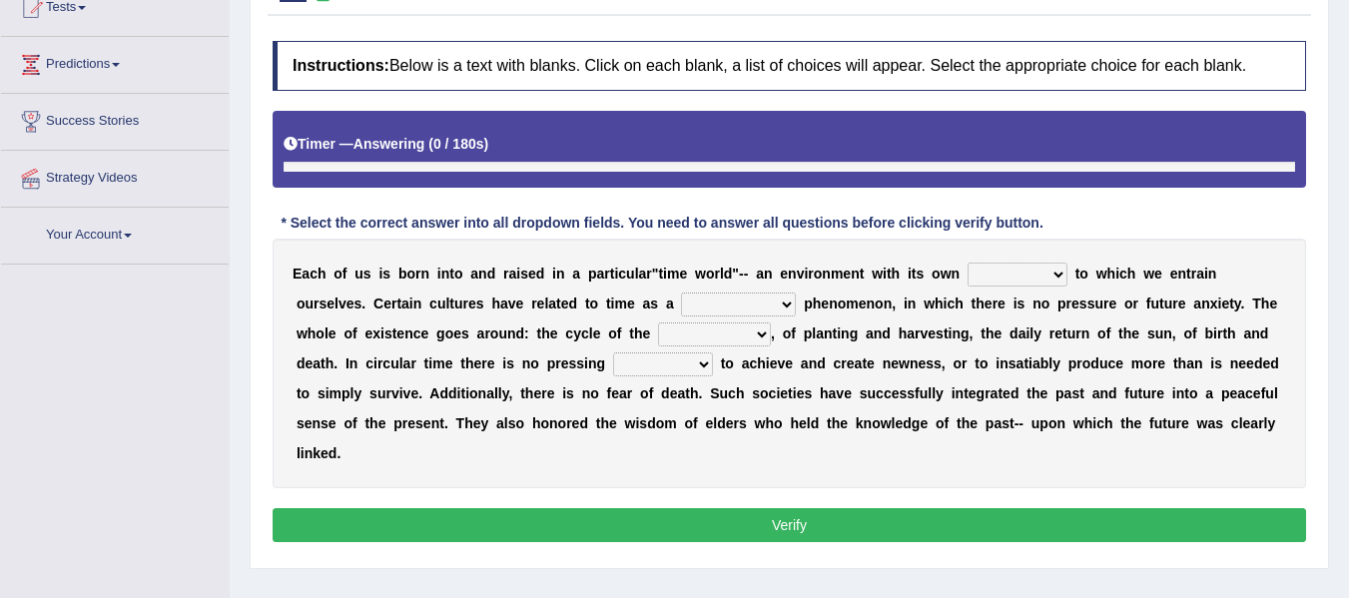
scroll to position [255, 0]
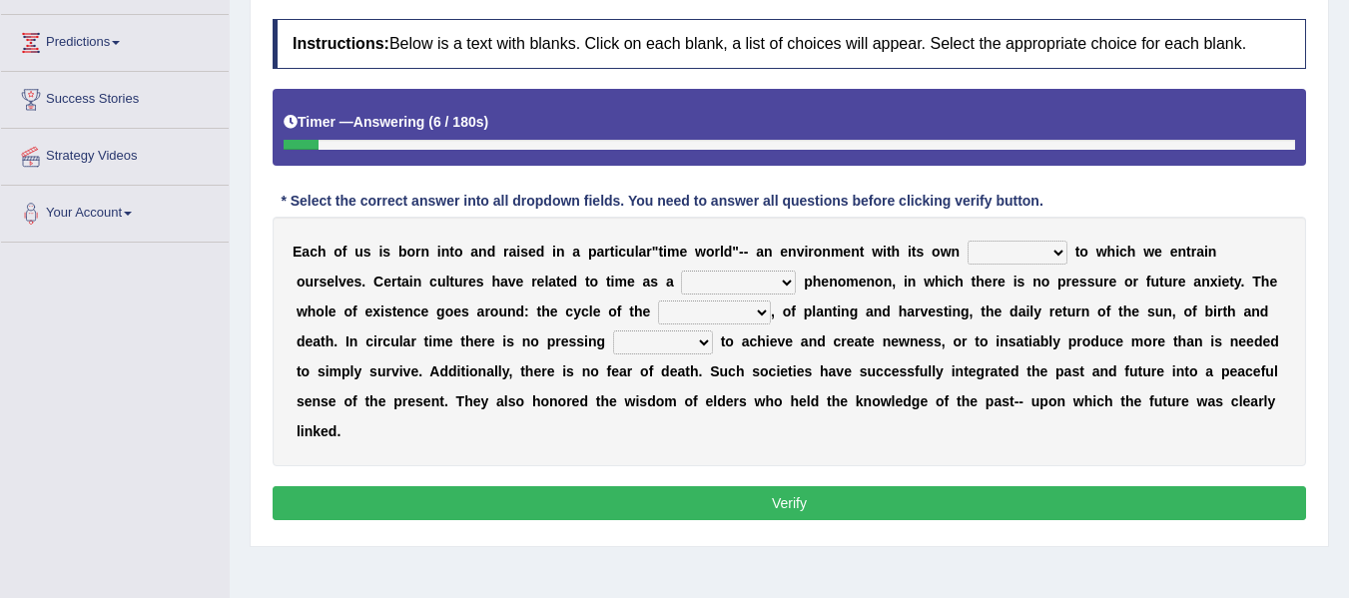
click at [1015, 261] on select "area shape rhythm inclination" at bounding box center [1017, 253] width 100 height 24
select select "shape"
click at [967, 241] on select "area shape rhythm inclination" at bounding box center [1017, 253] width 100 height 24
click at [756, 281] on select "cyclical conventional recycling cylindrical" at bounding box center [738, 283] width 115 height 24
select select "conventional"
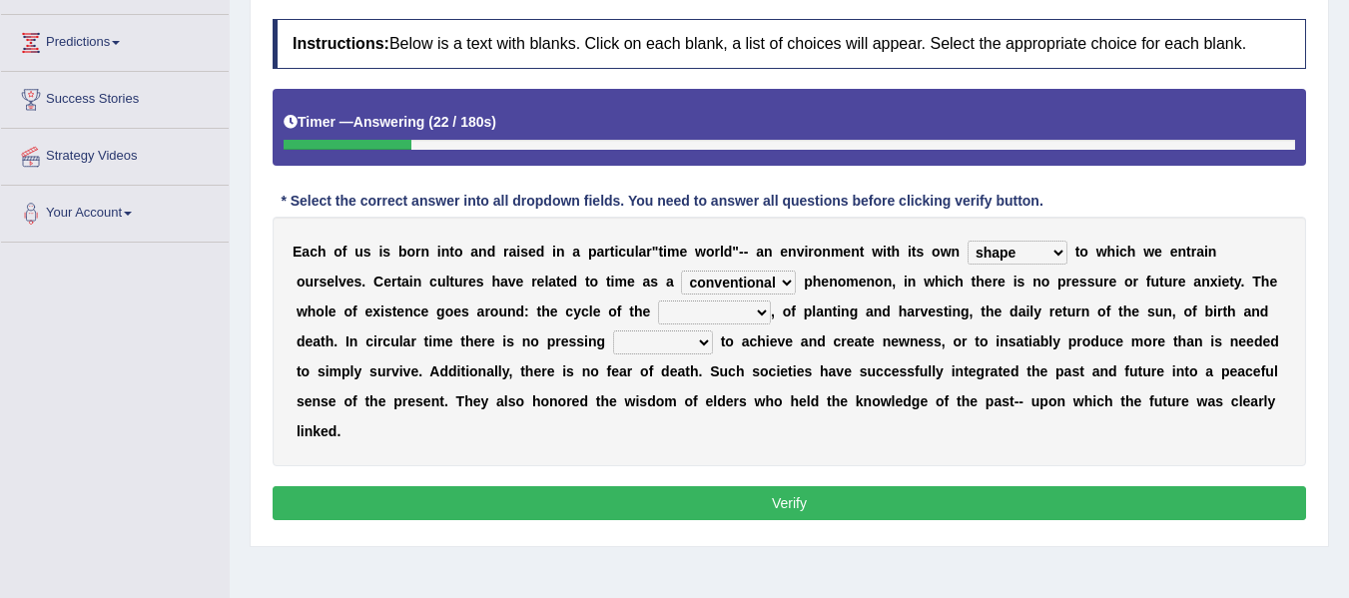
click at [681, 271] on select "cyclical conventional recycling cylindrical" at bounding box center [738, 283] width 115 height 24
click at [702, 311] on select "days seasons arrangement periods" at bounding box center [714, 312] width 113 height 24
select select "seasons"
click at [658, 300] on select "days seasons arrangement periods" at bounding box center [714, 312] width 113 height 24
click at [677, 348] on select "issue point cause need" at bounding box center [663, 342] width 100 height 24
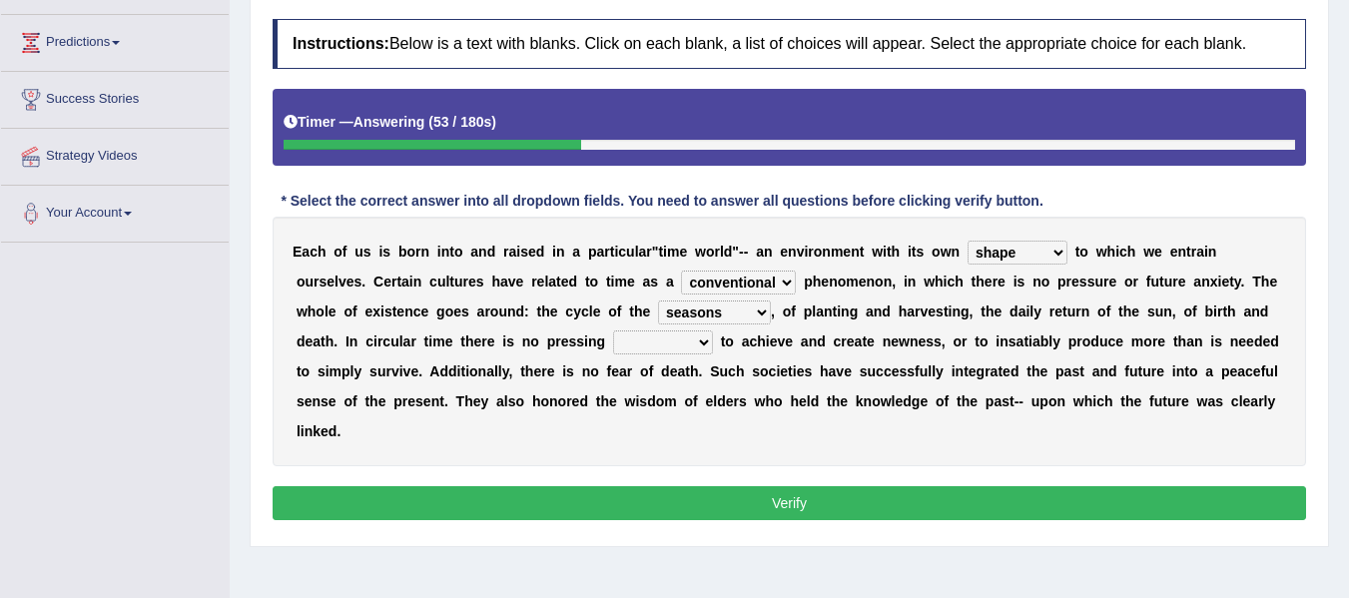
select select "point"
click at [613, 330] on select "issue point cause need" at bounding box center [663, 342] width 100 height 24
click at [721, 496] on button "Verify" at bounding box center [789, 503] width 1033 height 34
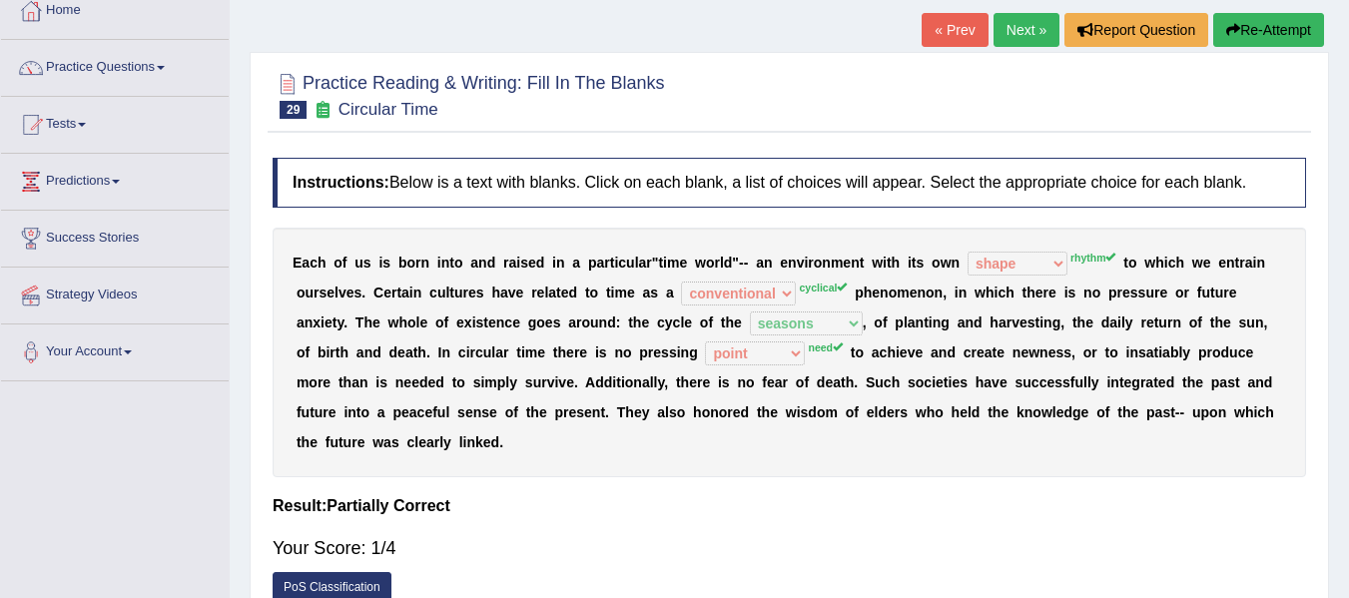
scroll to position [55, 0]
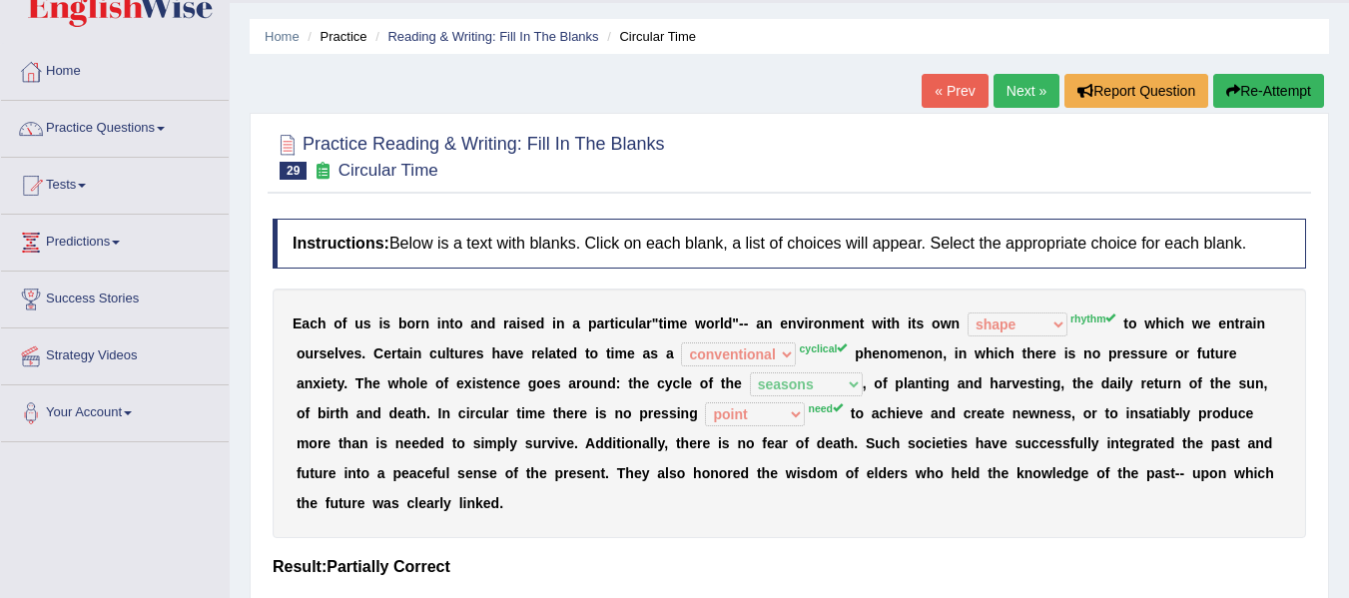
click at [1267, 94] on button "Re-Attempt" at bounding box center [1268, 91] width 111 height 34
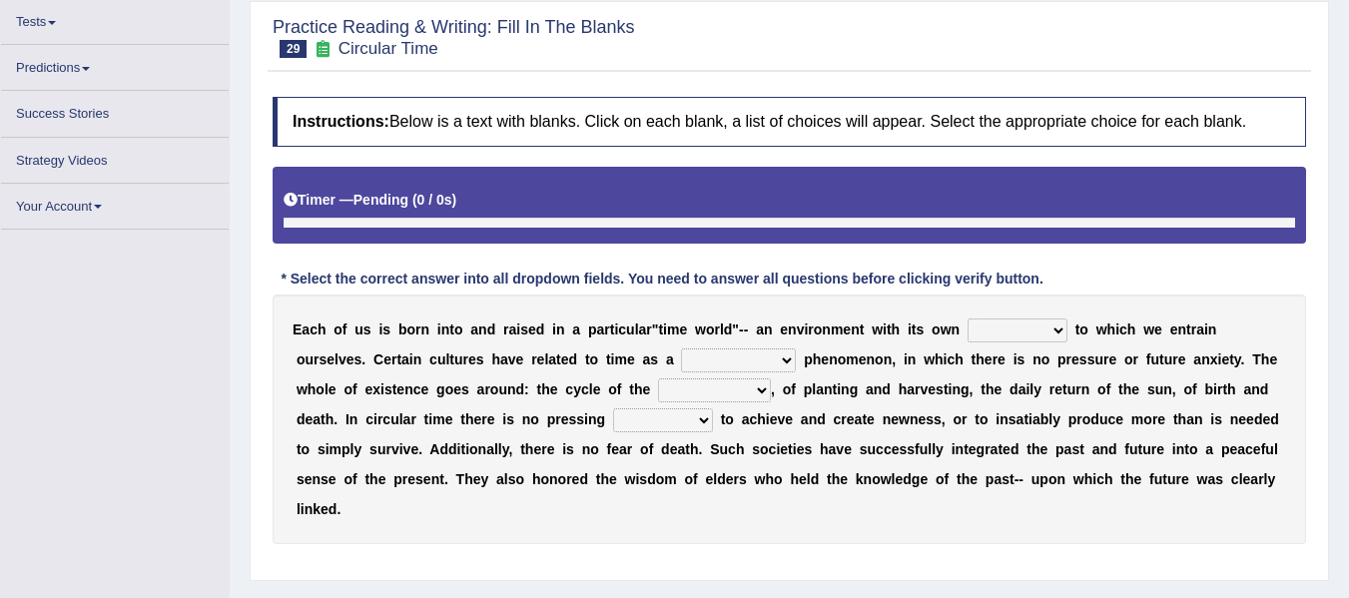
scroll to position [255, 0]
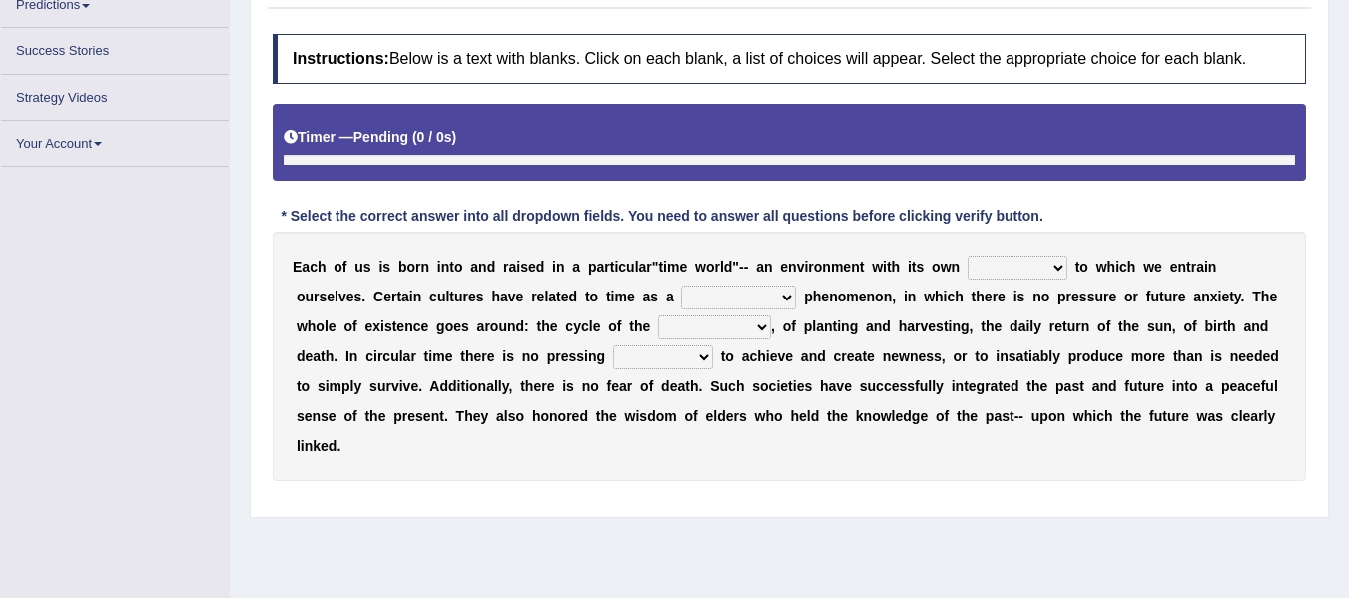
click at [1059, 271] on select "area shape rhythm inclination" at bounding box center [1017, 268] width 100 height 24
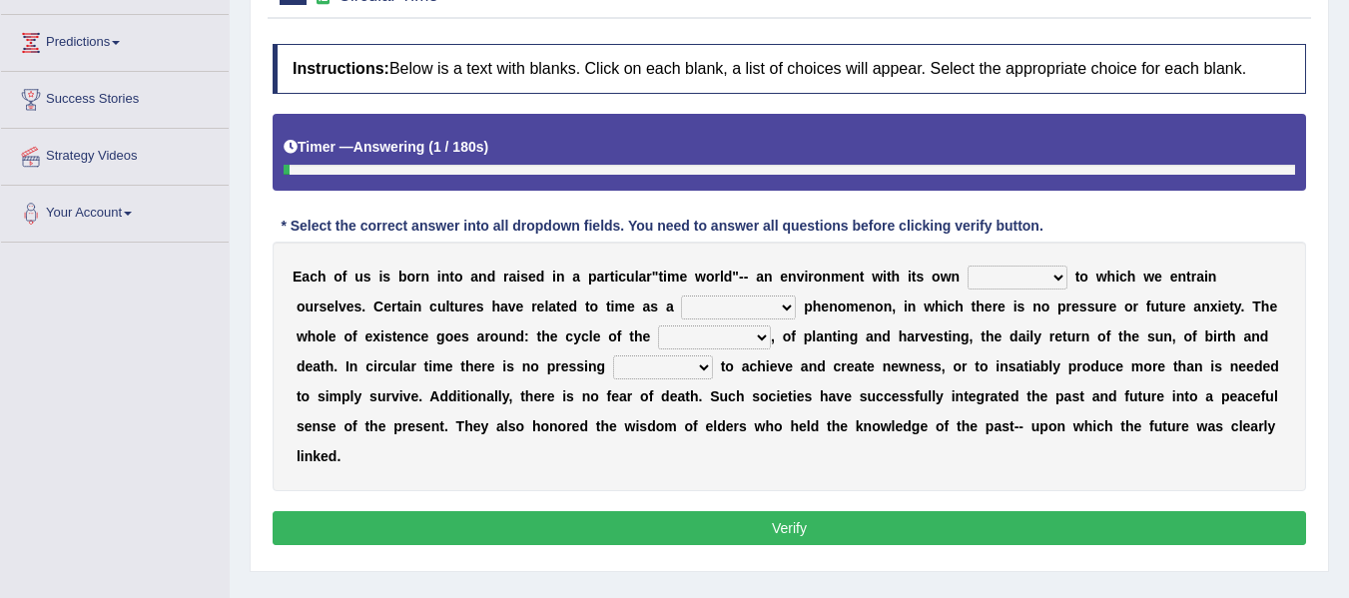
scroll to position [291, 0]
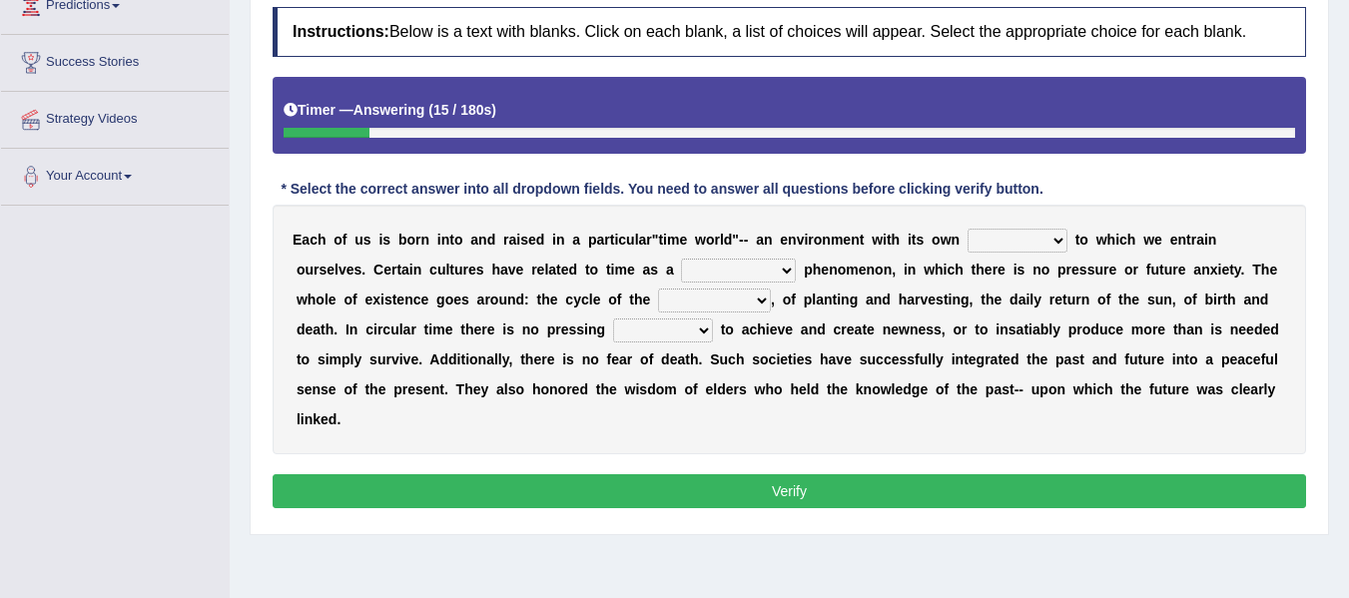
click at [970, 249] on select "area shape rhythm inclination" at bounding box center [1017, 241] width 100 height 24
click at [1029, 232] on select "area shape rhythm inclination" at bounding box center [1017, 241] width 100 height 24
click at [976, 238] on select "area shape rhythm inclination" at bounding box center [1017, 241] width 100 height 24
click at [757, 263] on select "cyclical conventional recycling cylindrical" at bounding box center [738, 271] width 115 height 24
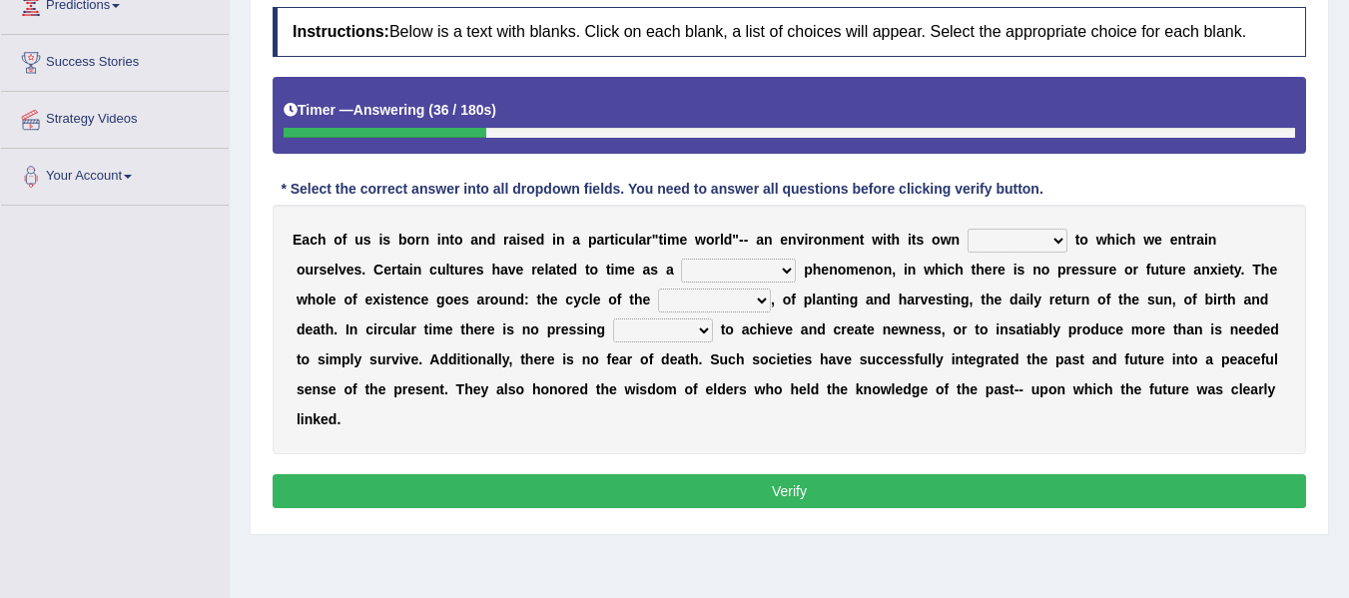
click at [757, 263] on select "cyclical conventional recycling cylindrical" at bounding box center [738, 271] width 115 height 24
click at [727, 296] on select "days seasons arrangement periods" at bounding box center [714, 300] width 113 height 24
click at [696, 339] on select "issue point cause need" at bounding box center [663, 330] width 100 height 24
drag, startPoint x: 772, startPoint y: 355, endPoint x: 776, endPoint y: 369, distance: 14.5
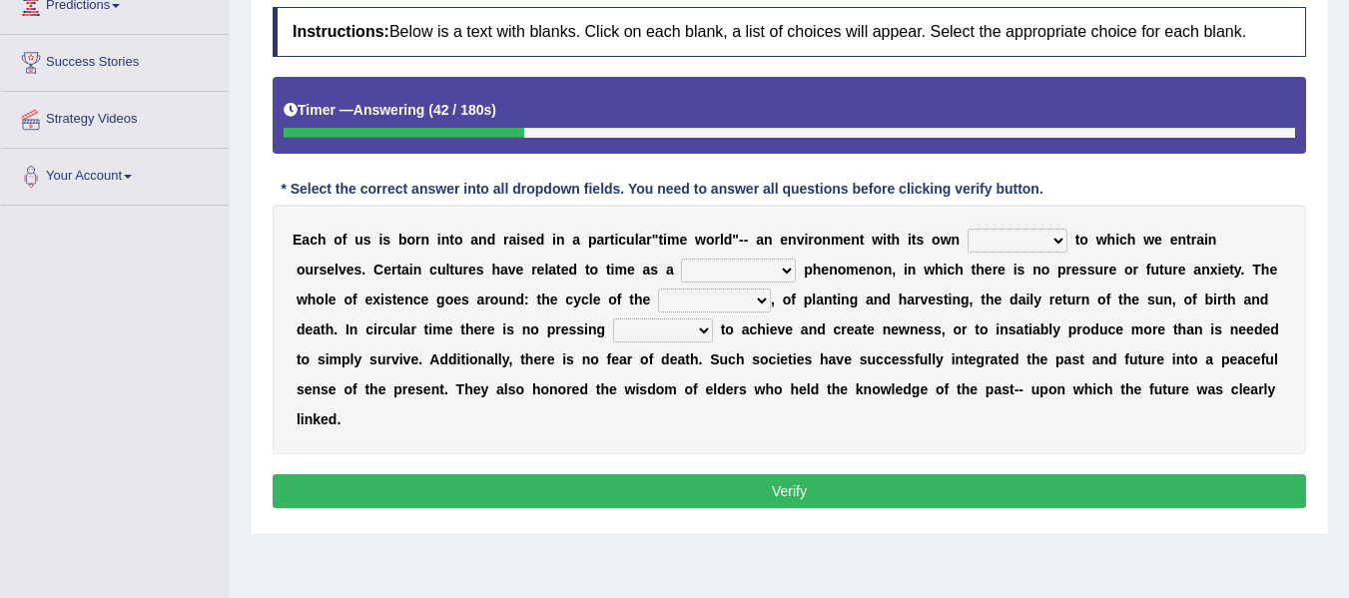
click at [772, 355] on b "c" at bounding box center [773, 359] width 8 height 16
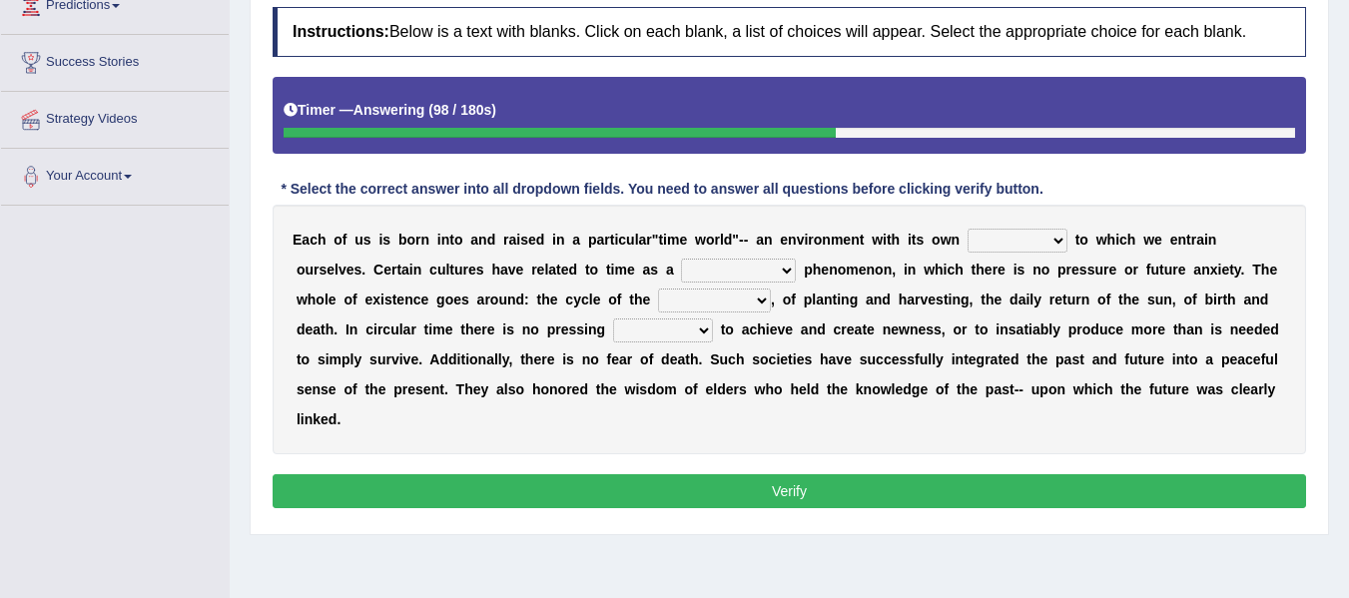
click at [768, 270] on select "cyclical conventional recycling cylindrical" at bounding box center [738, 271] width 115 height 24
click at [769, 271] on select "cyclical conventional recycling cylindrical" at bounding box center [738, 271] width 115 height 24
click at [1001, 232] on select "area shape rhythm inclination" at bounding box center [1017, 241] width 100 height 24
click at [731, 276] on select "cyclical conventional recycling cylindrical" at bounding box center [738, 271] width 115 height 24
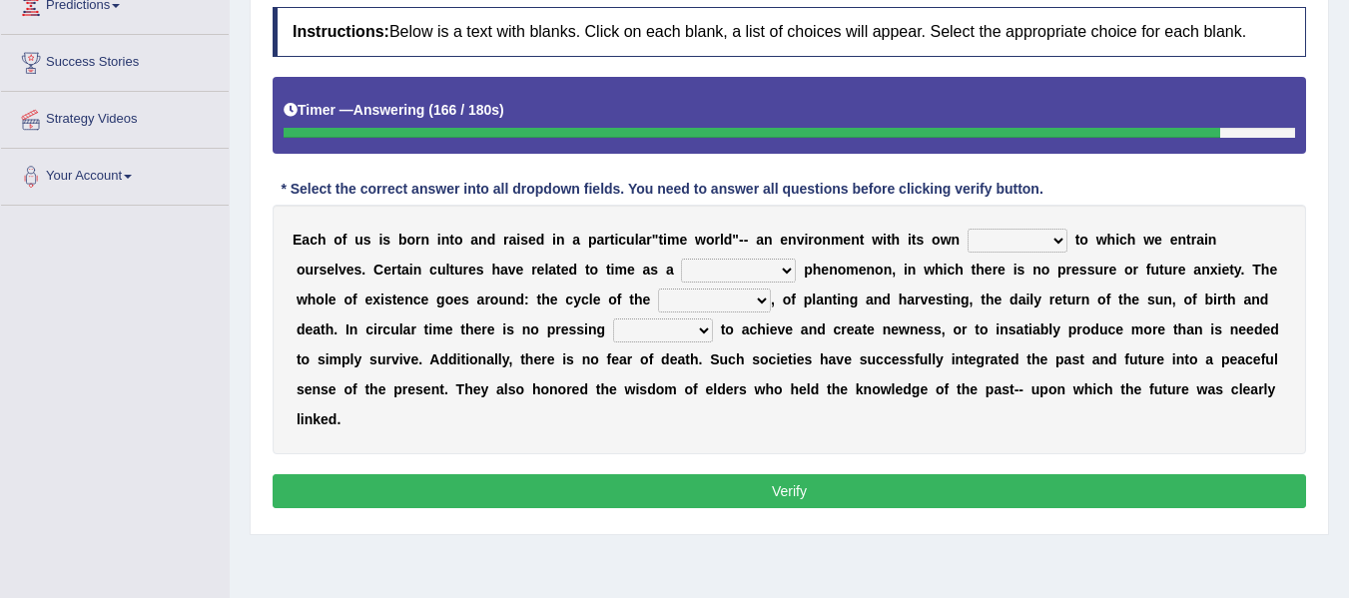
click at [694, 320] on select "issue point cause need" at bounding box center [663, 330] width 100 height 24
select select "need"
click at [613, 318] on select "issue point cause need" at bounding box center [663, 330] width 100 height 24
click at [699, 290] on select "days seasons arrangement periods" at bounding box center [714, 300] width 113 height 24
select select "seasons"
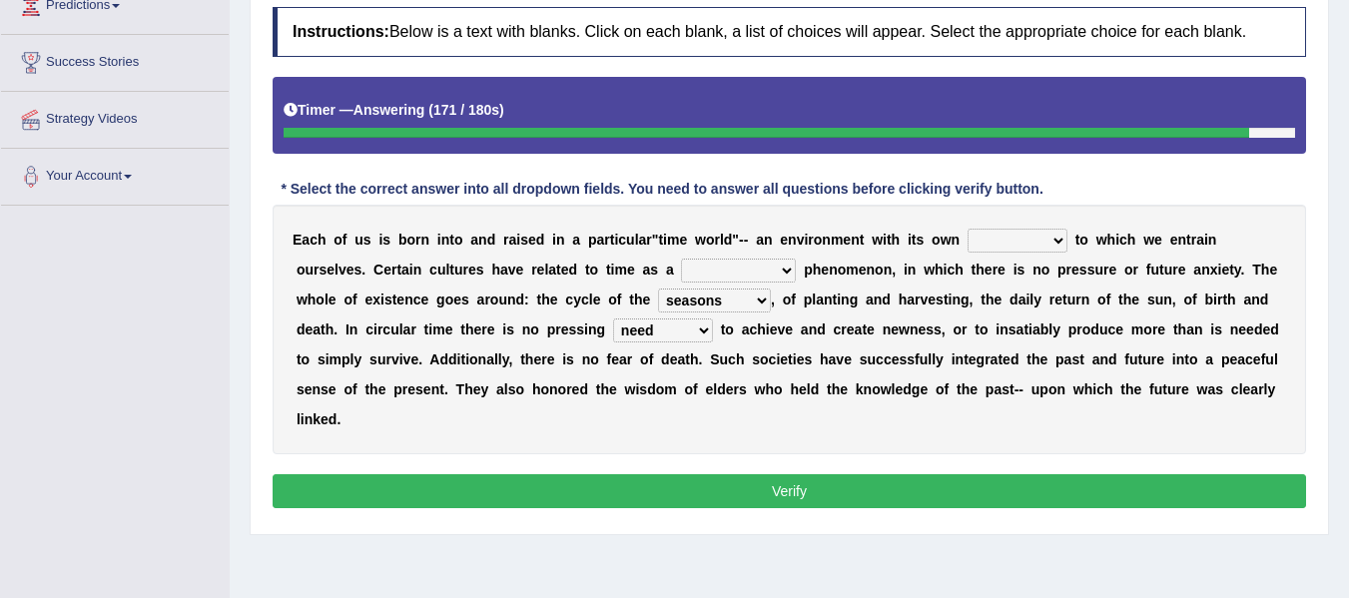
click at [658, 288] on select "days seasons arrangement periods" at bounding box center [714, 300] width 113 height 24
click at [709, 276] on select "cyclical conventional recycling cylindrical" at bounding box center [738, 271] width 115 height 24
select select "cyclical"
click at [681, 259] on select "cyclical conventional recycling cylindrical" at bounding box center [738, 271] width 115 height 24
click at [974, 244] on select "area shape rhythm inclination" at bounding box center [1017, 241] width 100 height 24
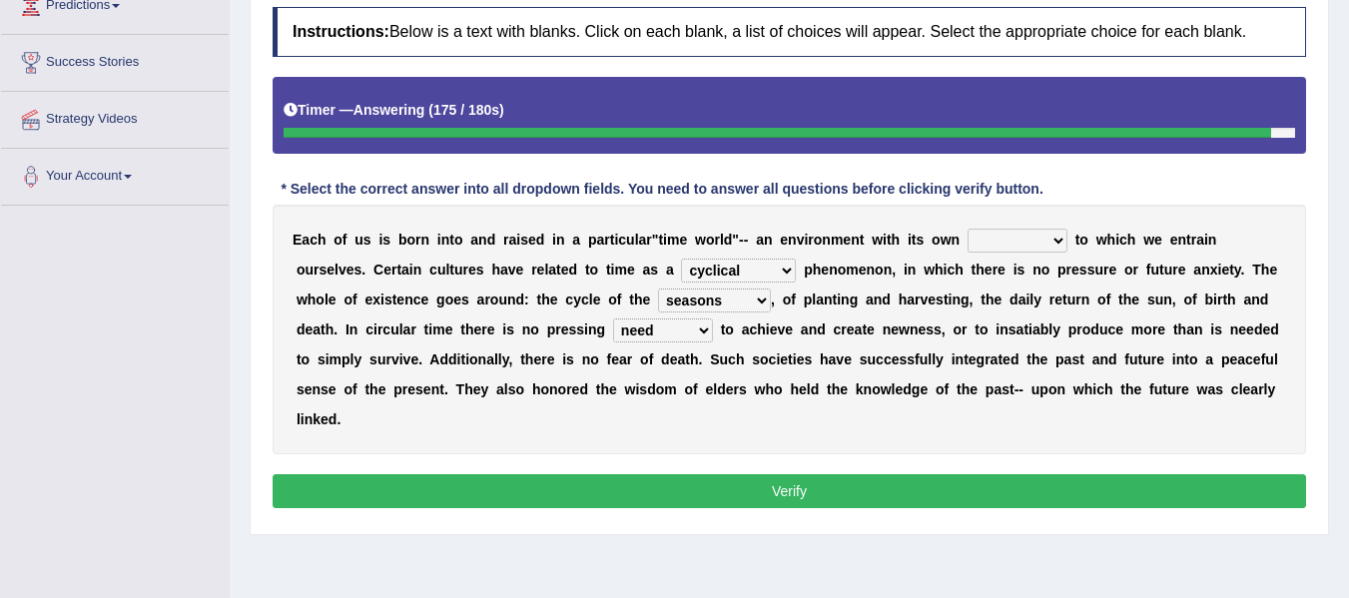
select select "rhythm"
click at [967, 229] on select "area shape rhythm inclination" at bounding box center [1017, 241] width 100 height 24
click at [831, 497] on button "Verify" at bounding box center [789, 491] width 1033 height 34
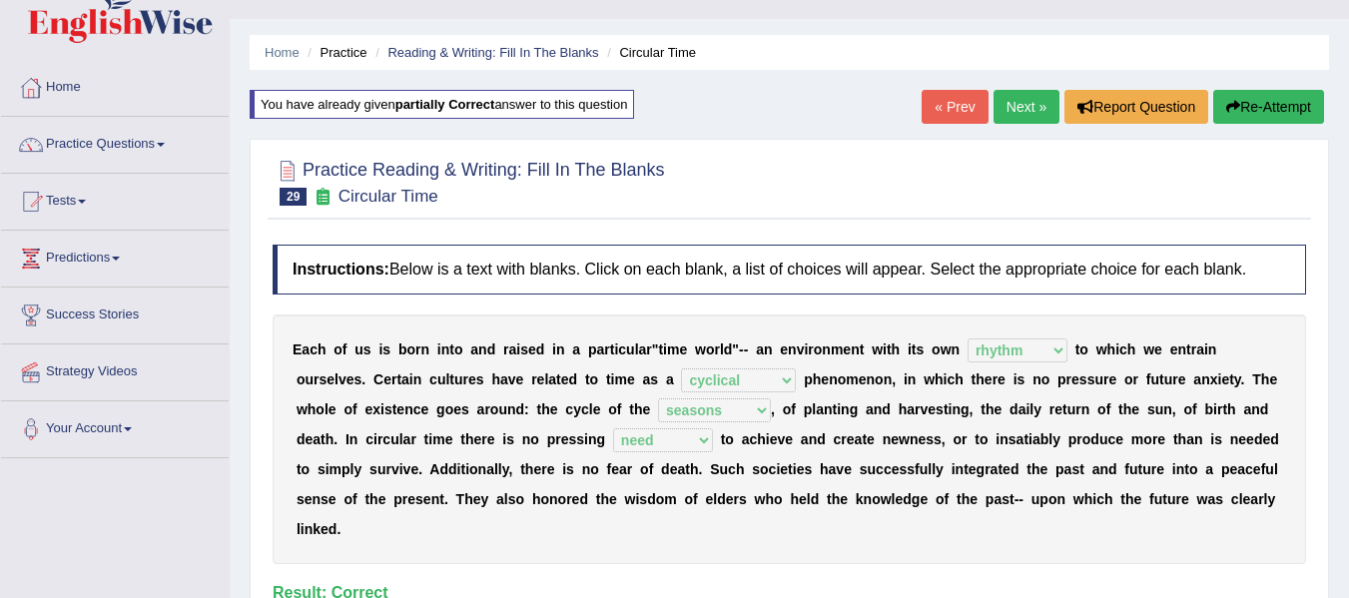
scroll to position [25, 0]
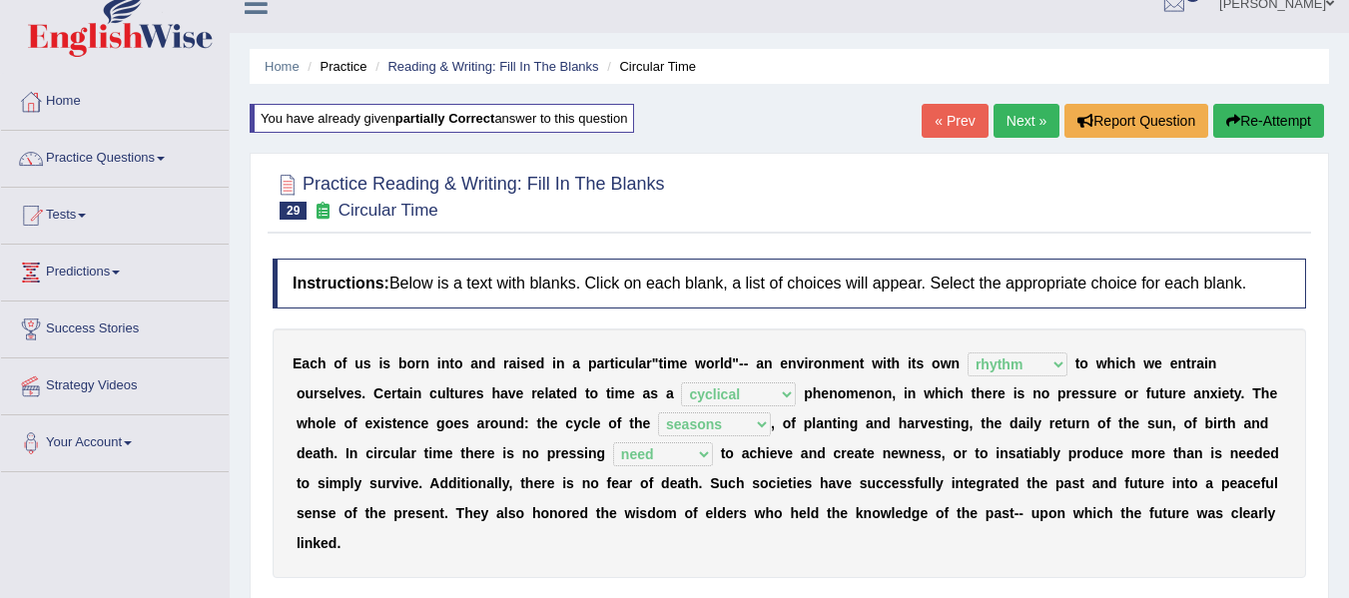
click at [1016, 116] on link "Next »" at bounding box center [1026, 121] width 66 height 34
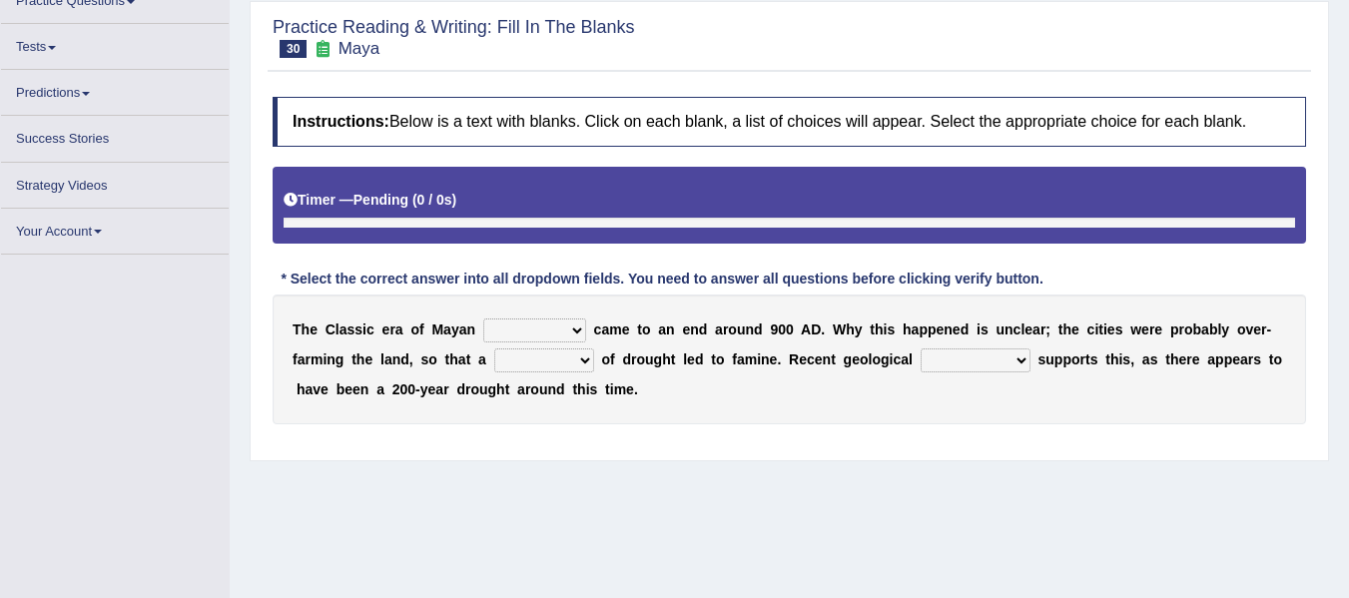
scroll to position [200, 0]
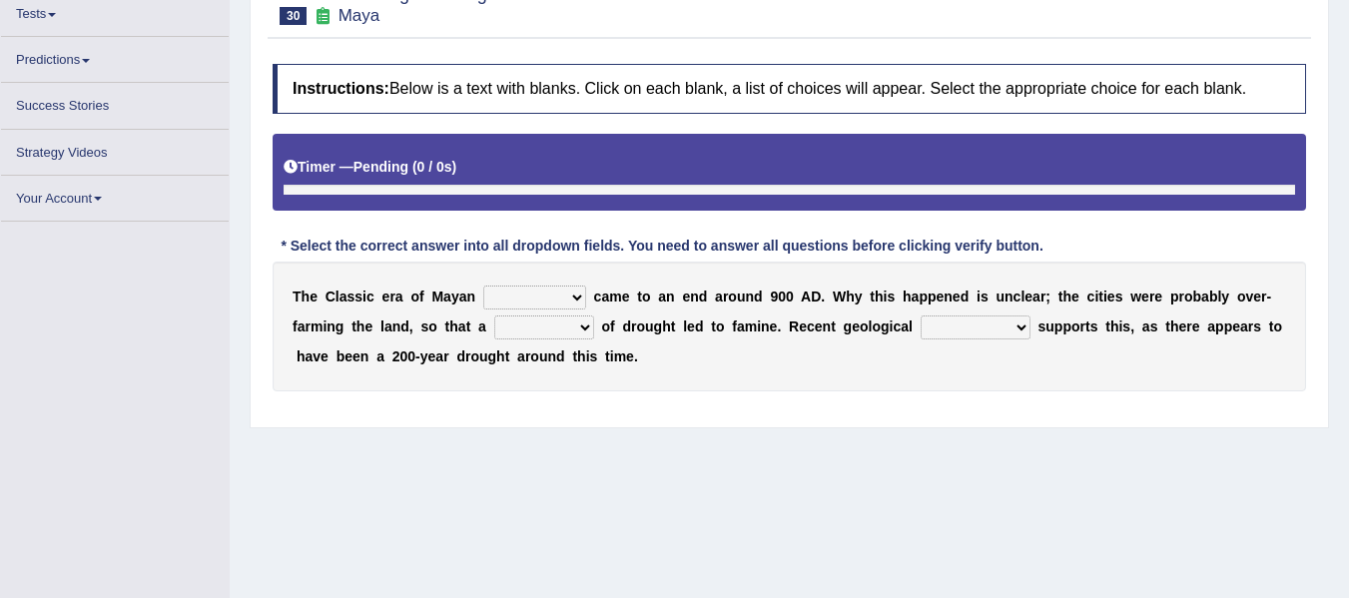
click at [566, 292] on select "community society civilization class" at bounding box center [534, 297] width 103 height 24
click at [562, 285] on select "community society civilization class" at bounding box center [534, 297] width 103 height 24
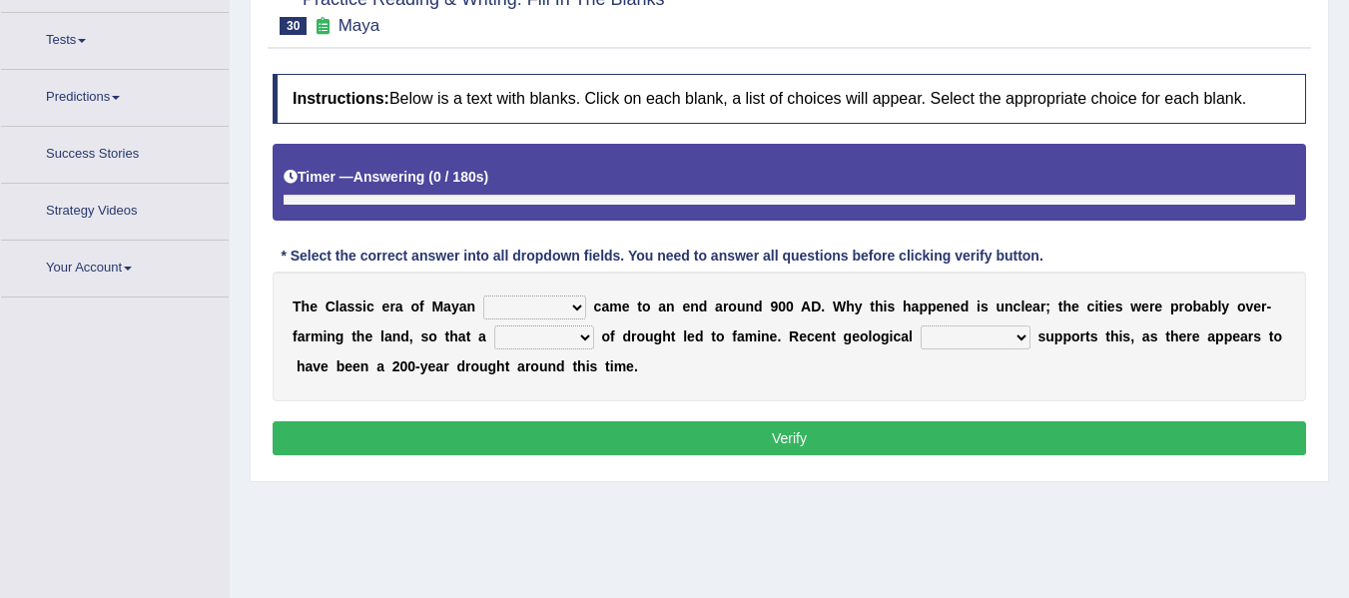
scroll to position [226, 0]
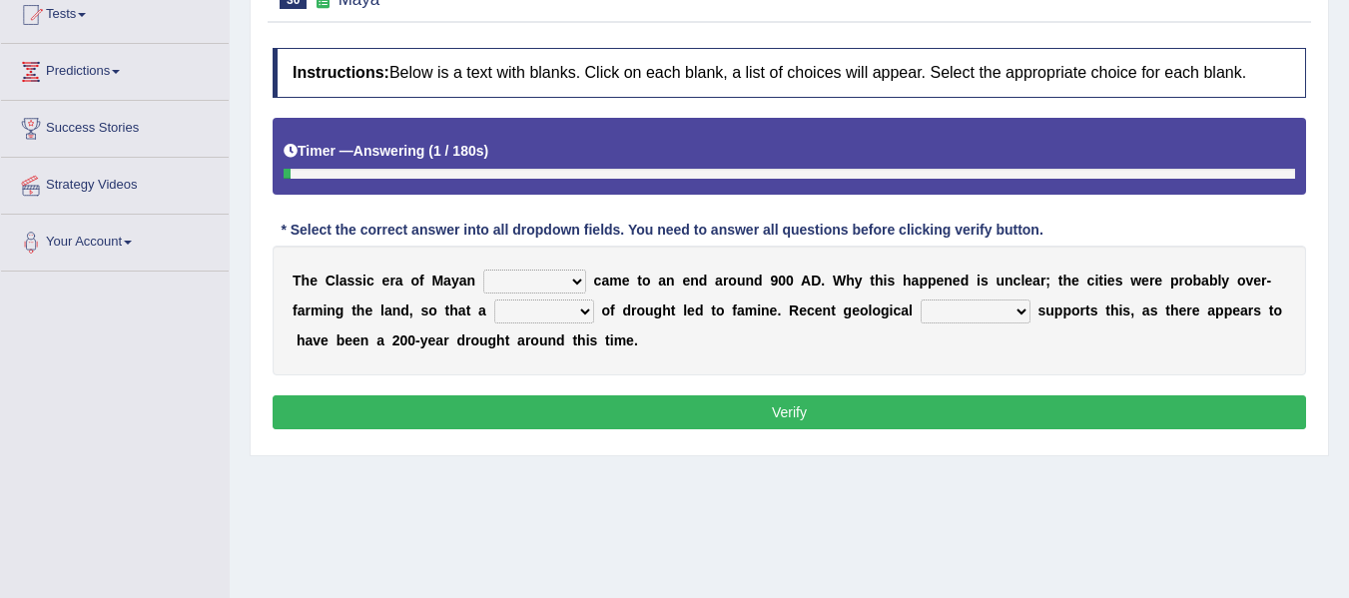
click at [576, 274] on select "community society civilization class" at bounding box center [534, 282] width 103 height 24
select select "civilization"
click at [483, 270] on select "community society civilization class" at bounding box center [534, 282] width 103 height 24
click at [530, 305] on select "time period range phase" at bounding box center [544, 311] width 100 height 24
select select "period"
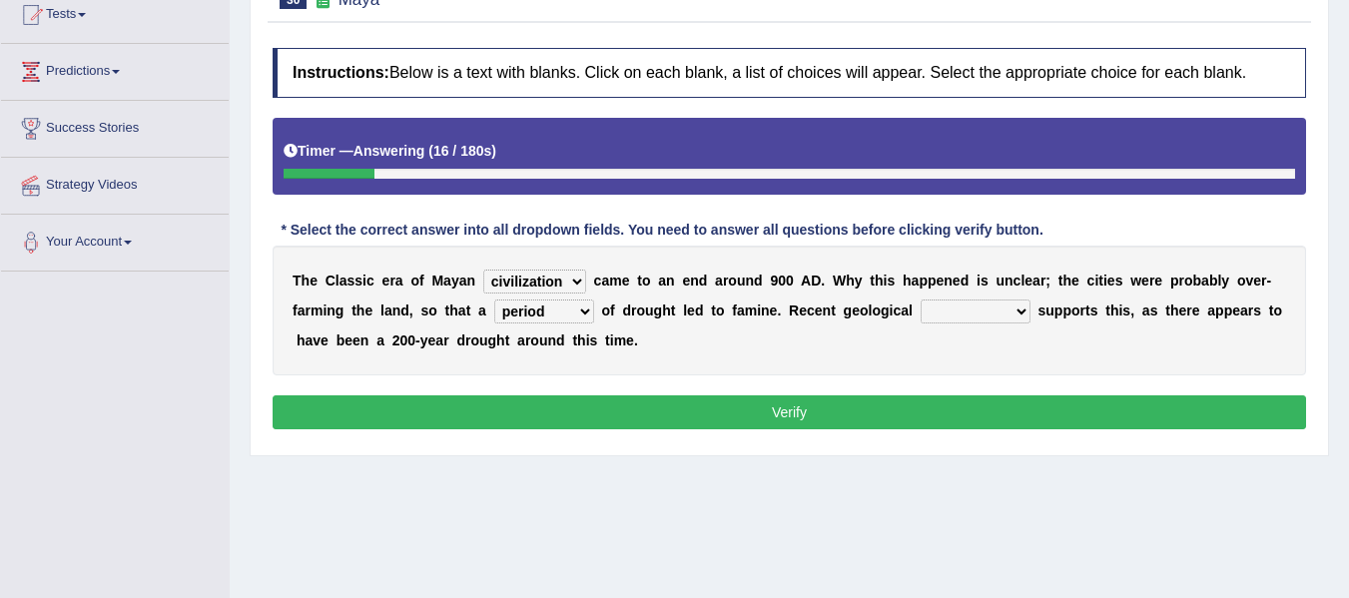
click at [494, 299] on select "time period range phase" at bounding box center [544, 311] width 100 height 24
click at [935, 322] on select "research test examination exploitation" at bounding box center [975, 311] width 110 height 24
select select "examination"
click at [920, 299] on select "research test examination exploitation" at bounding box center [975, 311] width 110 height 24
click at [880, 409] on button "Verify" at bounding box center [789, 412] width 1033 height 34
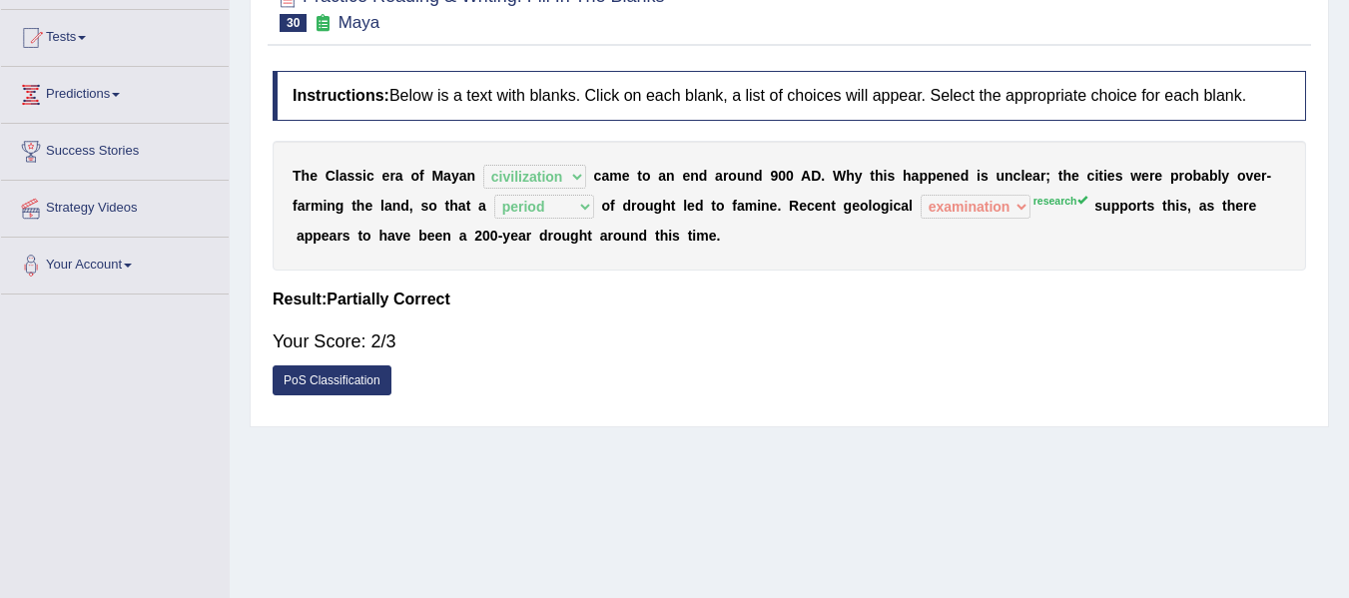
scroll to position [193, 0]
